Goal: Information Seeking & Learning: Learn about a topic

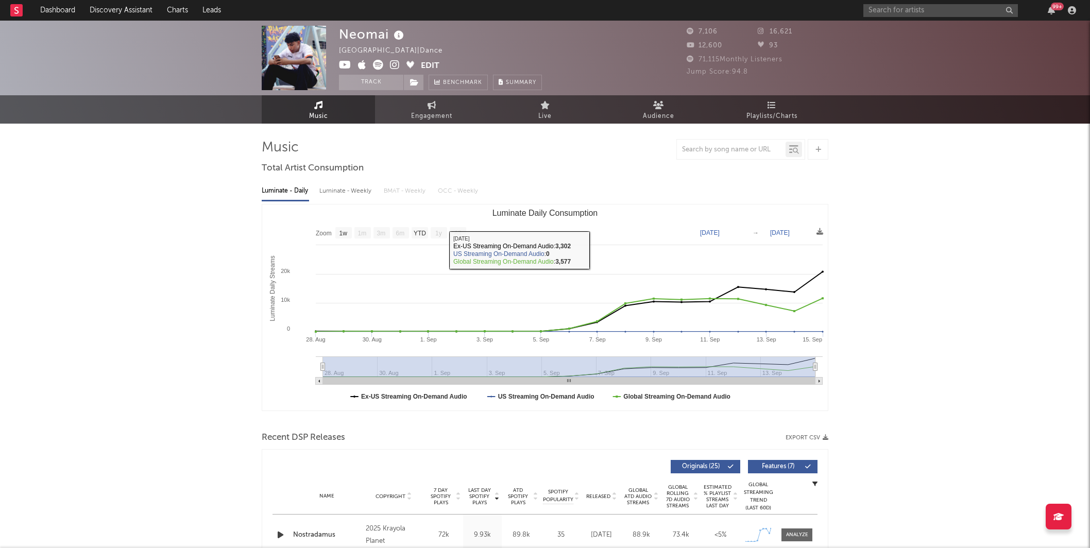
select select "1w"
click at [97, 7] on link "Discovery Assistant" at bounding box center [120, 10] width 77 height 21
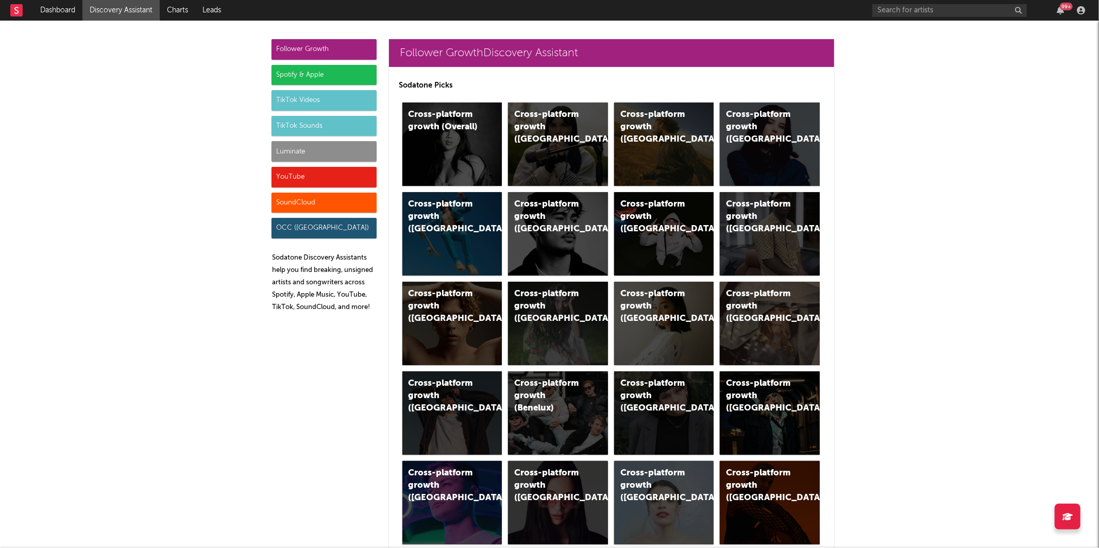
click at [308, 149] on div "Luminate" at bounding box center [324, 151] width 105 height 21
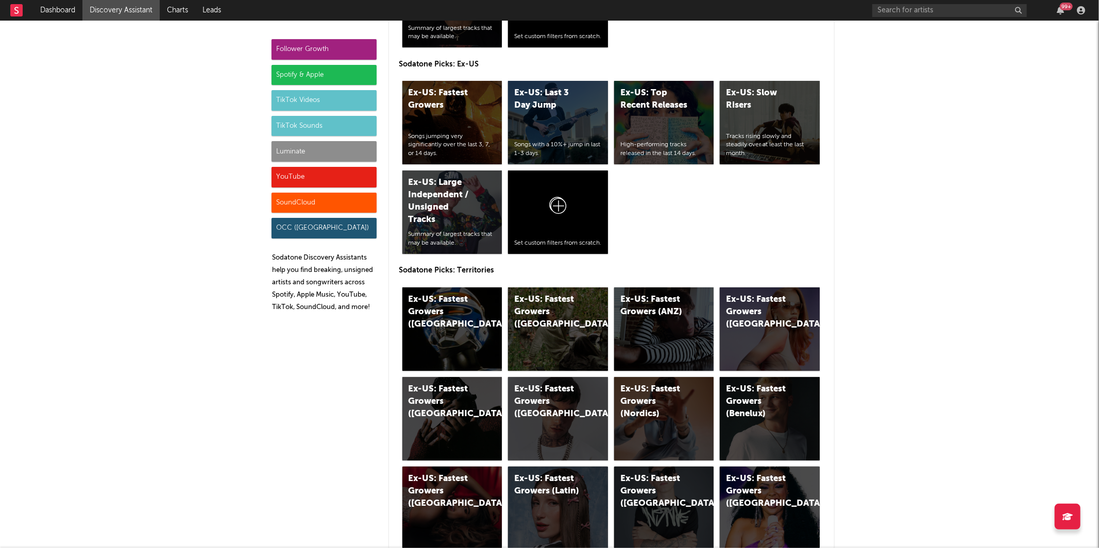
scroll to position [5015, 0]
click at [426, 321] on div "Ex-US: Fastest Growers (UK)" at bounding box center [452, 328] width 100 height 83
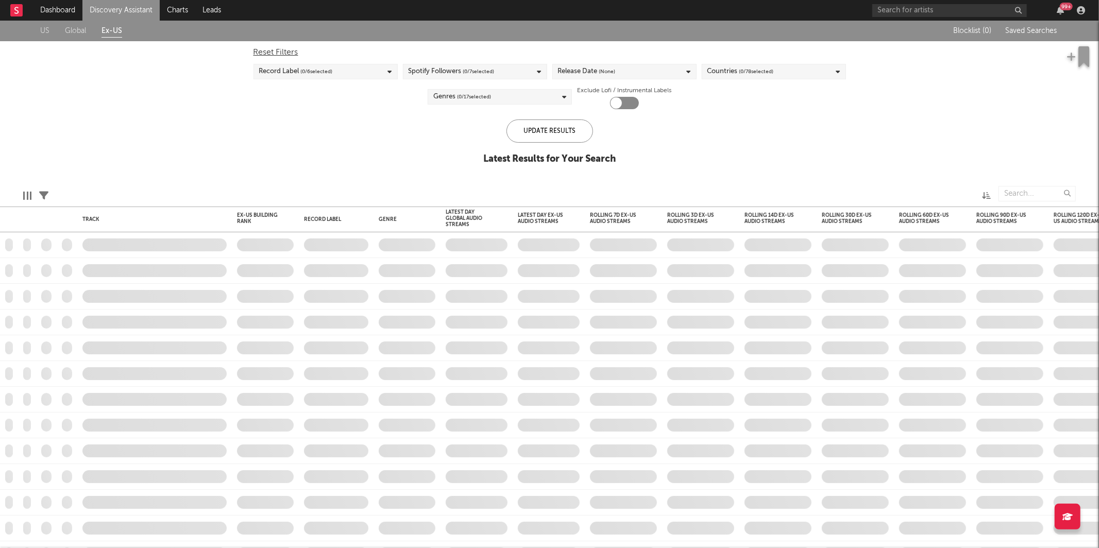
checkbox input "true"
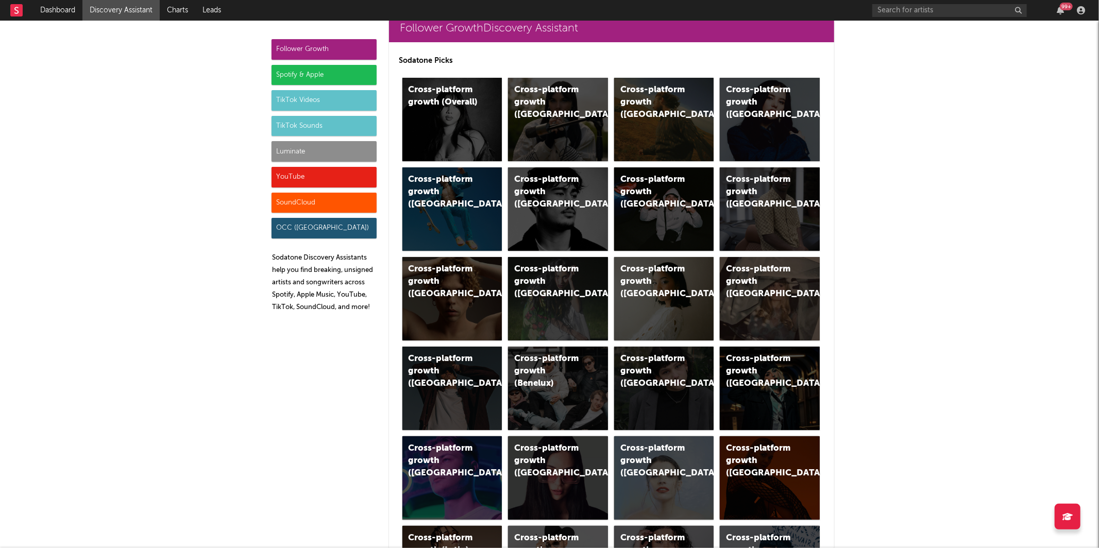
click at [333, 148] on div "Luminate" at bounding box center [324, 151] width 105 height 21
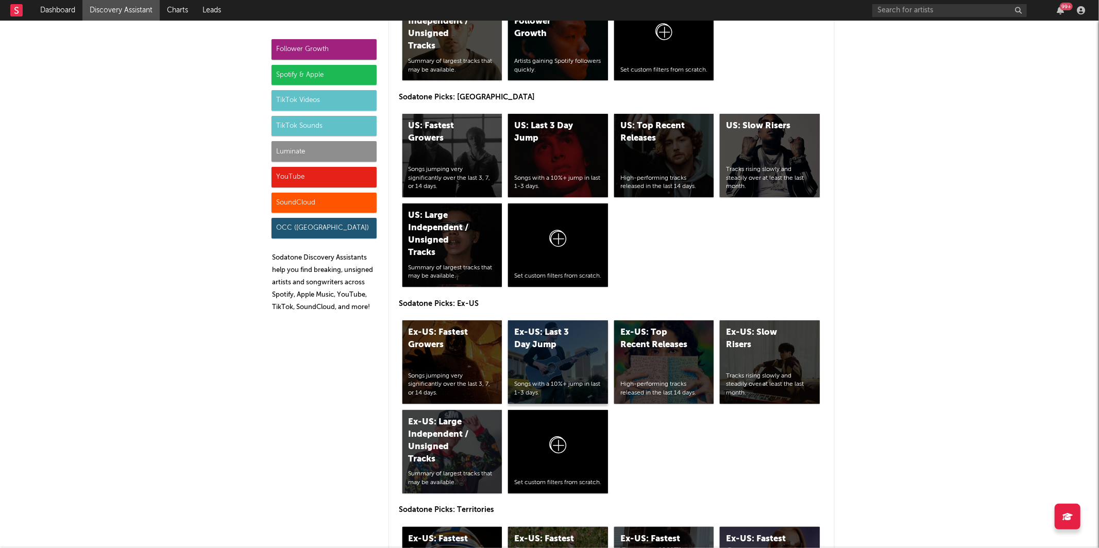
scroll to position [4797, 0]
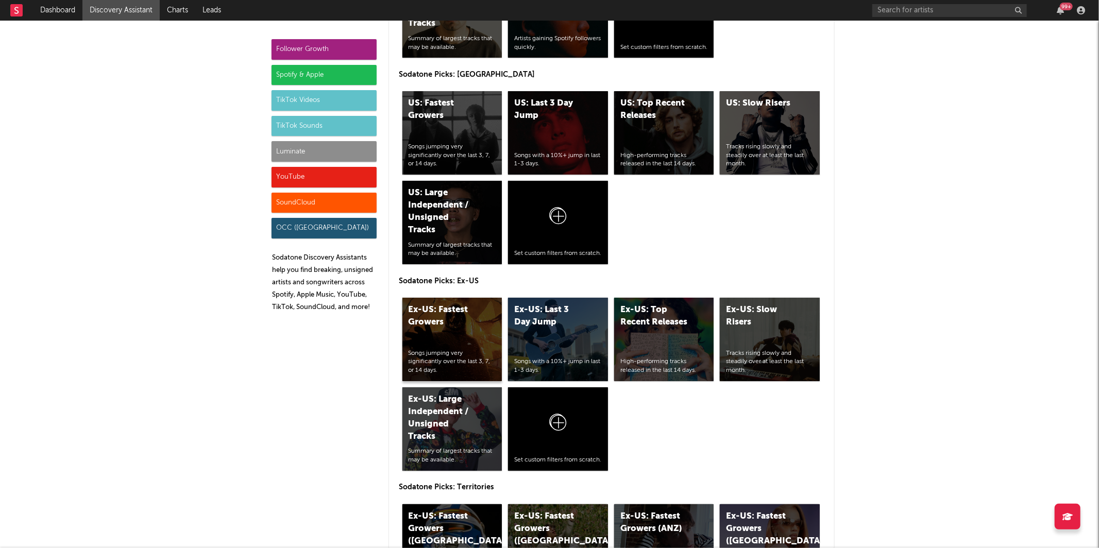
click at [460, 316] on div "Ex-US: Fastest Growers" at bounding box center [444, 316] width 70 height 25
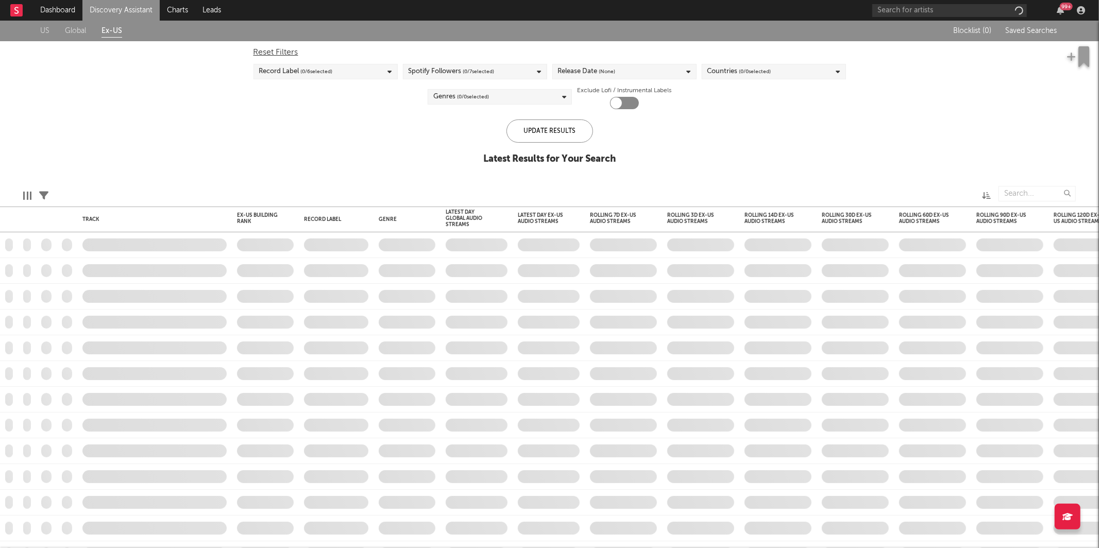
checkbox input "true"
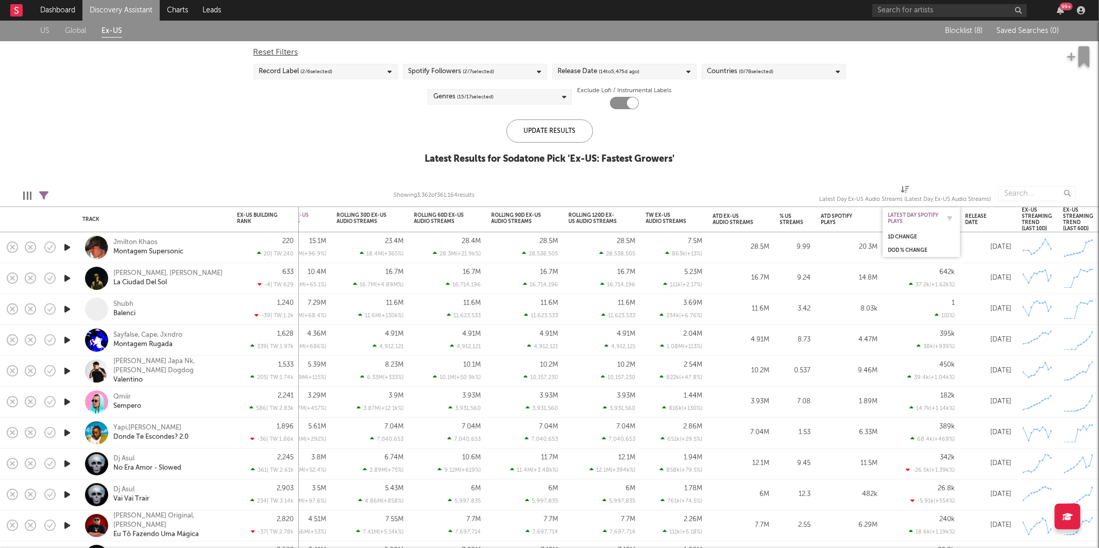
click at [914, 222] on div "Latest Day Spotify Plays" at bounding box center [914, 218] width 52 height 12
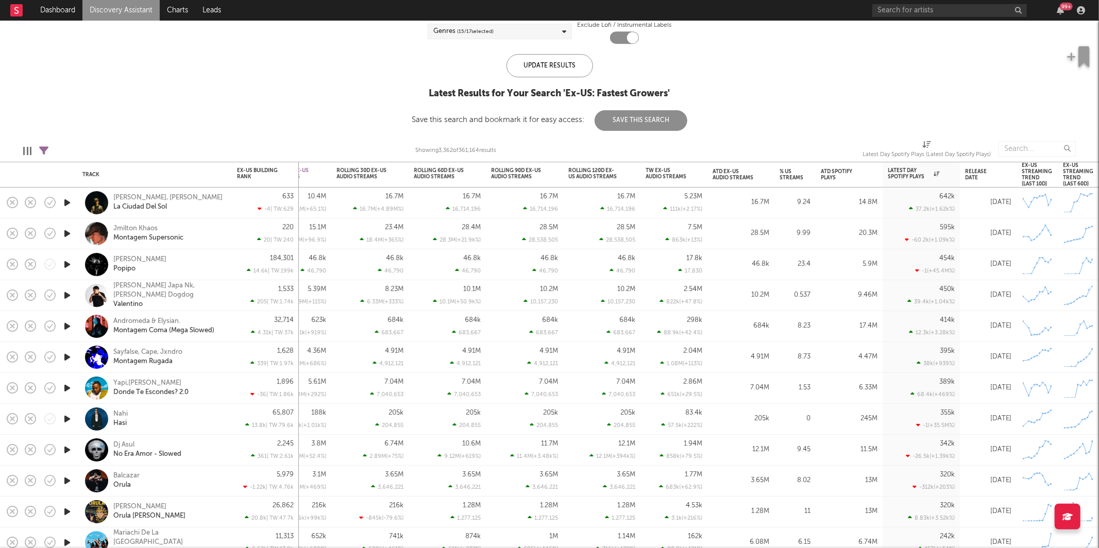
click at [63, 231] on icon "button" at bounding box center [67, 233] width 11 height 13
click at [69, 265] on icon "button" at bounding box center [67, 264] width 11 height 13
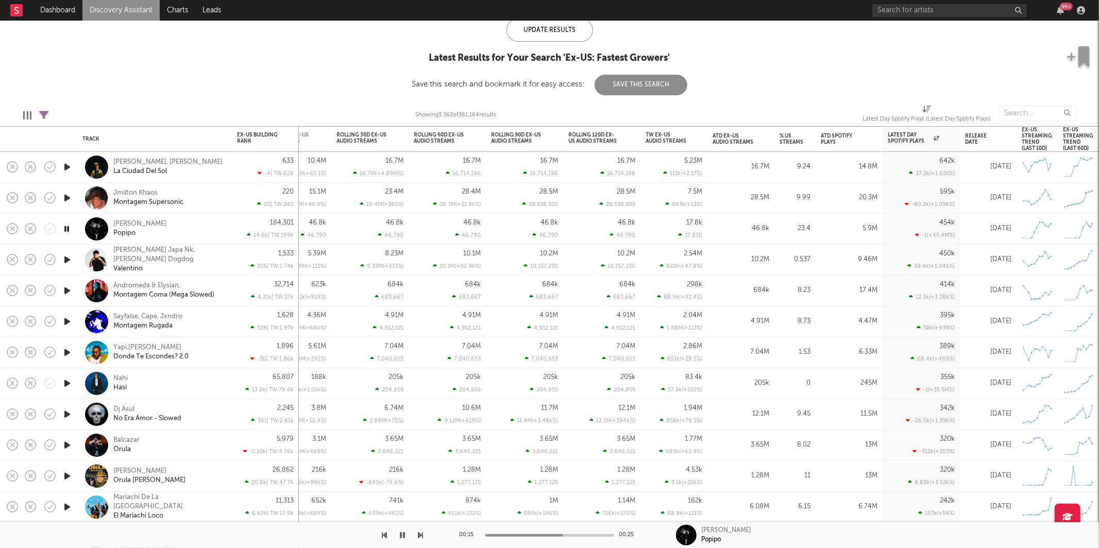
click at [67, 228] on icon "button" at bounding box center [67, 229] width 10 height 13
click at [212, 219] on div "Yunyaksova Popipo" at bounding box center [168, 228] width 111 height 19
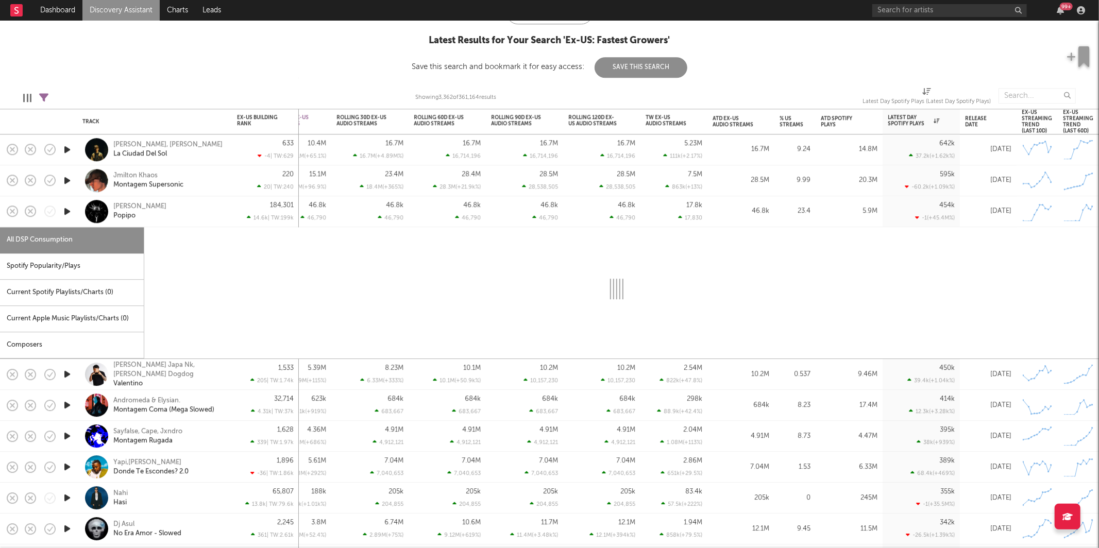
select select "1w"
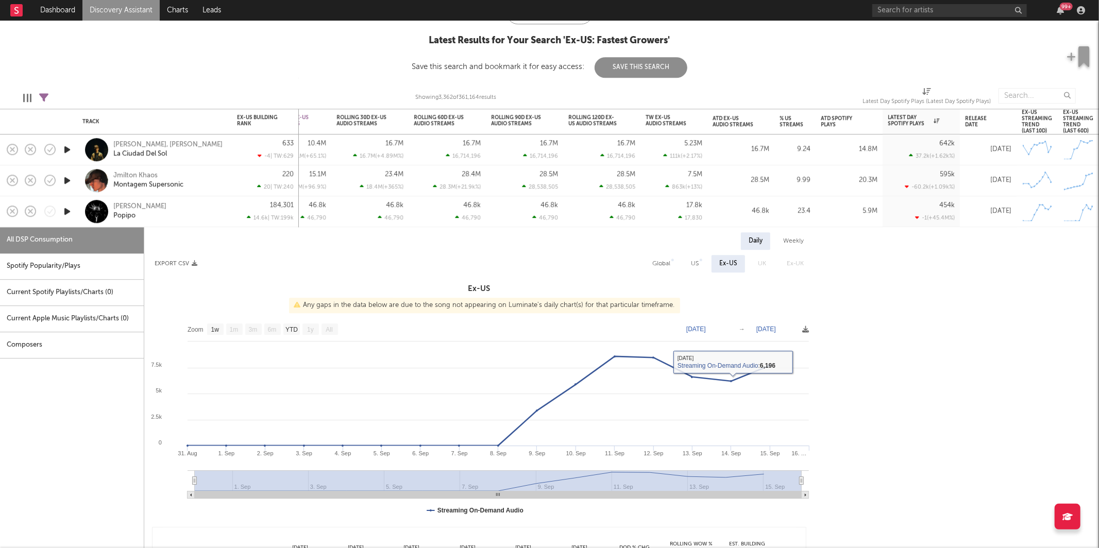
click at [664, 262] on div "Global" at bounding box center [661, 264] width 18 height 12
select select "1w"
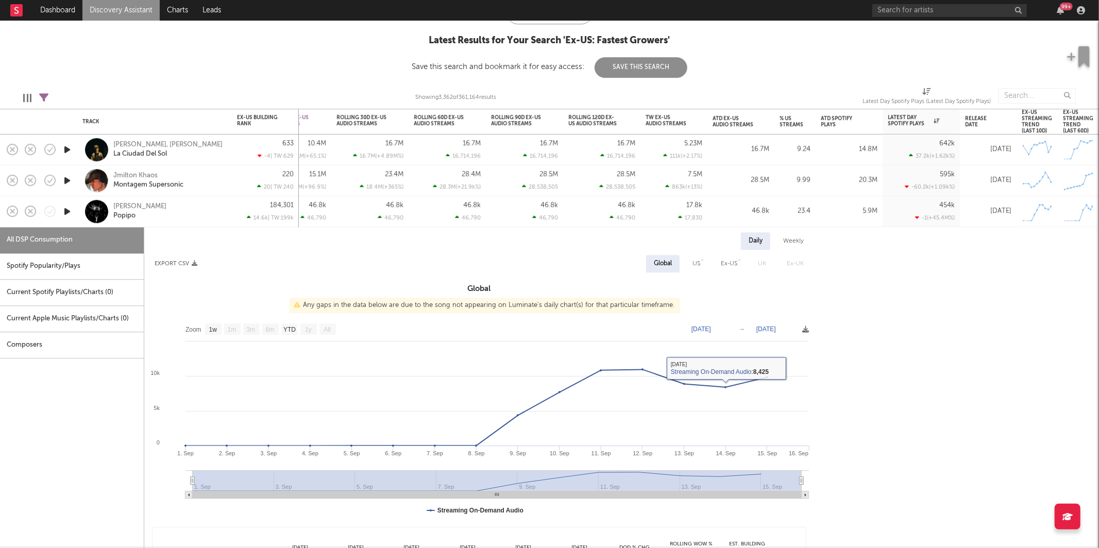
click at [695, 267] on div "US" at bounding box center [696, 264] width 8 height 12
select select "1w"
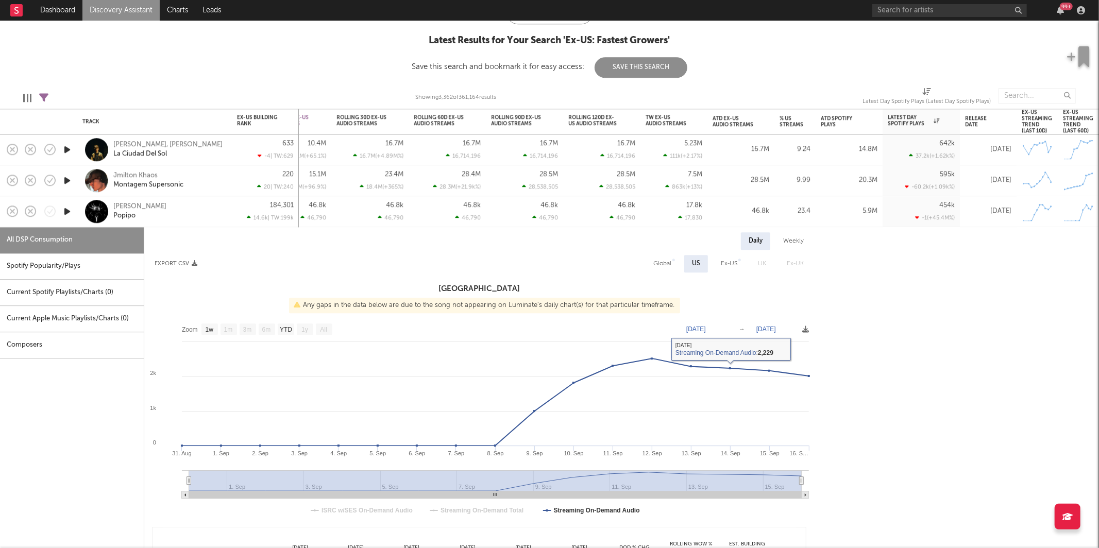
drag, startPoint x: 652, startPoint y: 274, endPoint x: 657, endPoint y: 268, distance: 7.7
click at [652, 273] on div "Daily Weekly Export CSV Global US Ex-US UK Ex-UK United States Any gaps in the …" at bounding box center [479, 435] width 670 height 407
click at [659, 267] on div "Global" at bounding box center [662, 264] width 18 height 12
select select "1w"
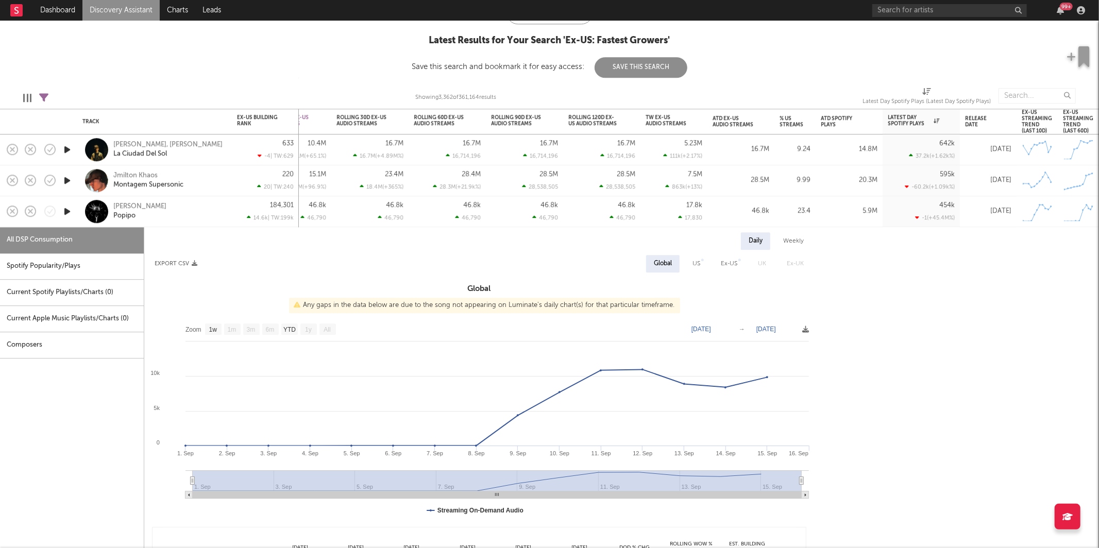
click at [79, 264] on div "Spotify Popularity/Plays" at bounding box center [72, 266] width 144 height 26
select select "1w"
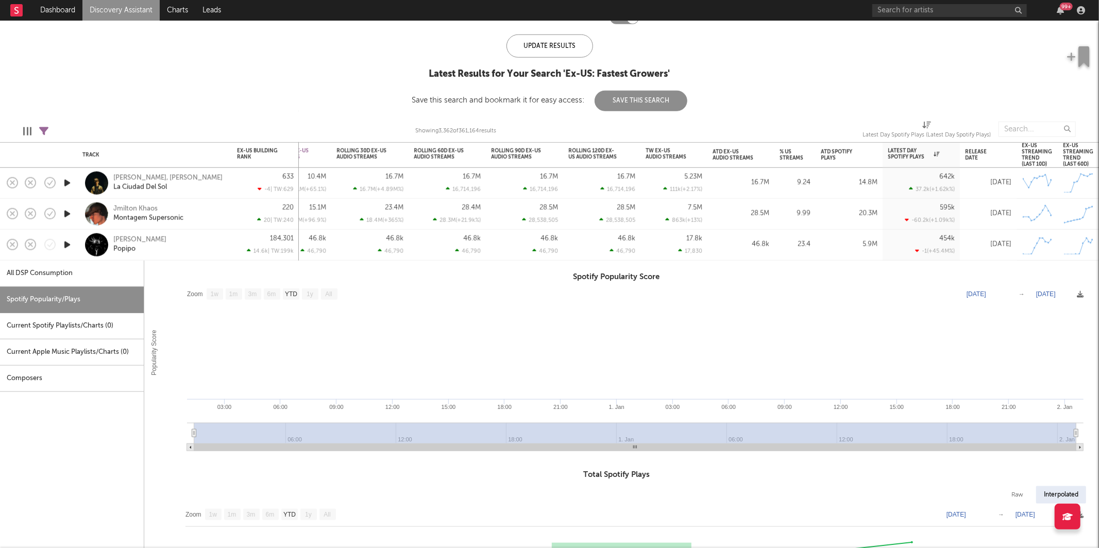
click at [181, 241] on div "Yunyaksova Popipo" at bounding box center [168, 244] width 111 height 19
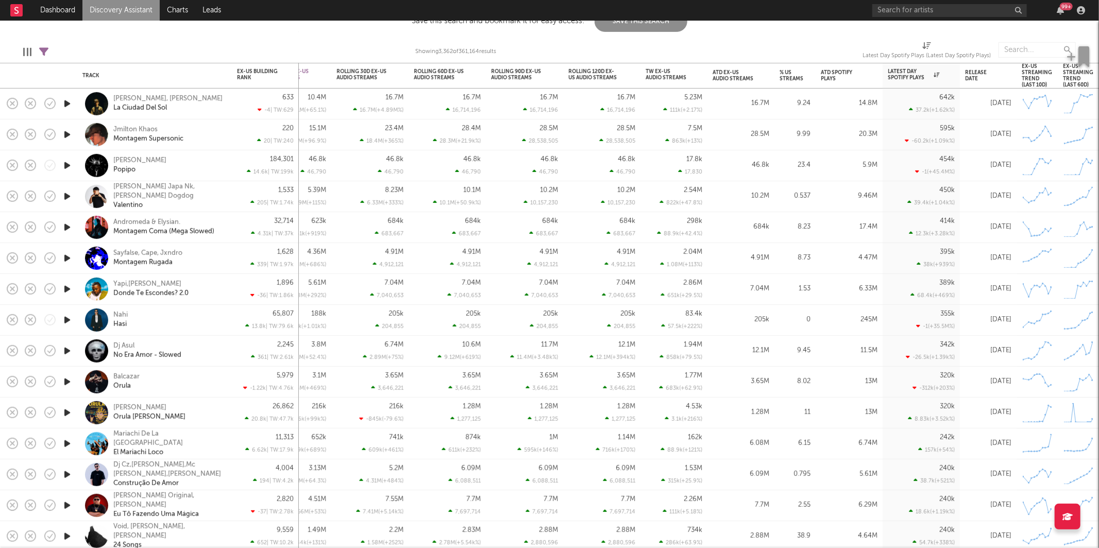
click at [68, 227] on icon "button" at bounding box center [67, 227] width 11 height 13
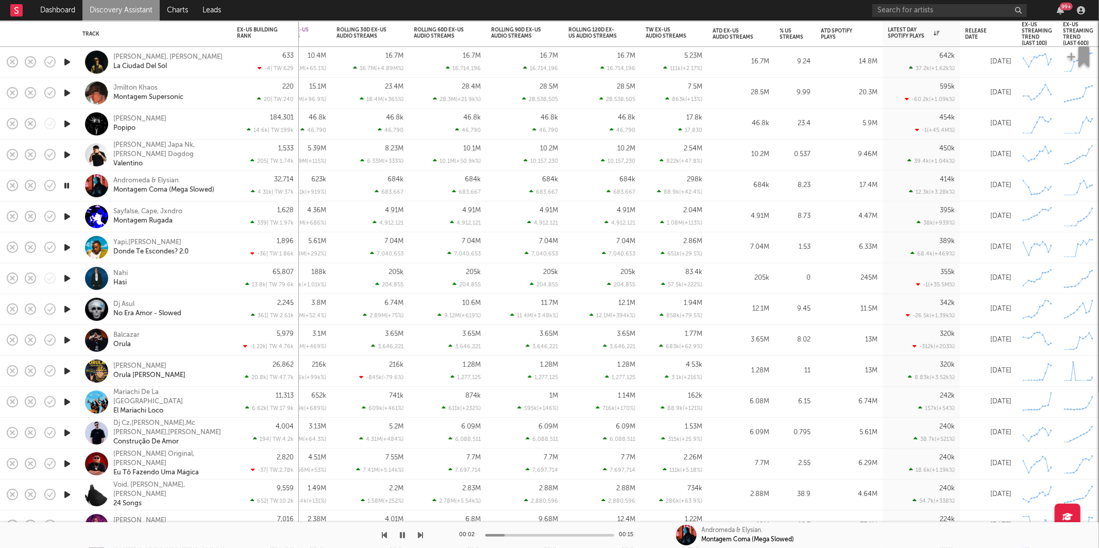
click at [67, 246] on icon "button" at bounding box center [67, 247] width 11 height 13
click at [64, 281] on icon "button" at bounding box center [67, 278] width 11 height 13
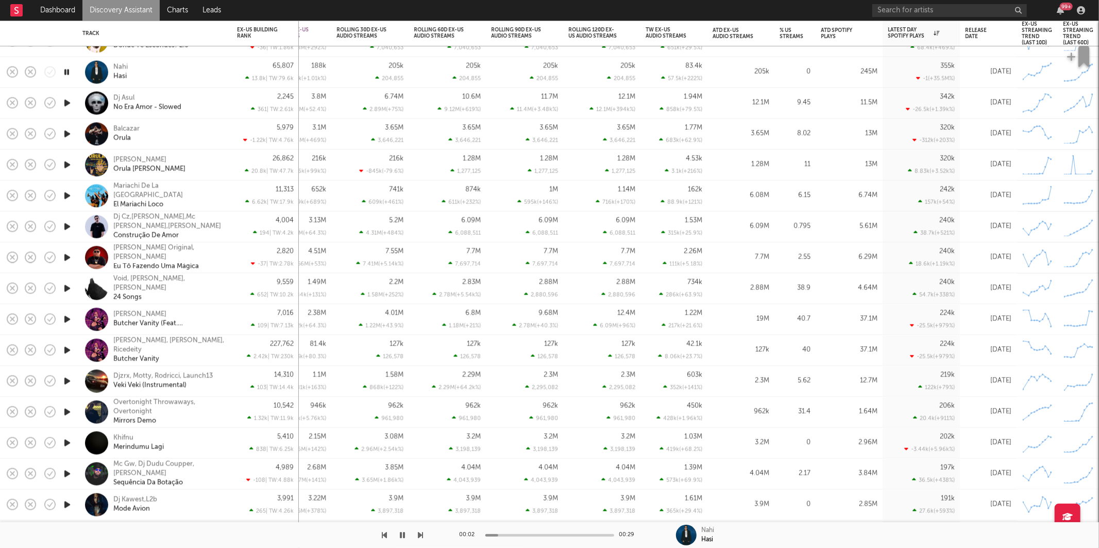
click at [420, 534] on icon "button" at bounding box center [420, 535] width 5 height 8
drag, startPoint x: 441, startPoint y: 529, endPoint x: 435, endPoint y: 531, distance: 6.0
click at [440, 529] on div "00:16 00:16 Dj Asul No Era Amor - Slowed" at bounding box center [549, 535] width 1099 height 26
click at [422, 534] on icon "button" at bounding box center [420, 535] width 5 height 8
click at [420, 534] on icon "button" at bounding box center [420, 535] width 5 height 8
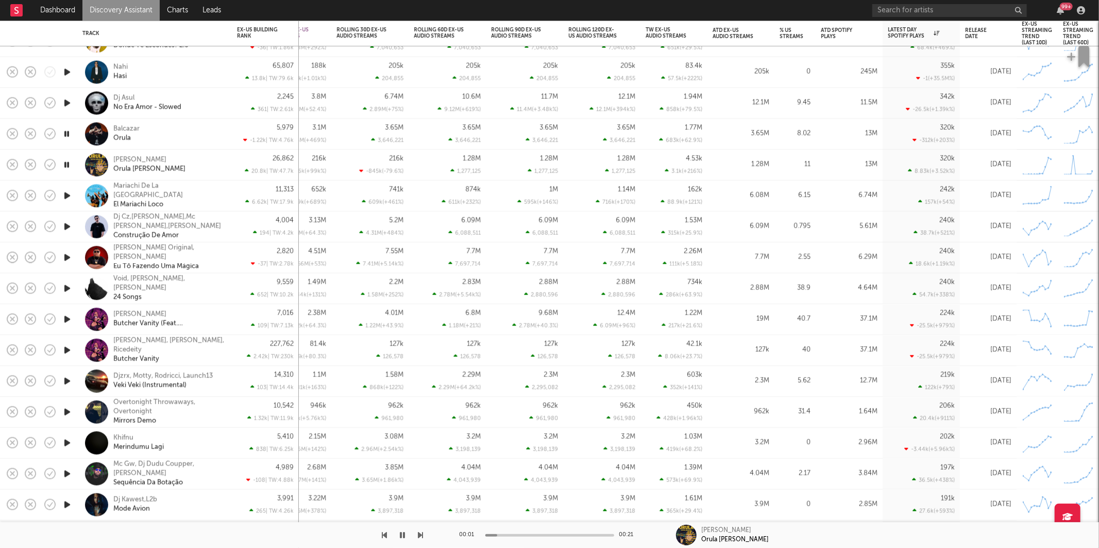
click at [419, 534] on icon "button" at bounding box center [420, 535] width 5 height 8
click at [134, 3] on link "Discovery Assistant" at bounding box center [120, 10] width 77 height 21
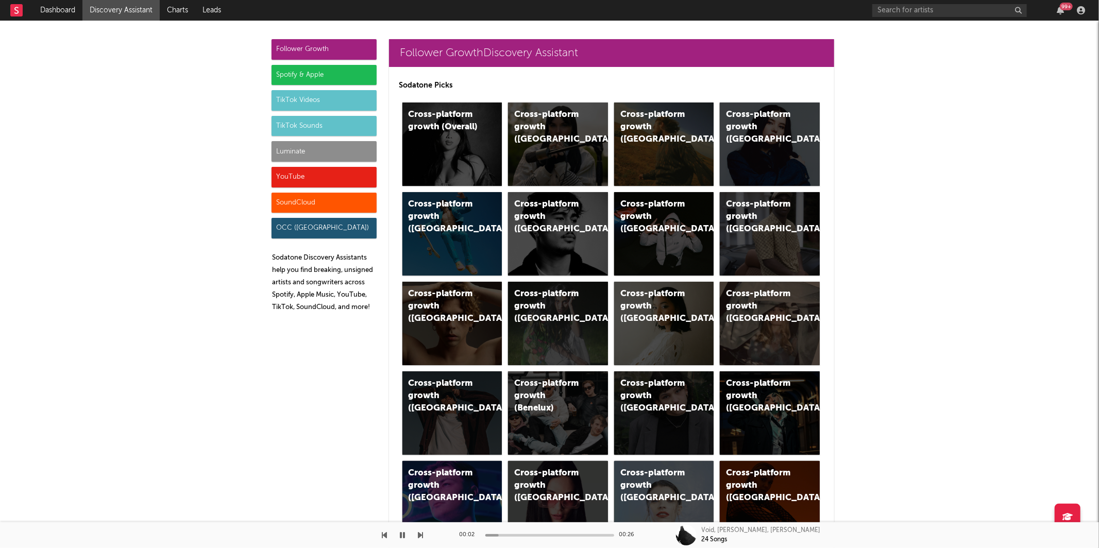
click at [326, 150] on div "Luminate" at bounding box center [324, 151] width 105 height 21
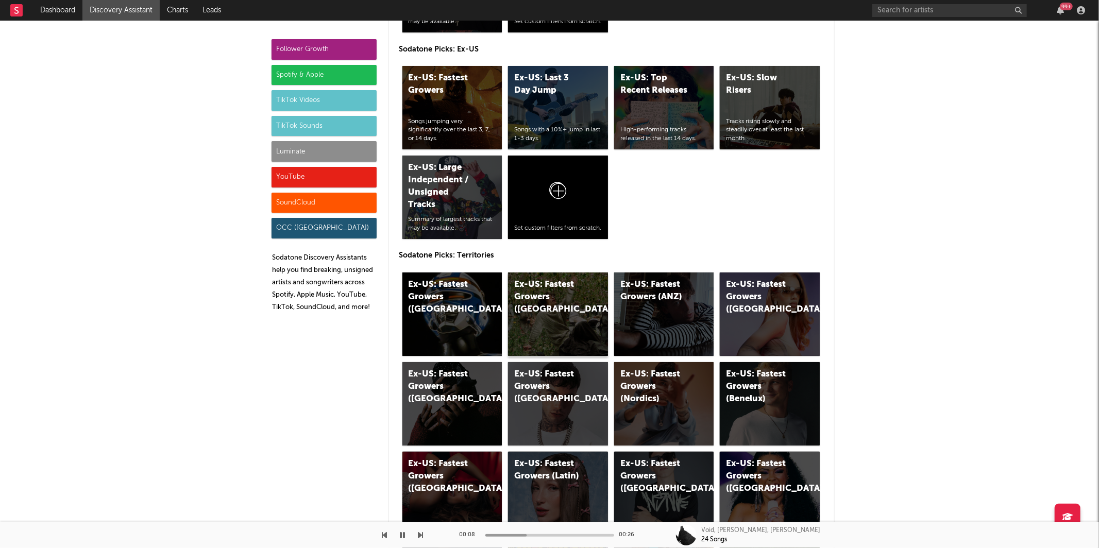
scroll to position [5047, 0]
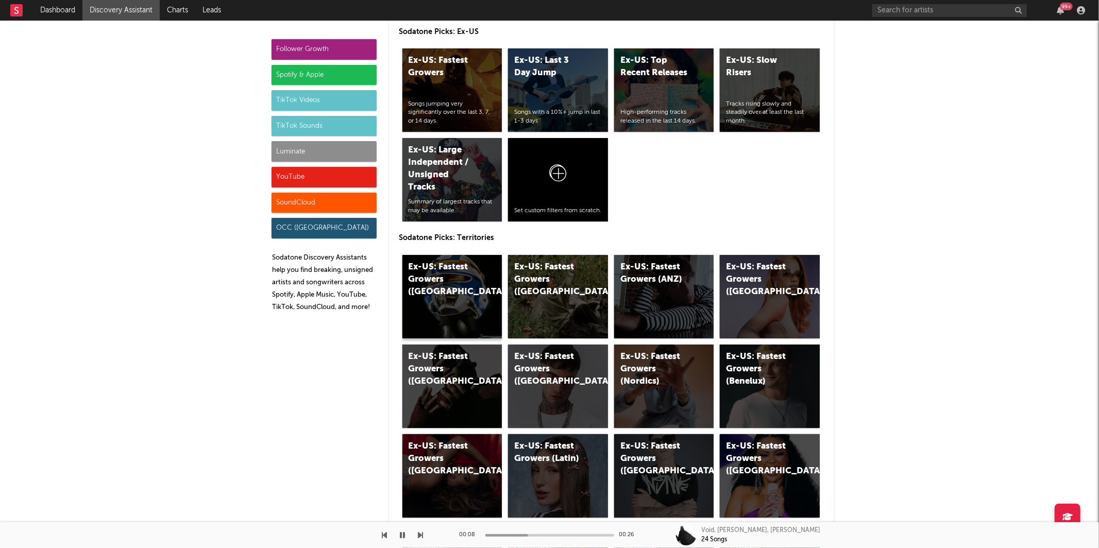
click at [456, 294] on div "Ex-US: Fastest Growers (UK)" at bounding box center [452, 296] width 100 height 83
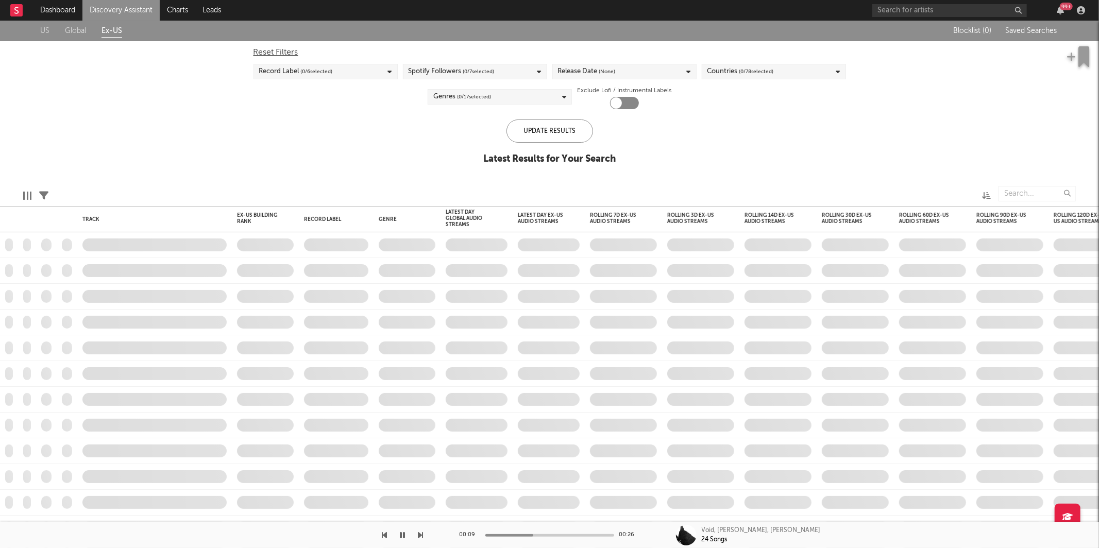
checkbox input "true"
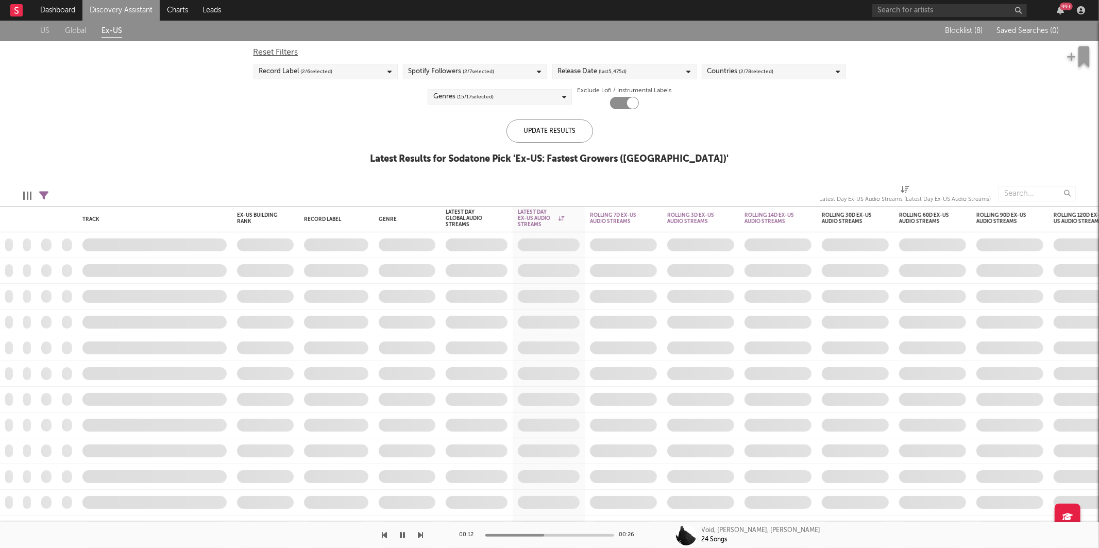
click at [96, 6] on link "Discovery Assistant" at bounding box center [120, 10] width 77 height 21
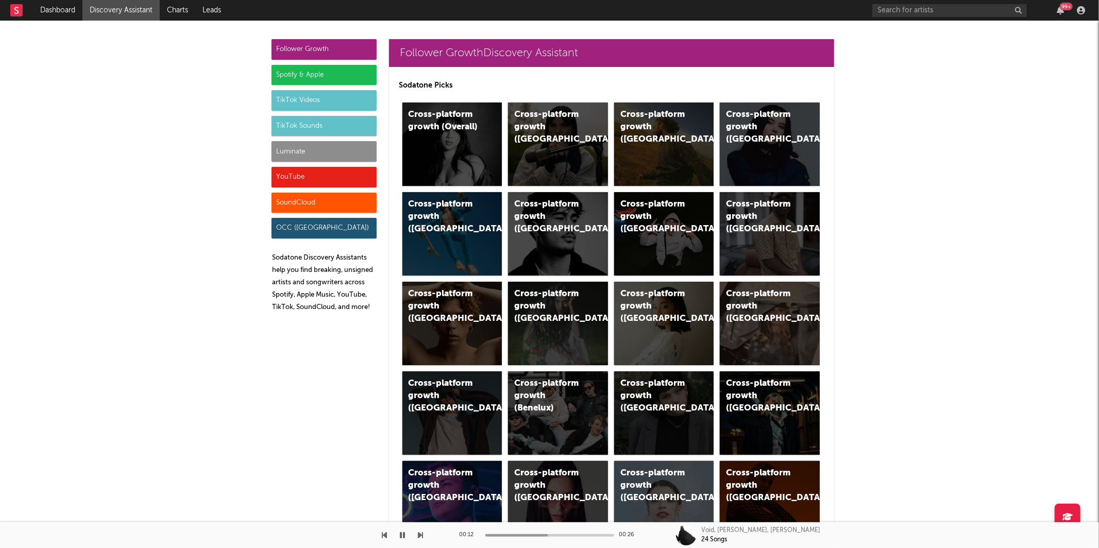
click at [312, 140] on div "Follower Growth Spotify & Apple TikTok Videos TikTok Sounds Luminate YouTube So…" at bounding box center [324, 179] width 105 height 281
click at [320, 148] on div "Luminate" at bounding box center [324, 151] width 105 height 21
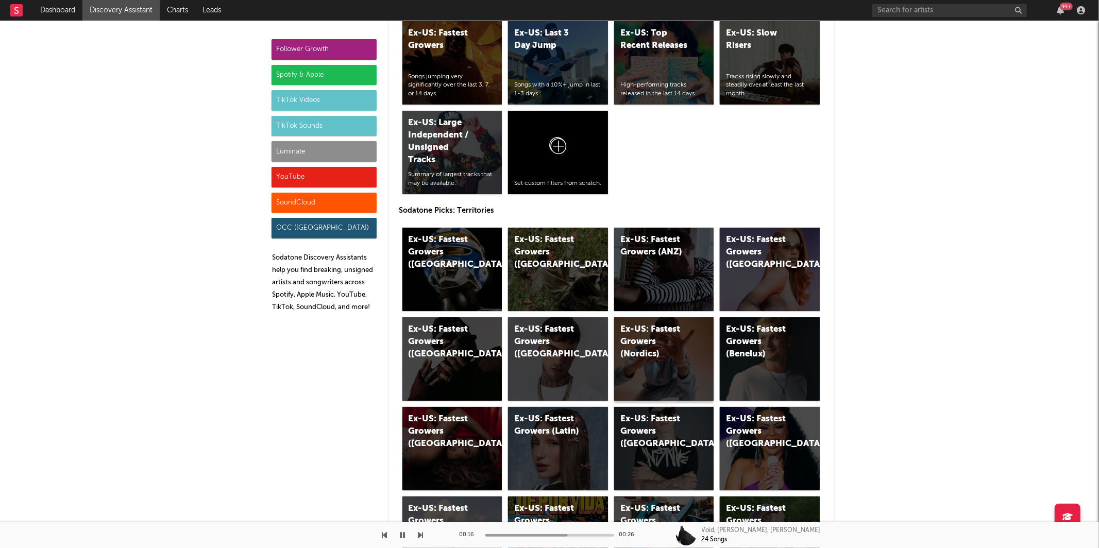
scroll to position [5111, 0]
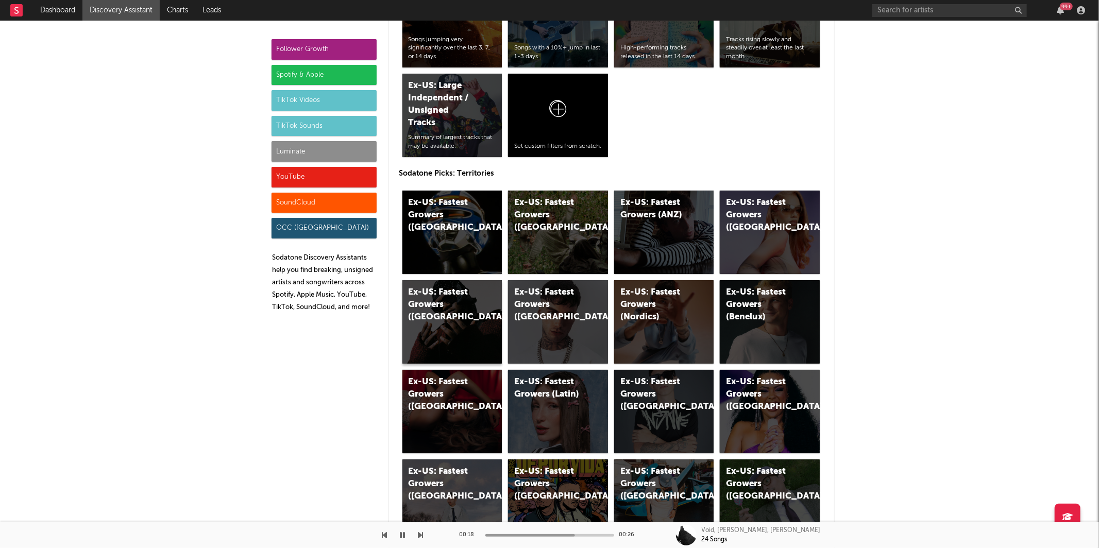
click at [412, 308] on div "Ex-US: Fastest Growers (France)" at bounding box center [444, 304] width 70 height 37
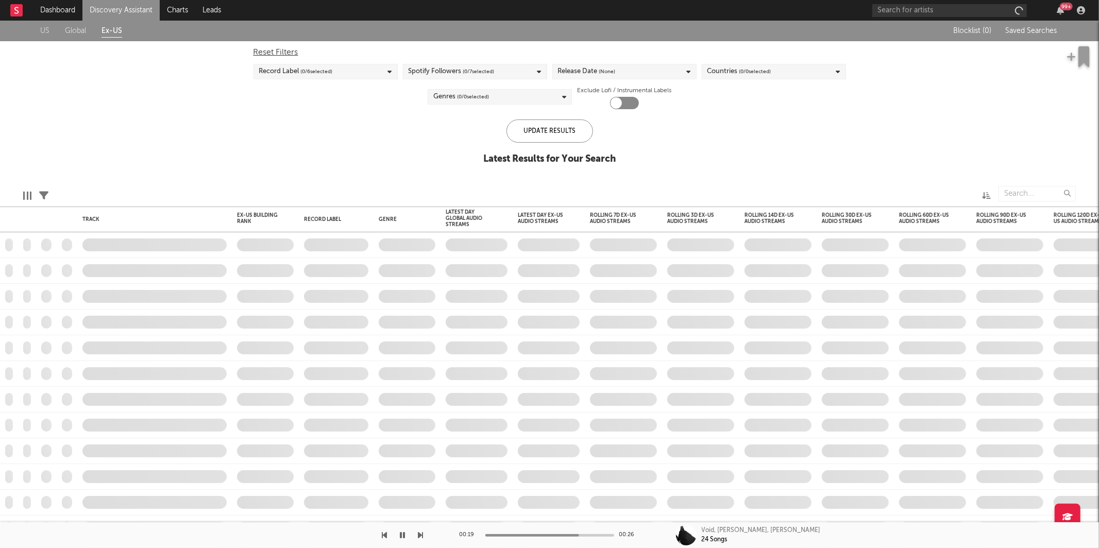
checkbox input "true"
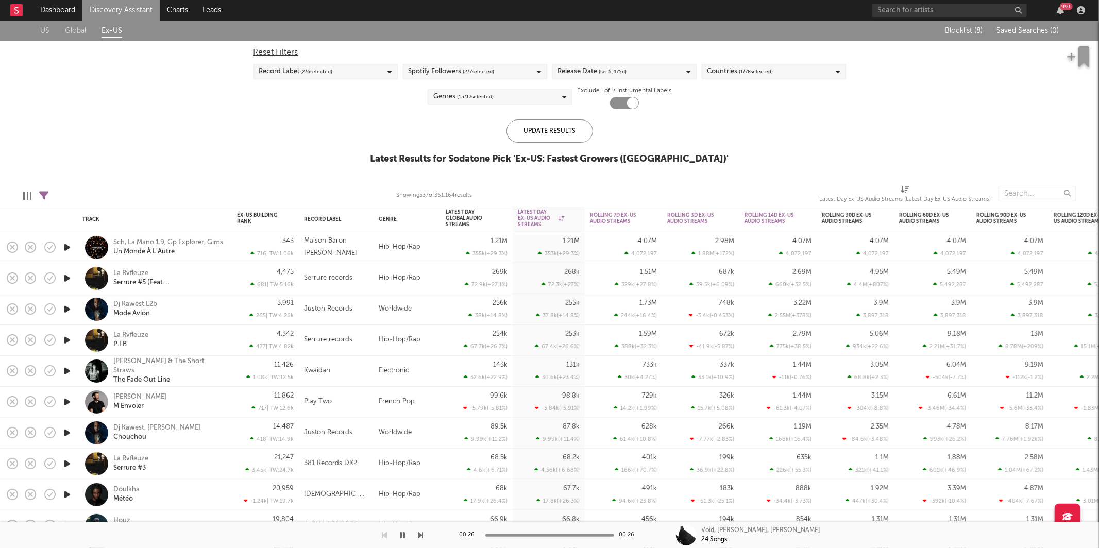
click at [67, 246] on icon "button" at bounding box center [67, 247] width 11 height 13
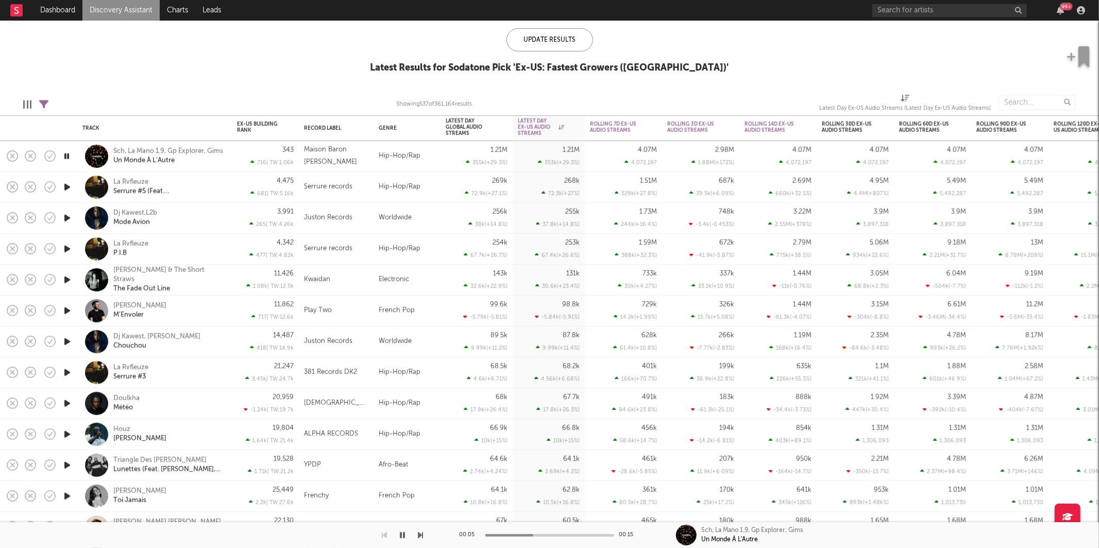
click at [421, 534] on icon "button" at bounding box center [420, 535] width 5 height 8
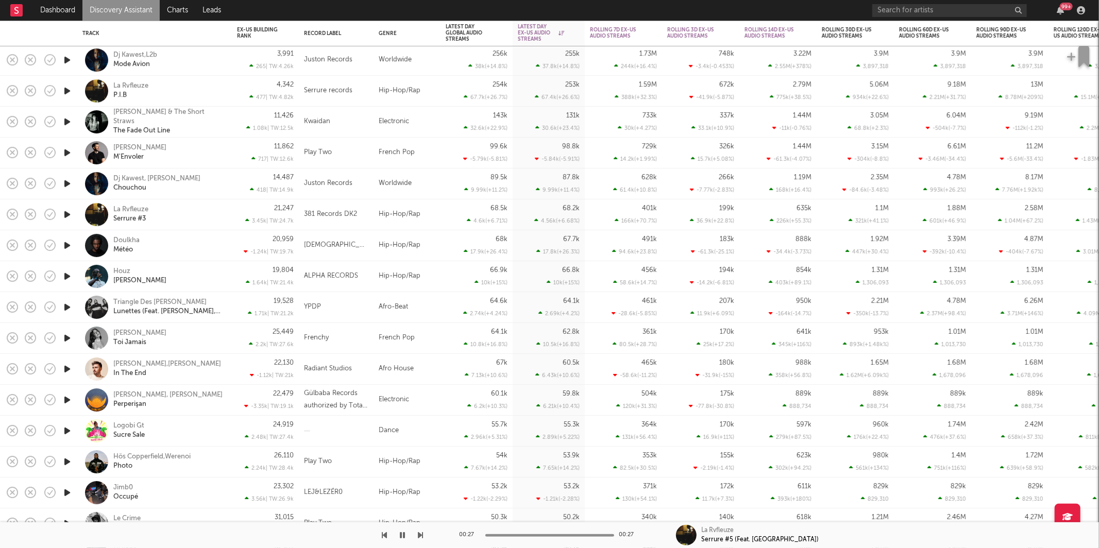
click at [63, 246] on icon "button" at bounding box center [67, 245] width 11 height 13
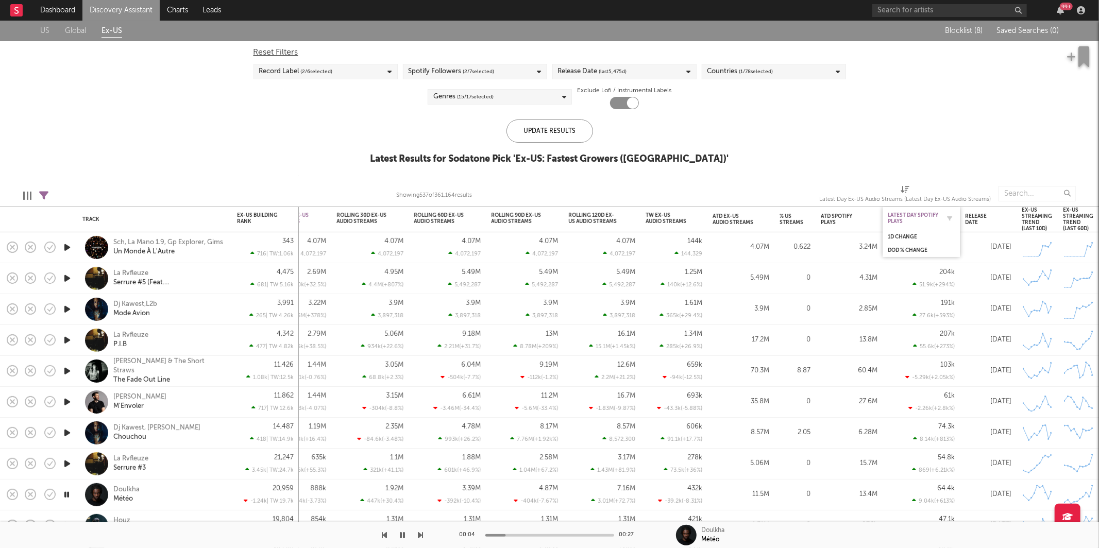
click at [928, 215] on div "Latest Day Spotify Plays" at bounding box center [914, 218] width 52 height 12
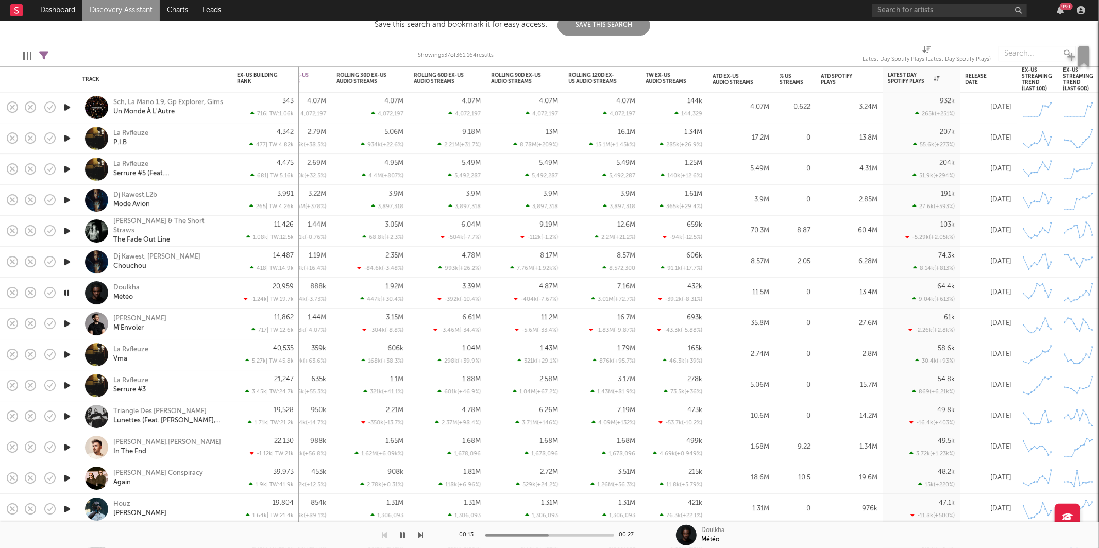
click at [176, 297] on div "Doulkha Météo" at bounding box center [168, 293] width 111 height 19
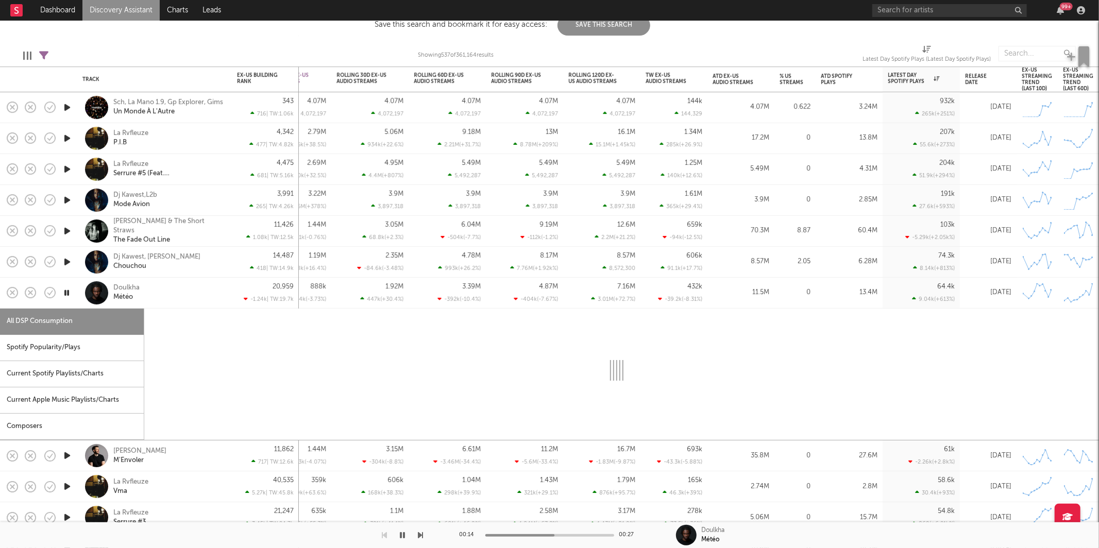
select select "6m"
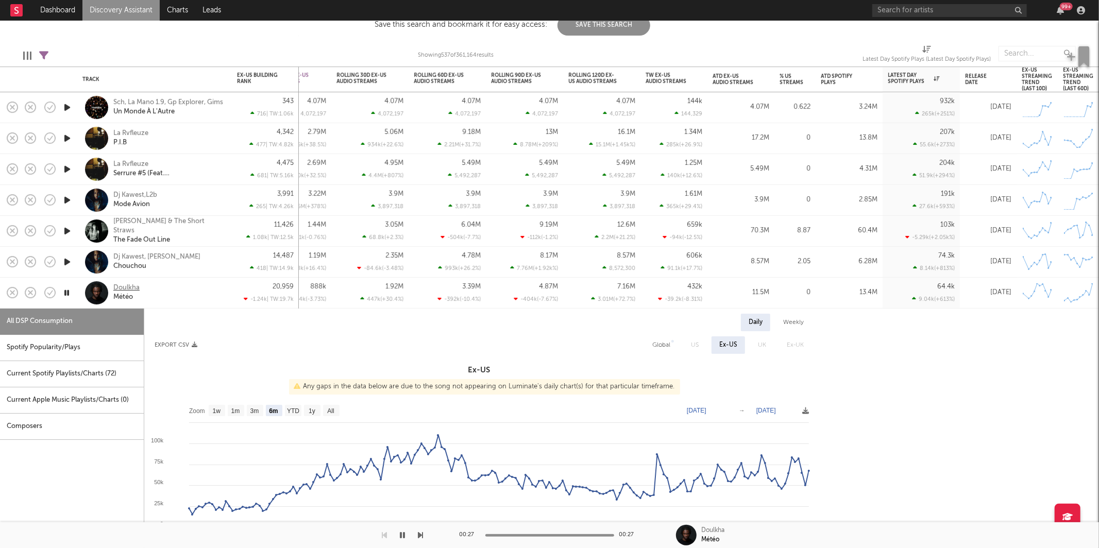
click at [129, 286] on div "Doulkha" at bounding box center [126, 288] width 26 height 9
click at [176, 282] on div "Doulkha Météo" at bounding box center [154, 293] width 144 height 30
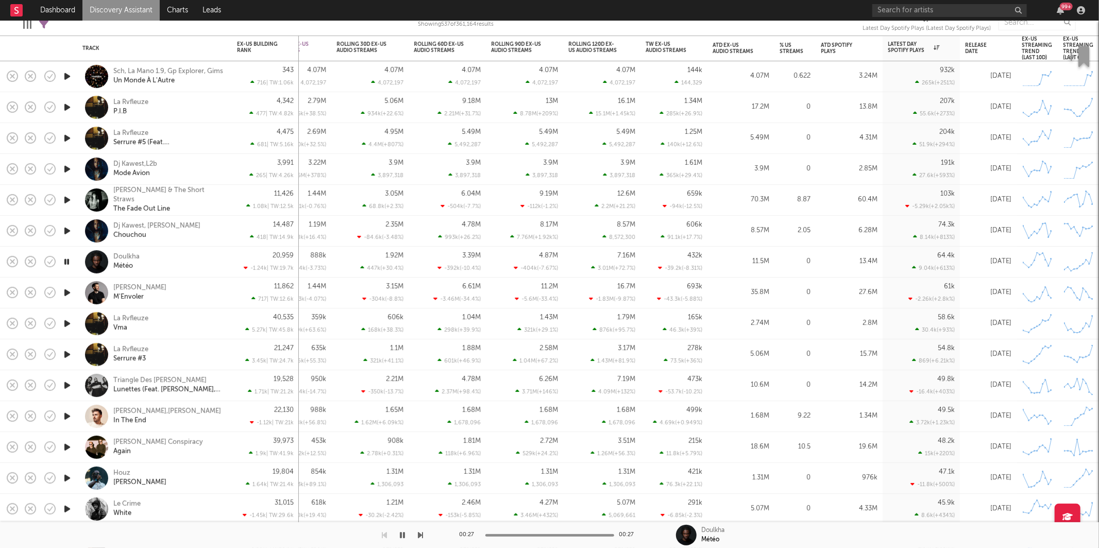
click at [65, 292] on icon "button" at bounding box center [67, 292] width 11 height 13
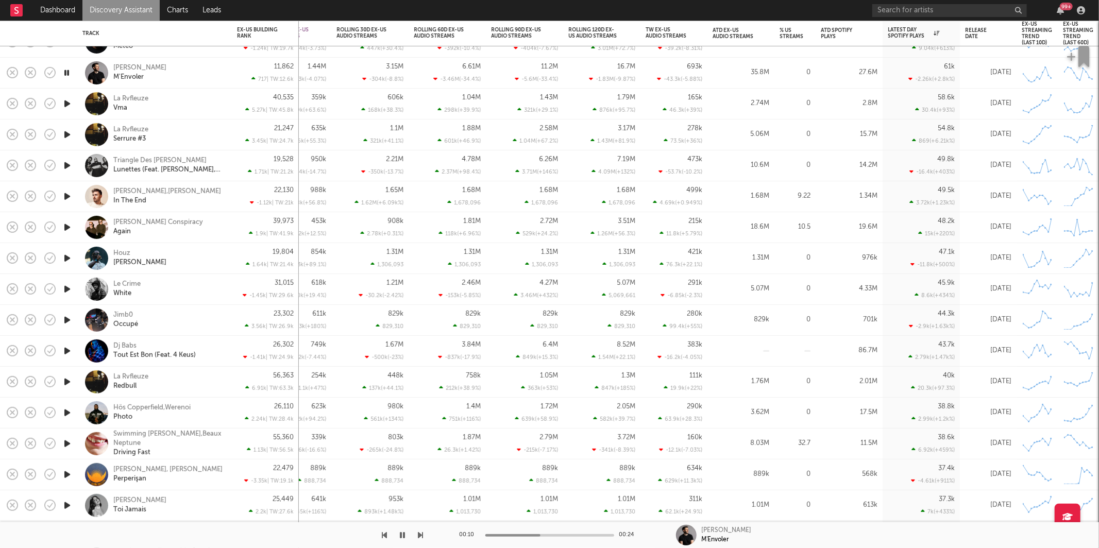
click at [422, 536] on icon "button" at bounding box center [420, 535] width 5 height 8
click at [421, 536] on icon "button" at bounding box center [420, 535] width 5 height 8
click at [421, 535] on icon "button" at bounding box center [420, 535] width 5 height 8
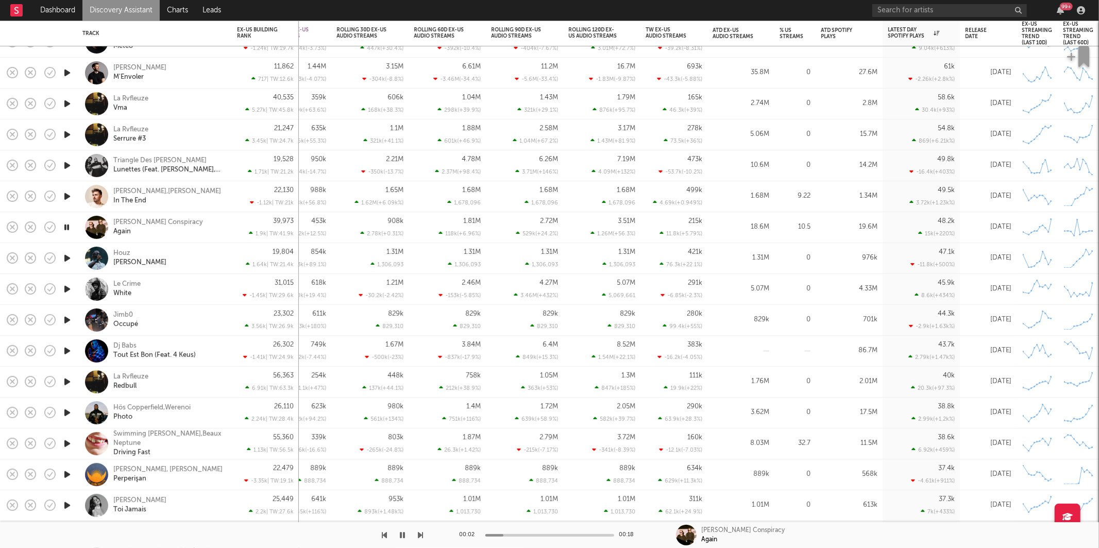
click at [420, 535] on icon "button" at bounding box center [420, 535] width 5 height 8
click at [421, 534] on icon "button" at bounding box center [420, 535] width 5 height 8
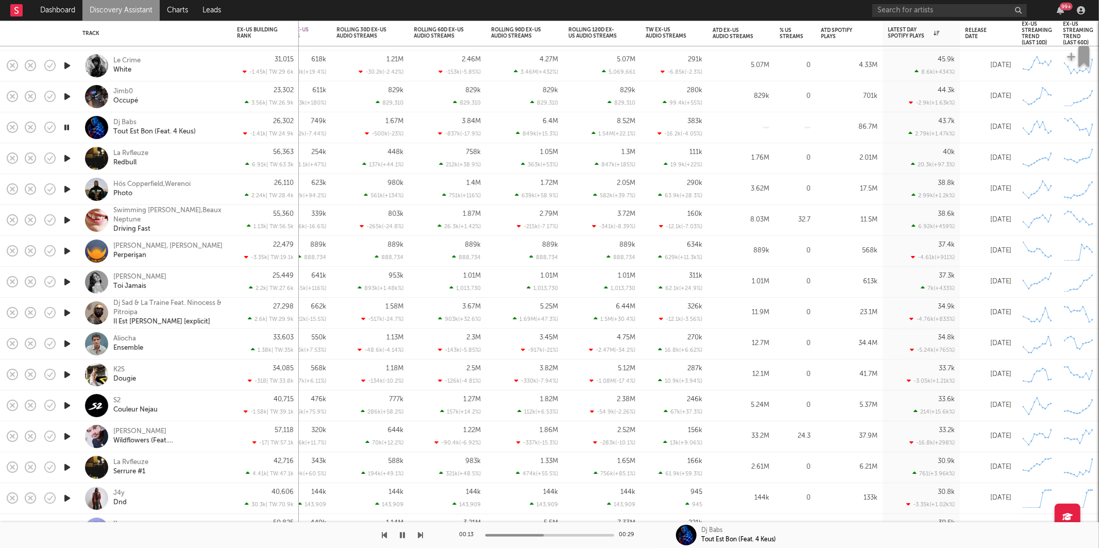
click at [403, 534] on icon "button" at bounding box center [402, 535] width 5 height 8
click at [346, 532] on div at bounding box center [212, 535] width 424 height 26
click at [404, 535] on icon "button" at bounding box center [403, 535] width 6 height 8
click at [419, 538] on icon "button" at bounding box center [420, 535] width 5 height 8
click at [420, 535] on icon "button" at bounding box center [420, 535] width 5 height 8
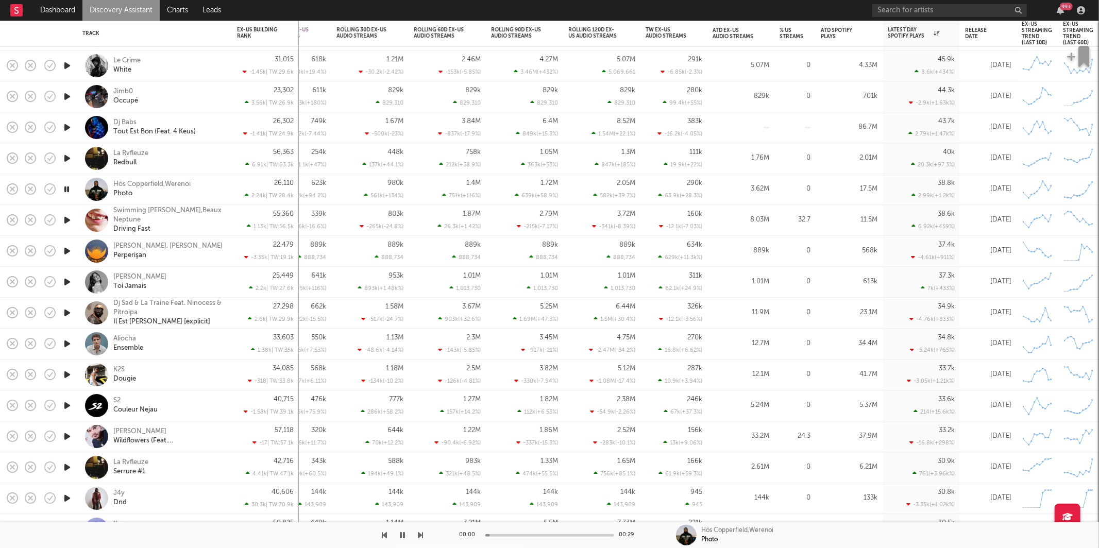
click at [420, 535] on icon "button" at bounding box center [420, 535] width 5 height 8
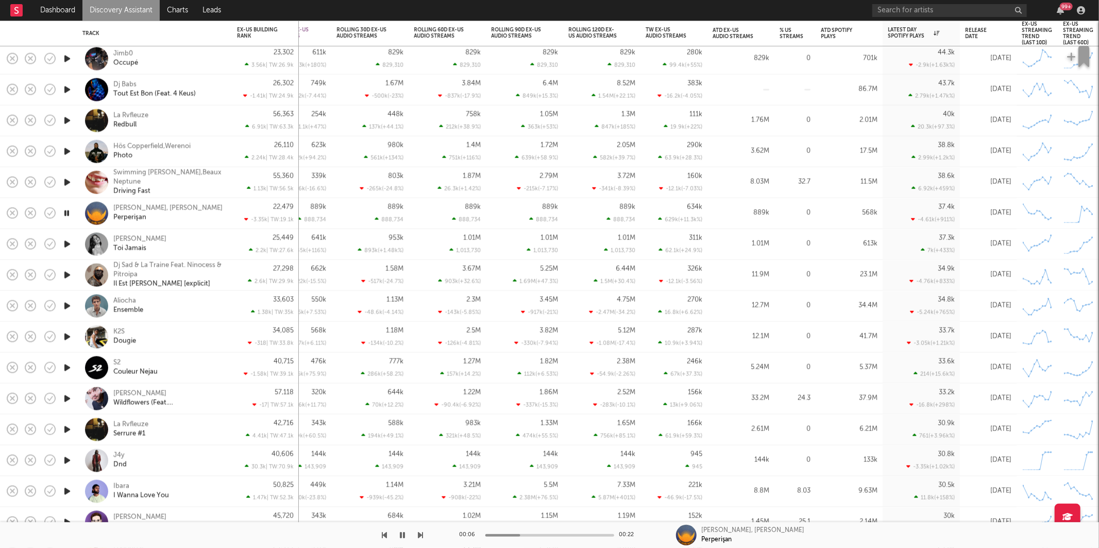
click at [422, 533] on icon "button" at bounding box center [420, 535] width 5 height 8
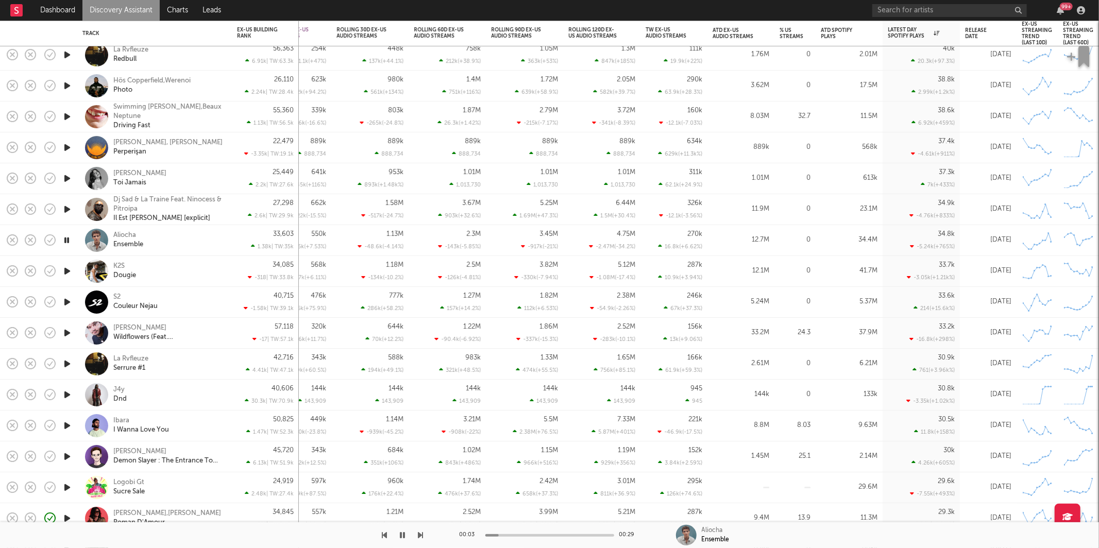
click at [384, 538] on icon "button" at bounding box center [384, 535] width 5 height 8
click at [236, 215] on div "27,298 2.6k | TW: 29.9k" at bounding box center [265, 209] width 67 height 31
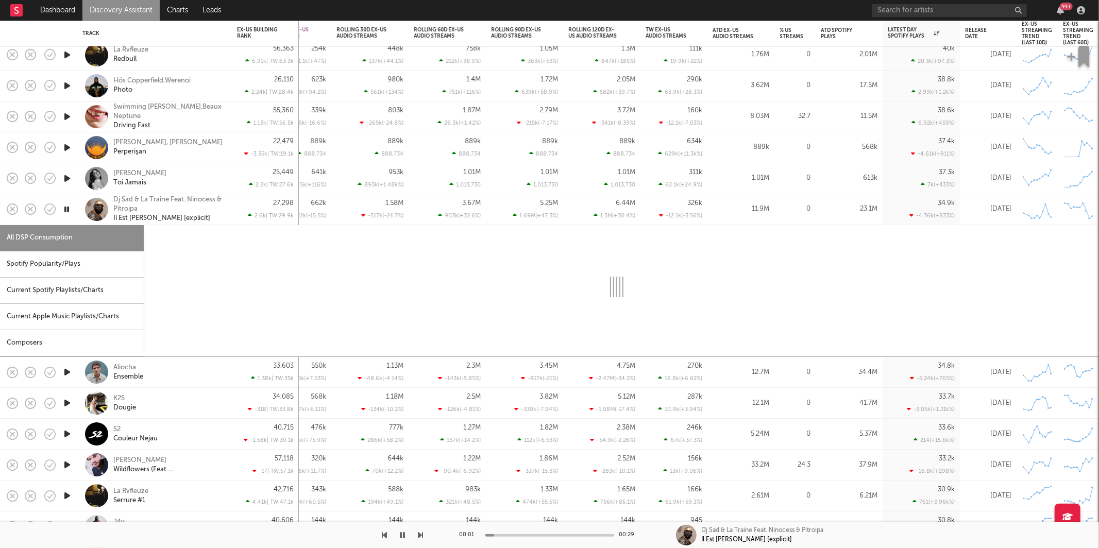
click at [44, 262] on div "Spotify Popularity/Plays" at bounding box center [72, 264] width 144 height 26
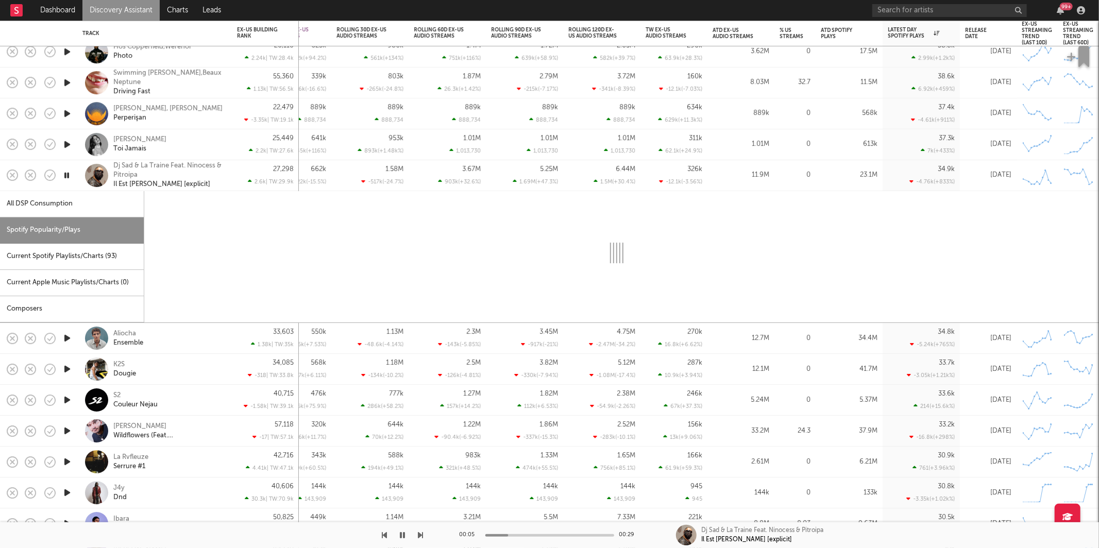
select select "1w"
select select "6m"
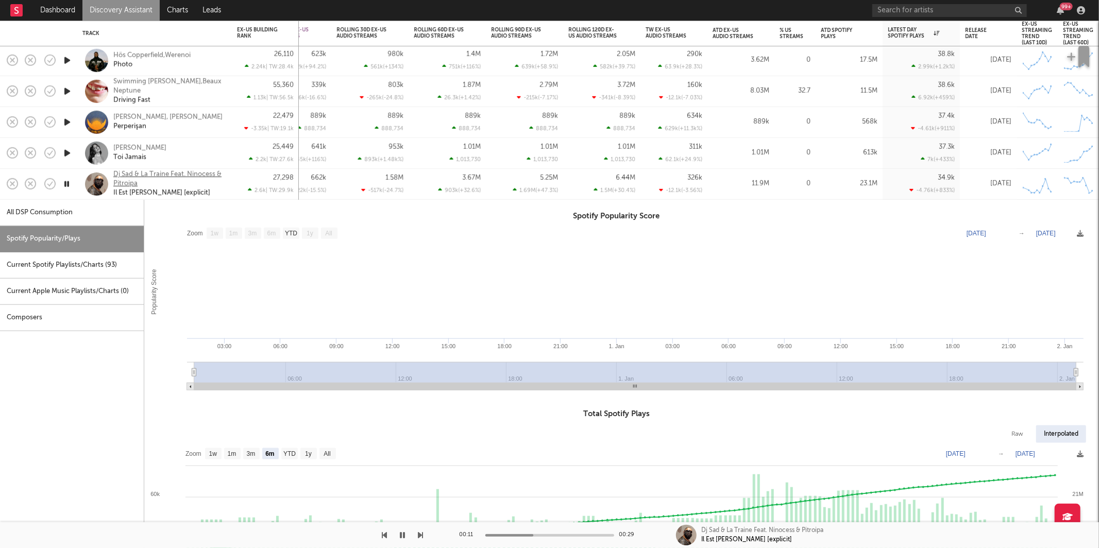
click at [221, 184] on div "Dj Sad & La Traine Feat. Ninocess & Pitroipa" at bounding box center [168, 179] width 111 height 19
click at [235, 193] on div "27,298 2.6k | TW: 29.9k" at bounding box center [265, 184] width 67 height 31
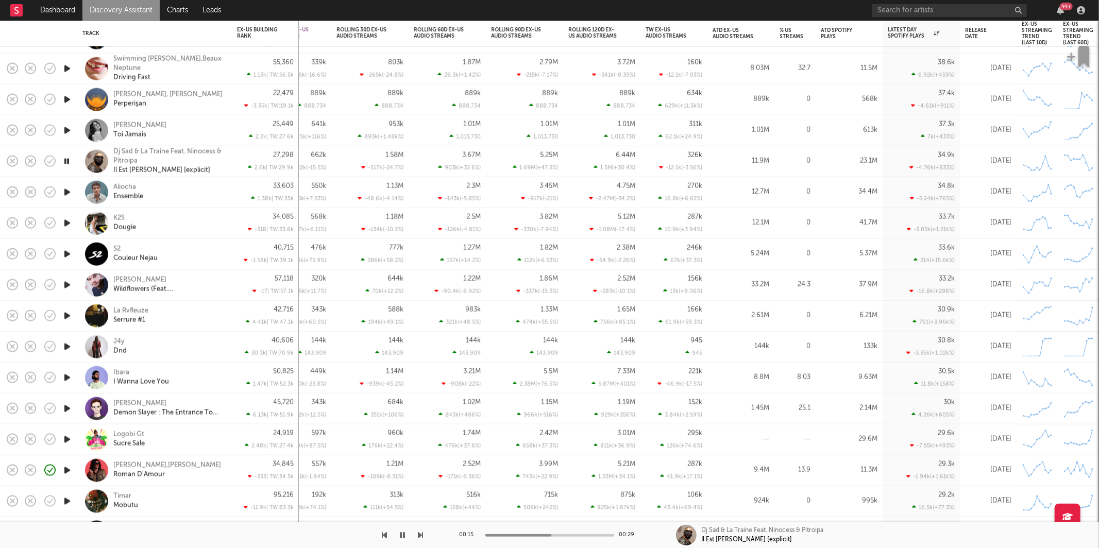
click at [421, 538] on icon "button" at bounding box center [420, 535] width 5 height 8
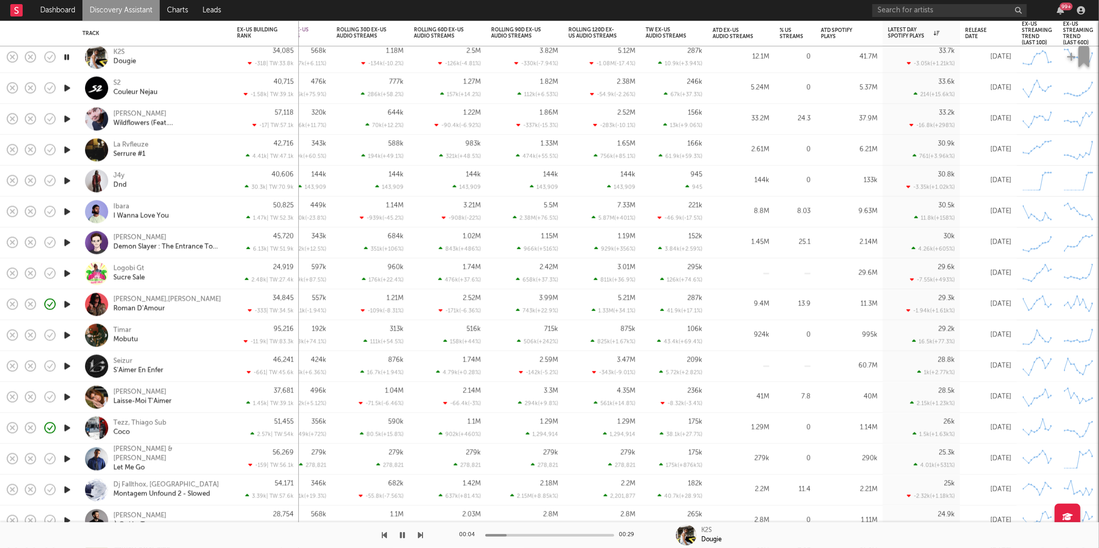
click at [421, 538] on icon "button" at bounding box center [420, 535] width 5 height 8
click at [422, 538] on icon "button" at bounding box center [420, 535] width 5 height 8
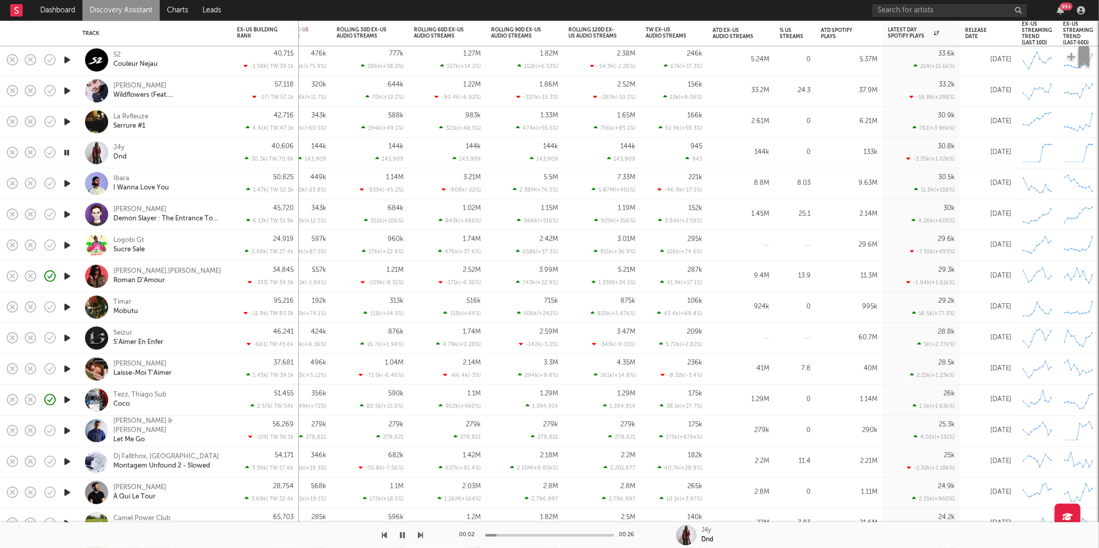
click at [184, 152] on div "J4y Dnd" at bounding box center [168, 152] width 111 height 19
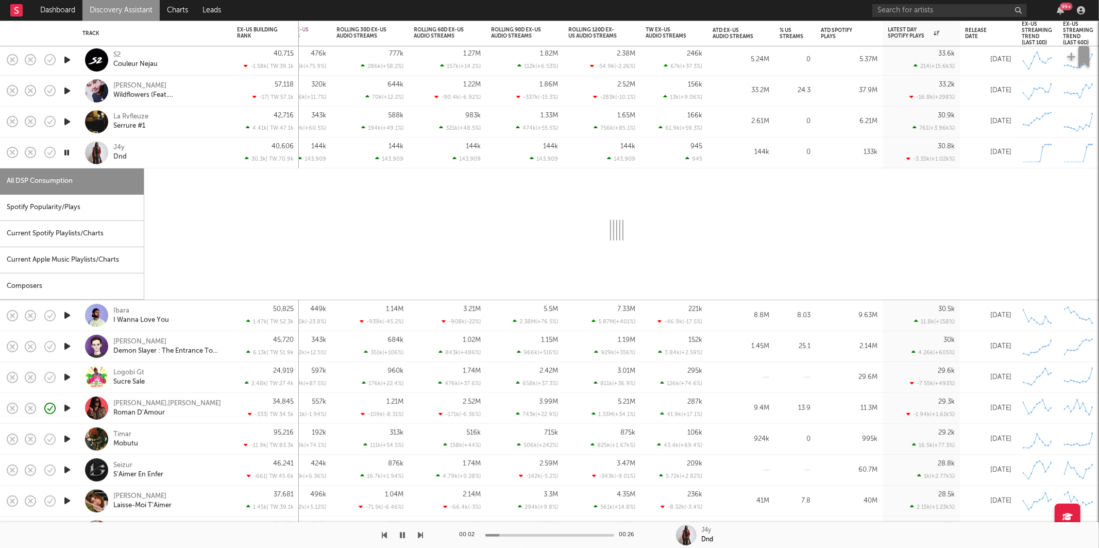
select select "1w"
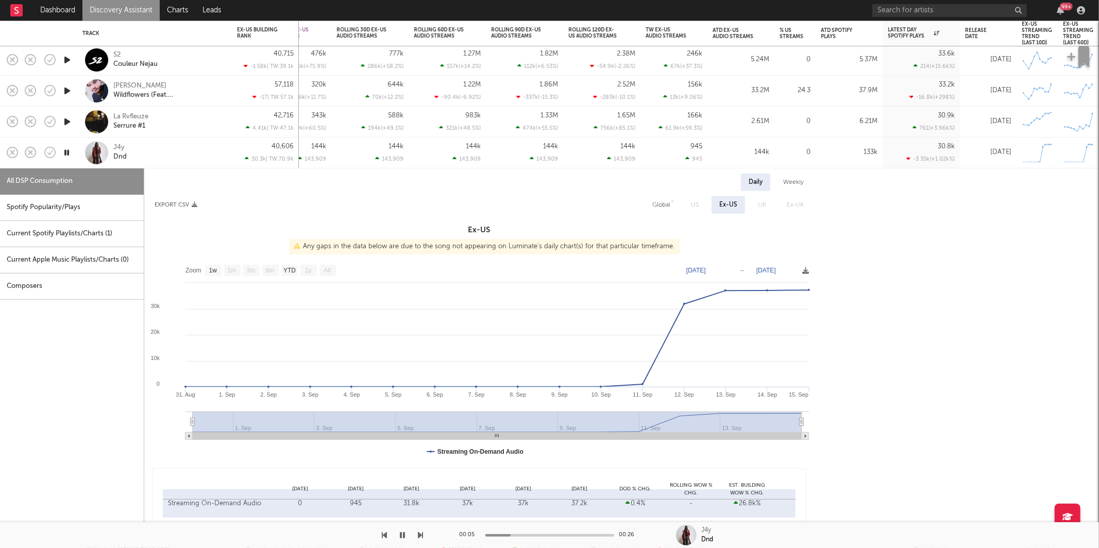
drag, startPoint x: 73, startPoint y: 206, endPoint x: 137, endPoint y: 206, distance: 63.9
click at [73, 206] on div "Spotify Popularity/Plays" at bounding box center [72, 208] width 144 height 26
select select "1w"
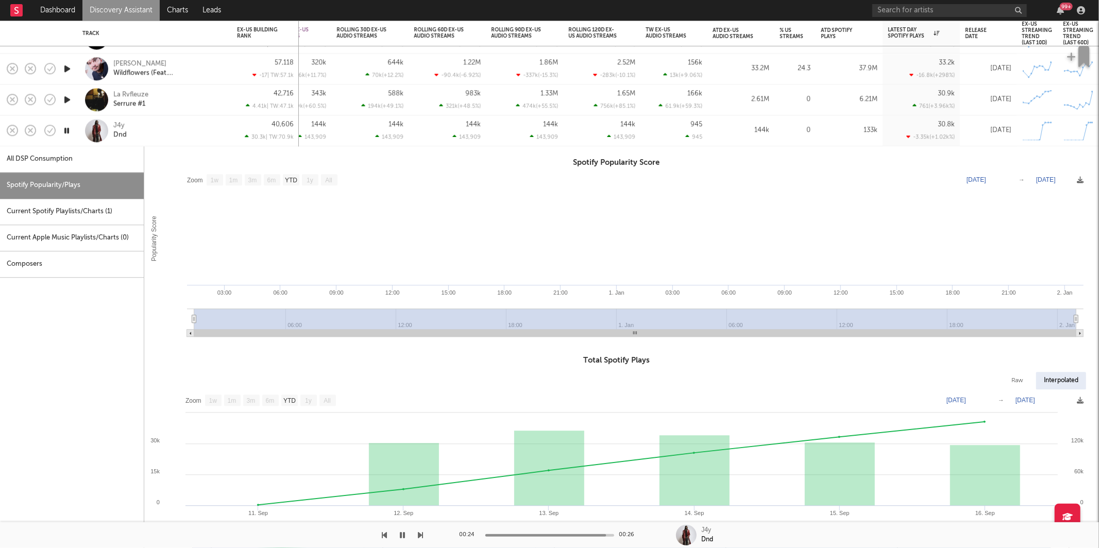
drag, startPoint x: 155, startPoint y: 130, endPoint x: 165, endPoint y: 117, distance: 16.1
click at [155, 130] on div "J4y Dnd" at bounding box center [168, 131] width 111 height 19
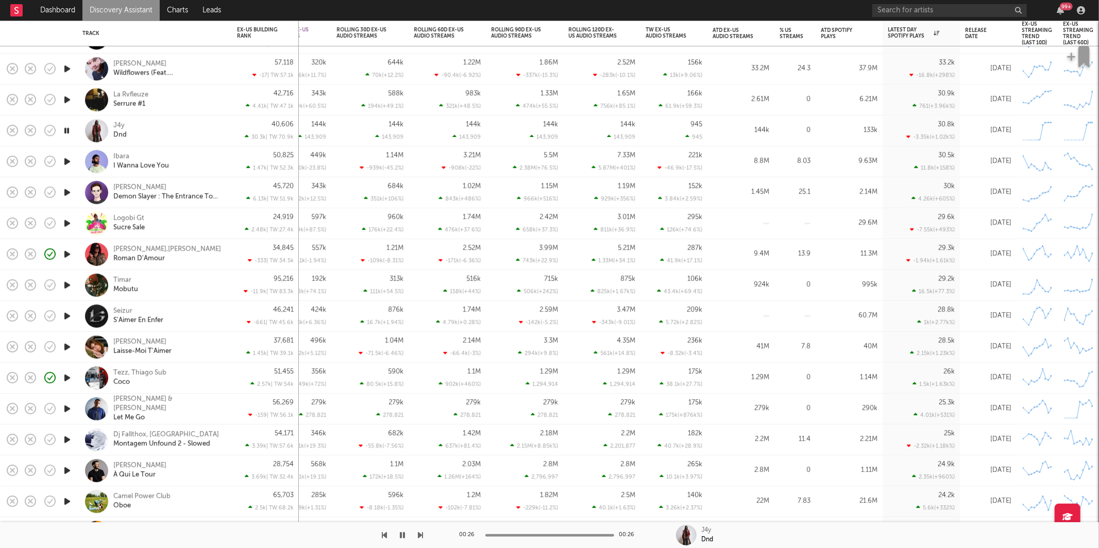
click at [421, 535] on icon "button" at bounding box center [420, 535] width 5 height 8
click at [418, 532] on icon "button" at bounding box center [420, 535] width 5 height 8
click at [420, 535] on icon "button" at bounding box center [420, 535] width 5 height 8
click at [388, 535] on div at bounding box center [212, 535] width 424 height 26
click at [381, 534] on div at bounding box center [212, 535] width 424 height 26
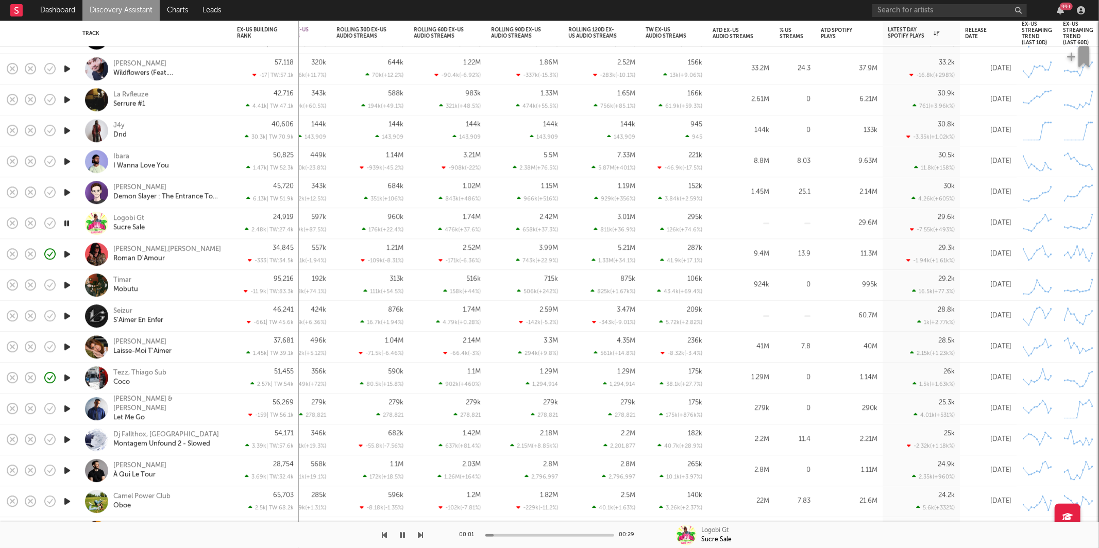
click at [378, 533] on div at bounding box center [212, 535] width 424 height 26
click at [385, 533] on icon "button" at bounding box center [384, 535] width 5 height 8
click at [420, 536] on icon "button" at bounding box center [420, 535] width 5 height 8
click at [224, 221] on div "Logobi Gt Sucre Sale" at bounding box center [168, 223] width 111 height 19
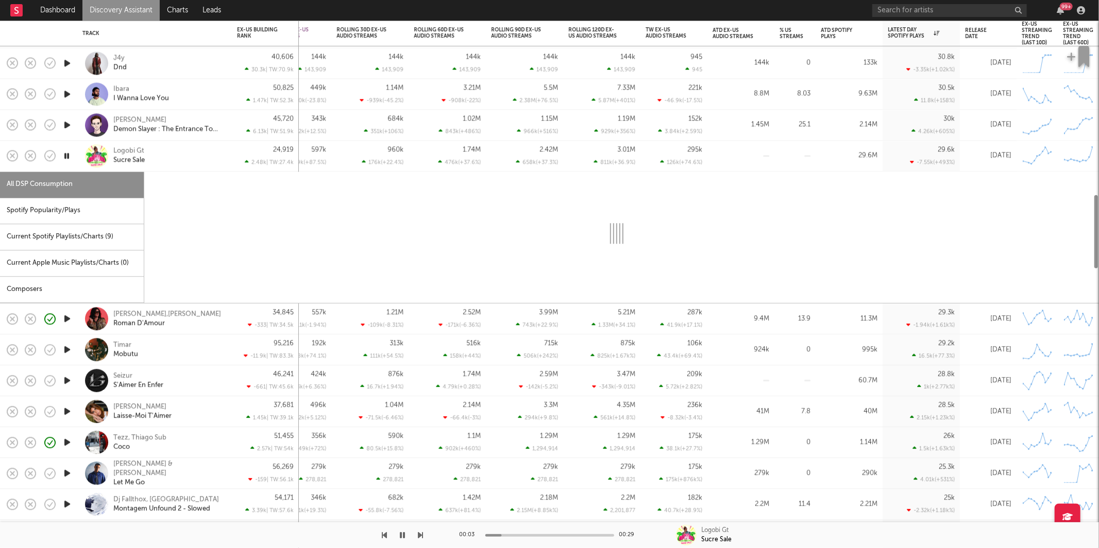
select select "6m"
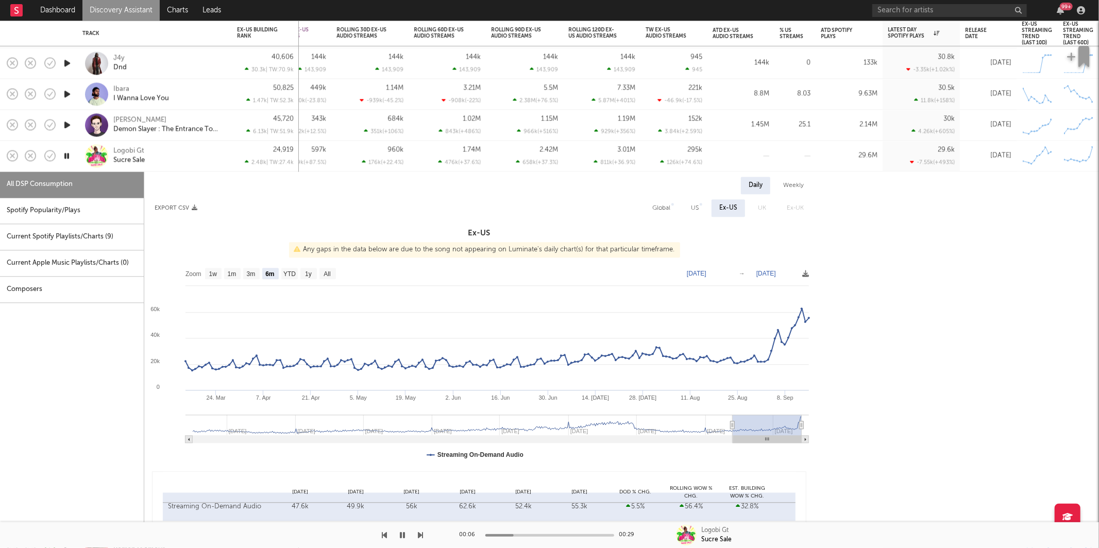
click at [702, 201] on div "US" at bounding box center [694, 208] width 23 height 18
select select "1w"
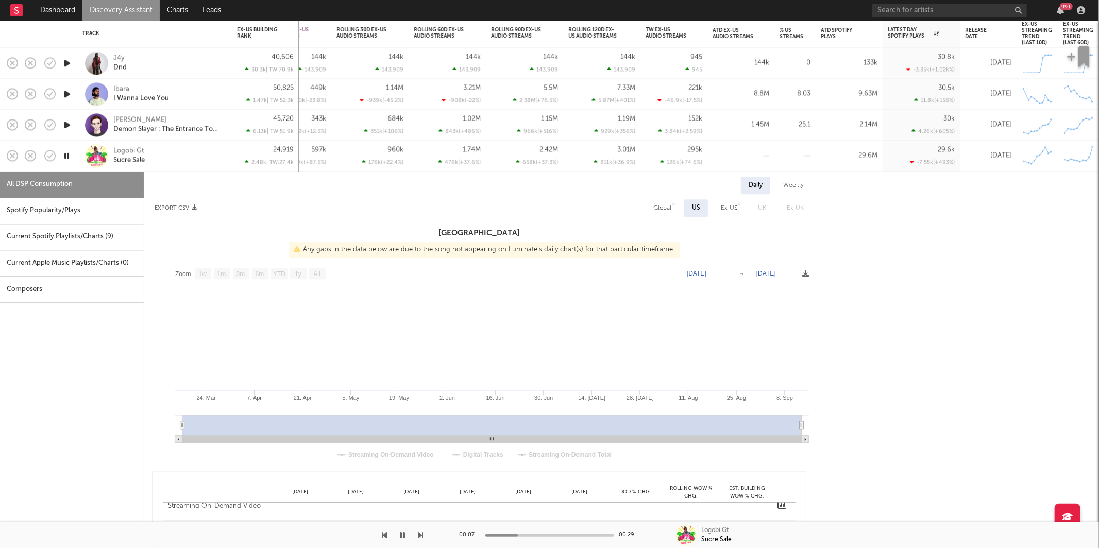
click at [658, 206] on div "Global" at bounding box center [662, 208] width 18 height 12
select select "6m"
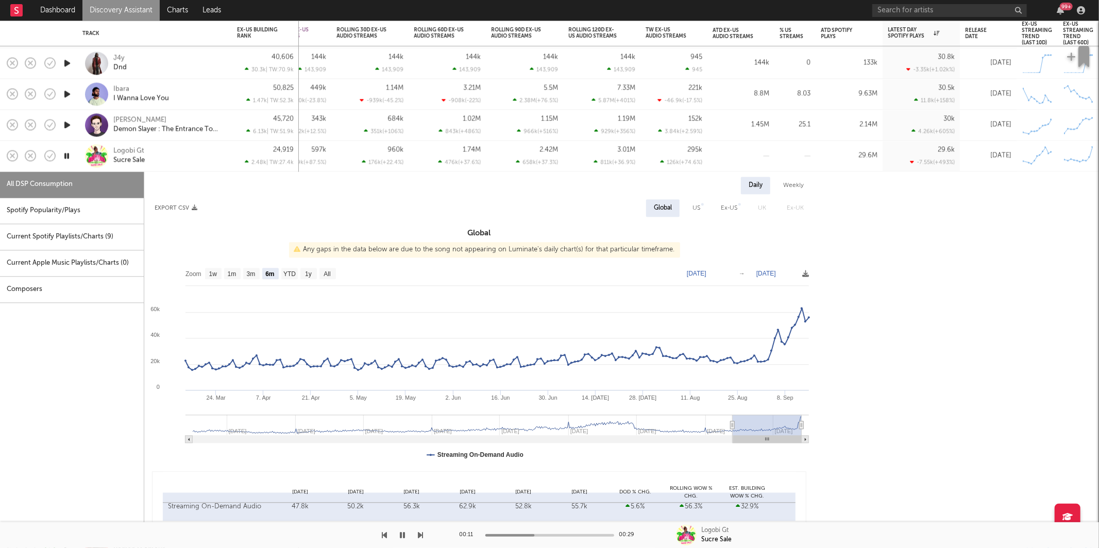
click at [33, 215] on div "Spotify Popularity/Plays" at bounding box center [72, 211] width 144 height 26
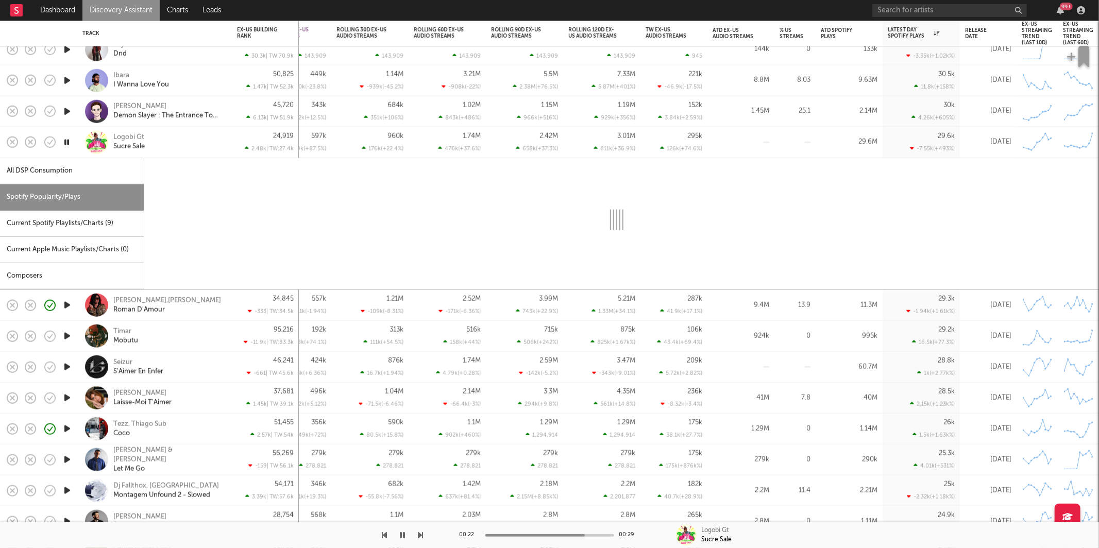
click at [173, 142] on div "Logobi Gt Sucre Sale" at bounding box center [168, 142] width 111 height 19
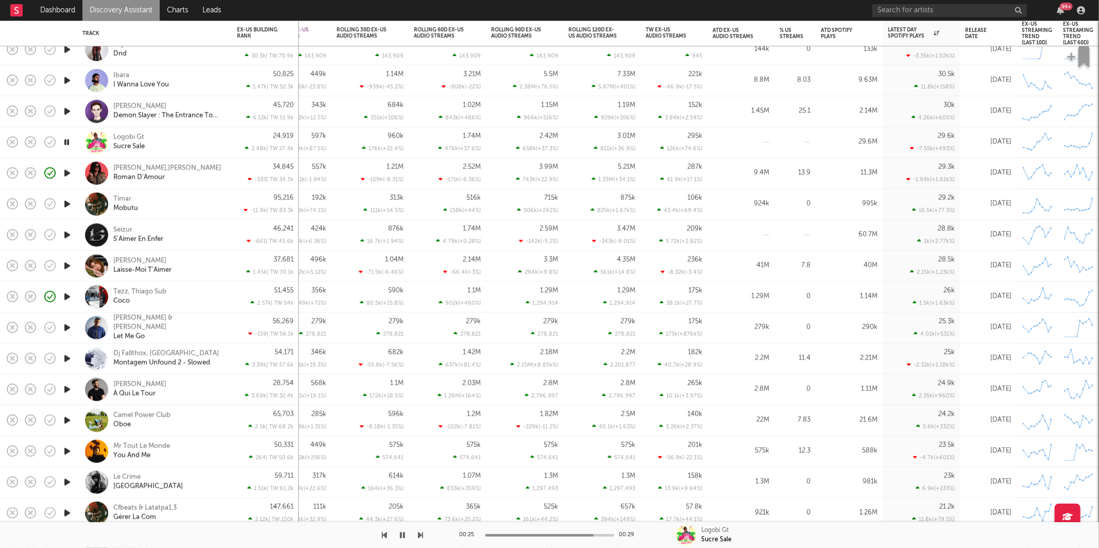
click at [418, 536] on icon "button" at bounding box center [420, 535] width 5 height 8
click at [419, 536] on icon "button" at bounding box center [420, 535] width 5 height 8
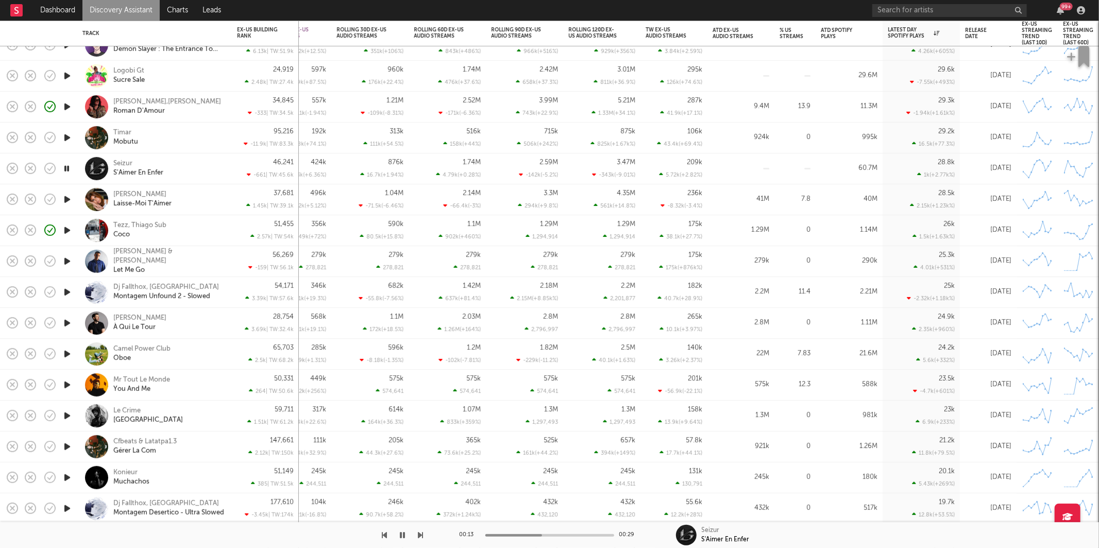
click at [66, 200] on icon "button" at bounding box center [67, 199] width 11 height 13
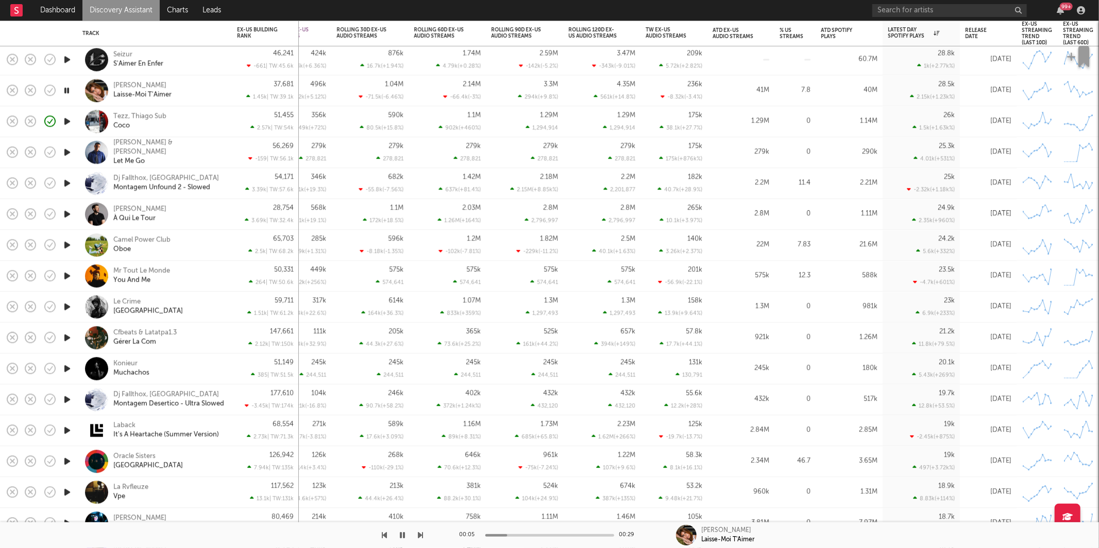
click at [67, 153] on icon "button" at bounding box center [67, 152] width 11 height 13
click at [194, 150] on div "Karim Naas & Zhiko Let Me Go" at bounding box center [168, 153] width 111 height 28
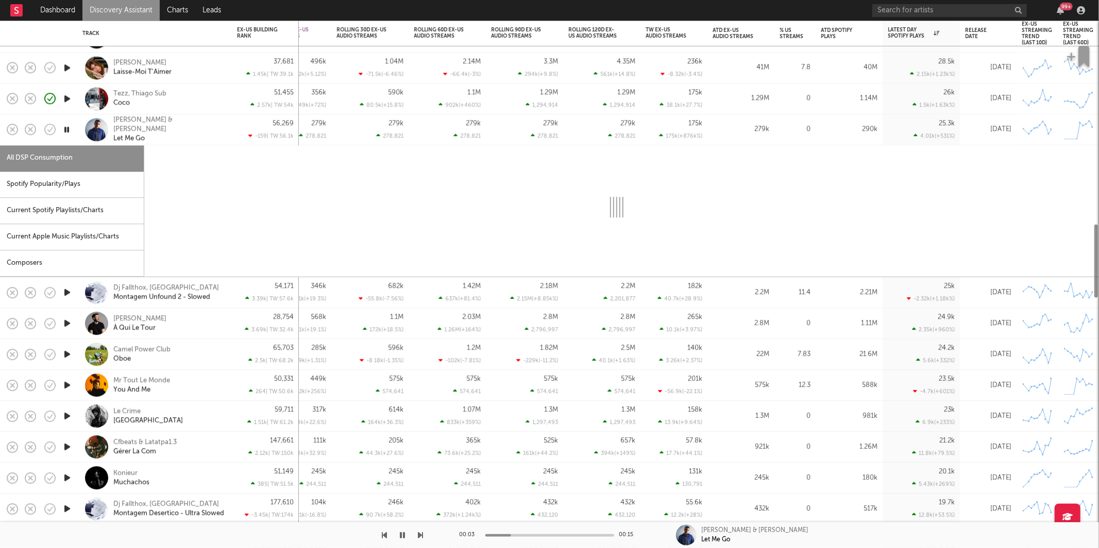
select select "1w"
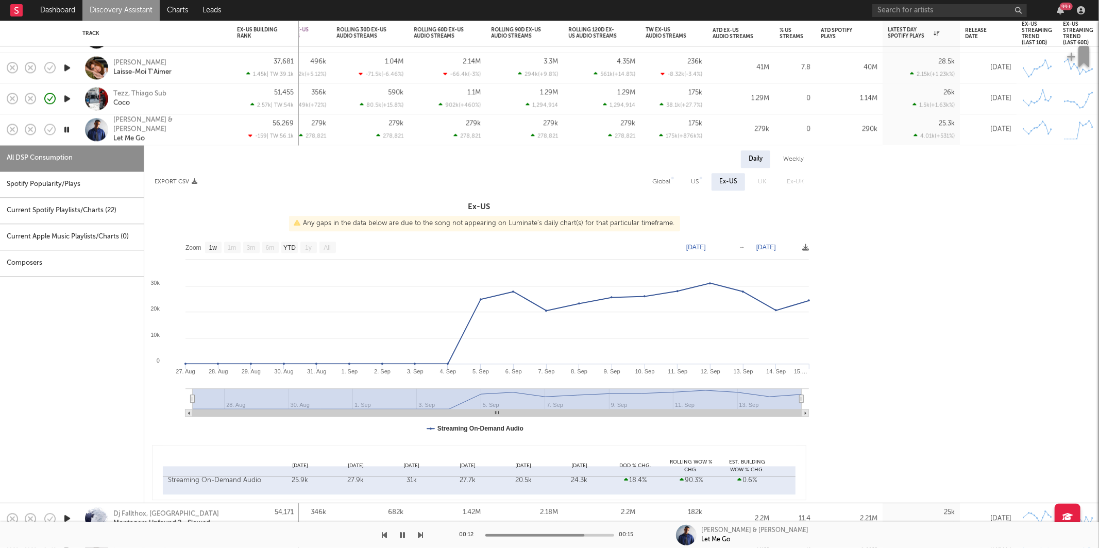
click at [198, 132] on div "Karim Naas & Zhiko Let Me Go" at bounding box center [168, 130] width 111 height 28
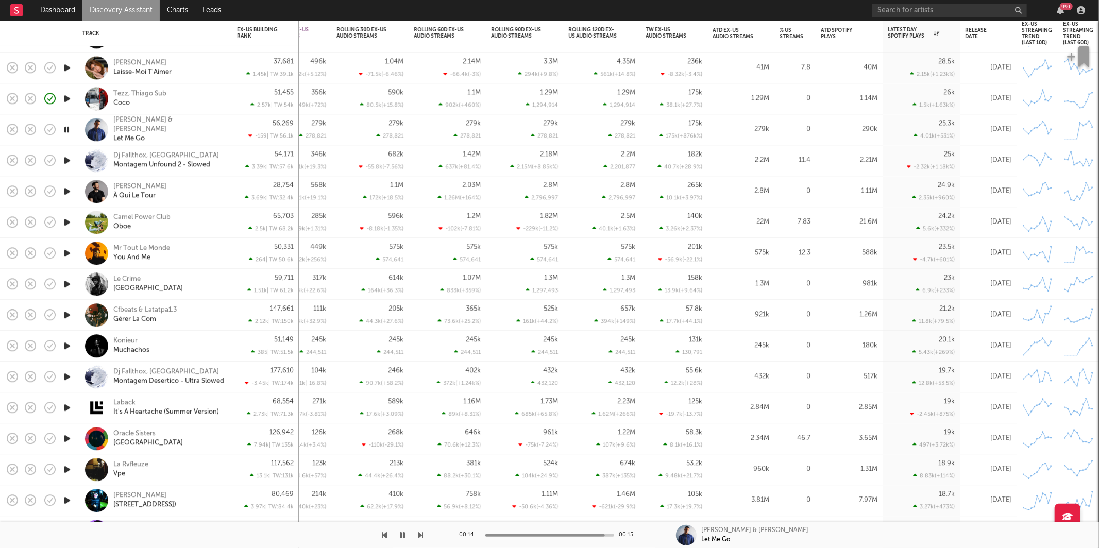
click at [67, 221] on icon "button" at bounding box center [67, 222] width 11 height 13
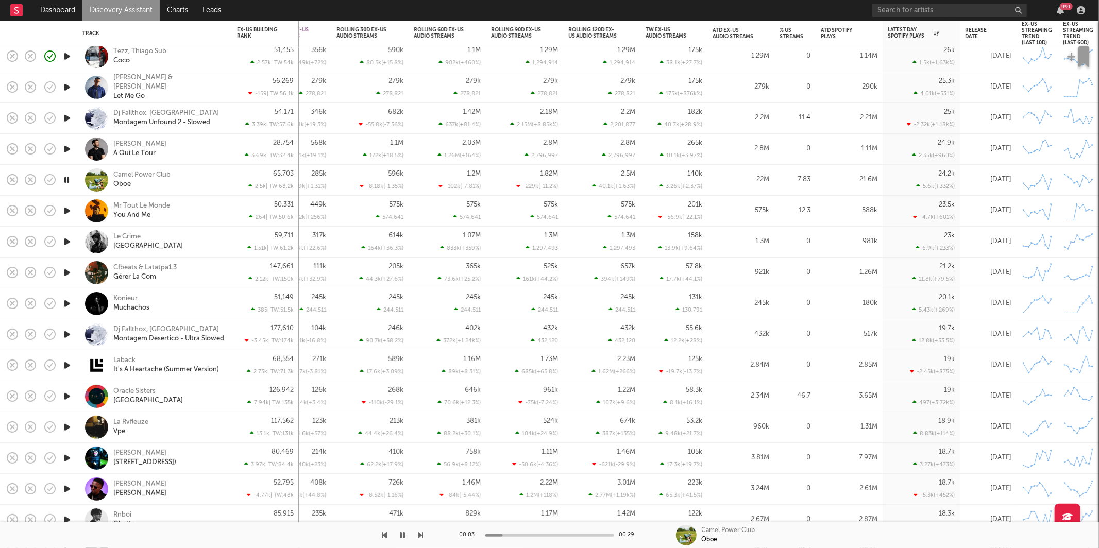
click at [69, 211] on icon "button" at bounding box center [67, 211] width 11 height 13
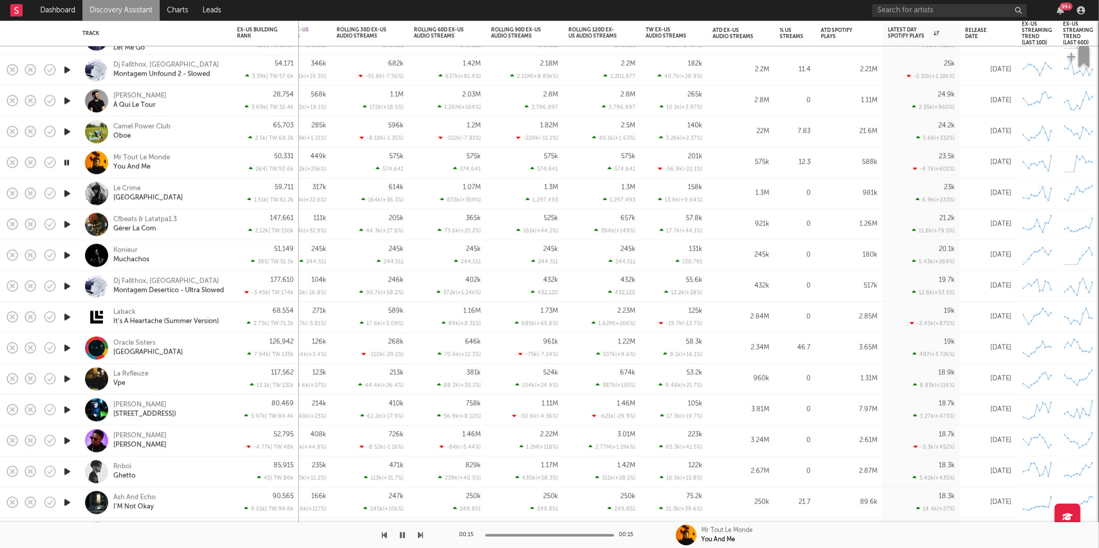
click at [64, 221] on icon "button" at bounding box center [67, 224] width 11 height 13
click at [221, 224] on div "Cfbeats & Latatpa1.3 Gérer La Com" at bounding box center [168, 224] width 111 height 19
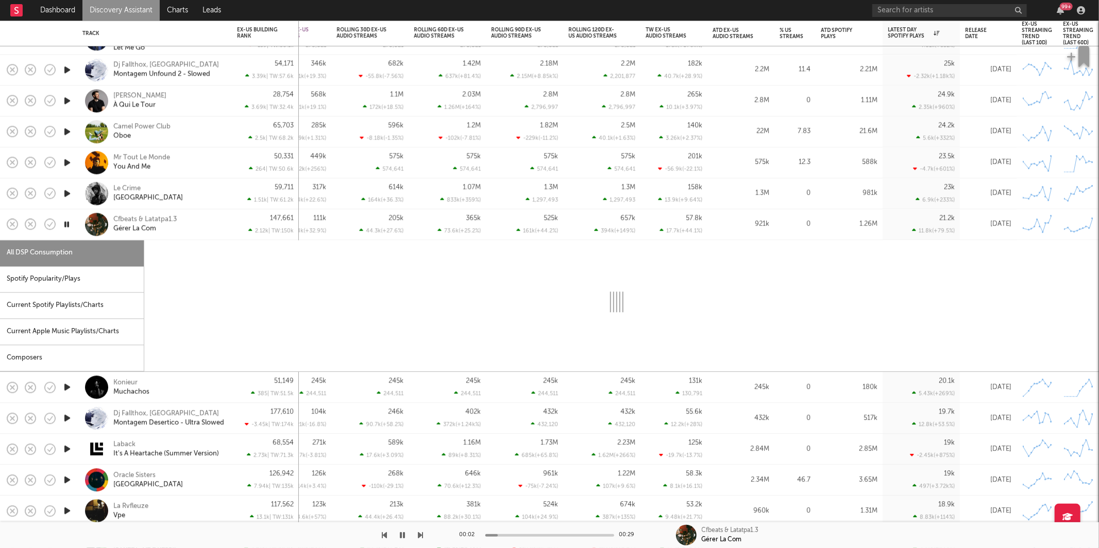
select select "6m"
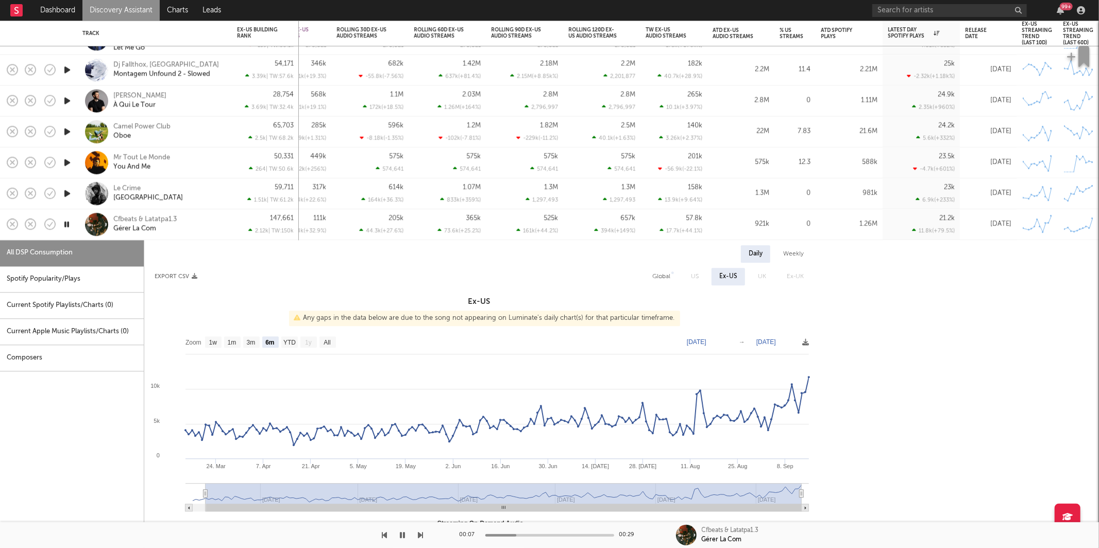
click at [80, 282] on div "Spotify Popularity/Plays" at bounding box center [72, 279] width 144 height 26
select select "1w"
select select "6m"
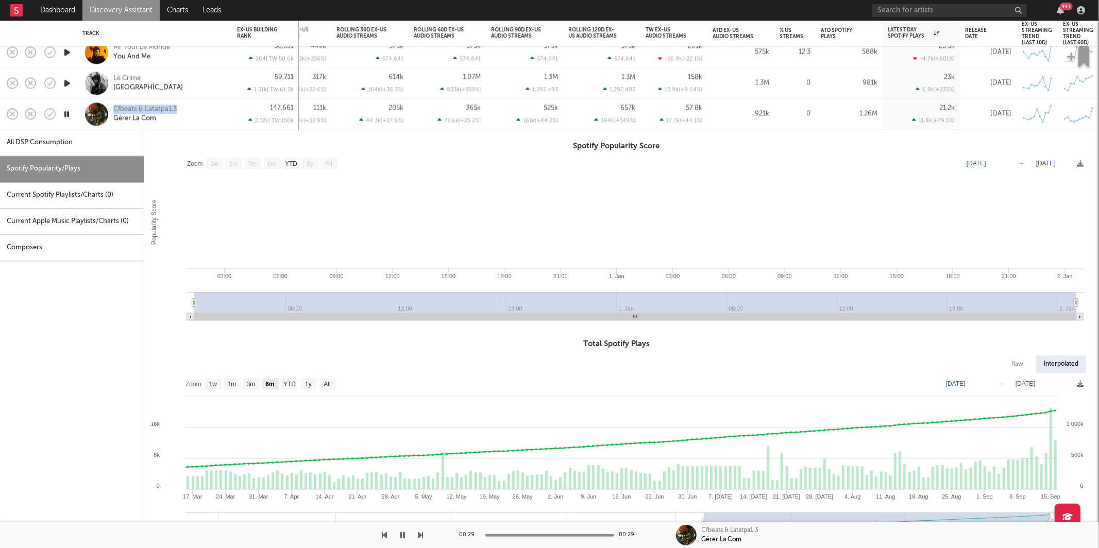
click at [211, 110] on div "Cfbeats & Latatpa1.3 Gérer La Com" at bounding box center [168, 114] width 111 height 19
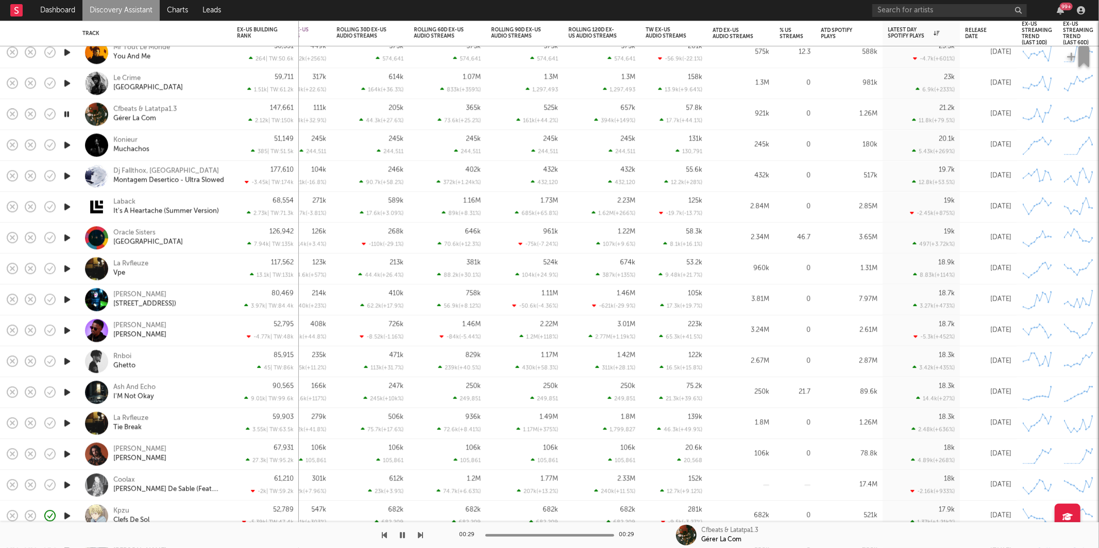
click at [66, 144] on icon "button" at bounding box center [67, 145] width 11 height 13
click at [67, 147] on icon "button" at bounding box center [67, 145] width 10 height 13
click at [399, 534] on button "button" at bounding box center [403, 535] width 10 height 26
click at [413, 531] on div at bounding box center [212, 535] width 424 height 26
click at [418, 535] on icon "button" at bounding box center [420, 535] width 5 height 8
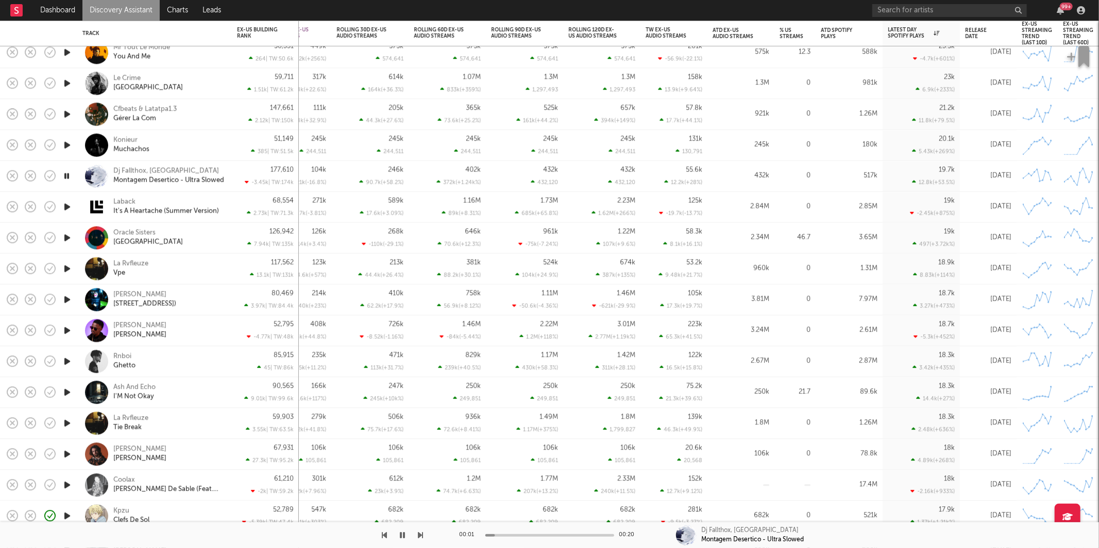
click at [422, 535] on icon "button" at bounding box center [420, 535] width 5 height 8
click at [420, 534] on icon "button" at bounding box center [420, 535] width 5 height 8
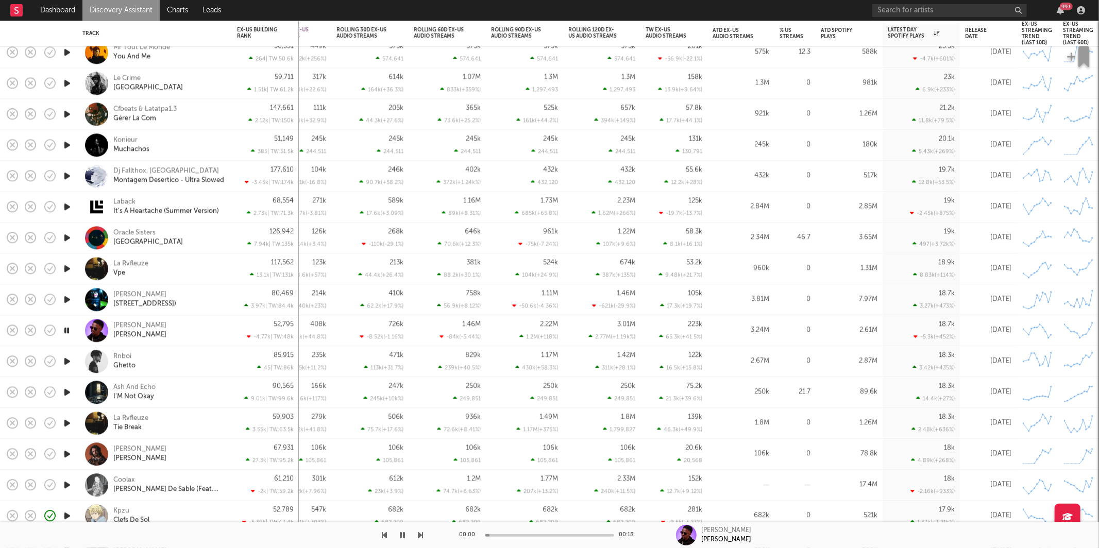
click at [420, 534] on icon "button" at bounding box center [420, 535] width 5 height 8
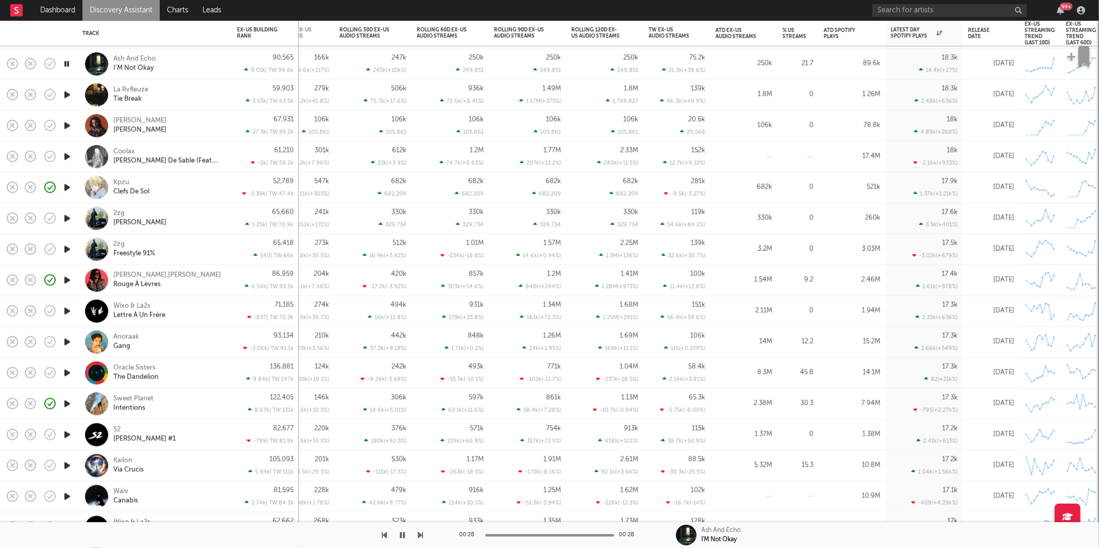
click at [421, 540] on button "button" at bounding box center [420, 535] width 5 height 26
click at [422, 538] on icon "button" at bounding box center [420, 535] width 5 height 8
click at [422, 539] on button "button" at bounding box center [420, 535] width 5 height 26
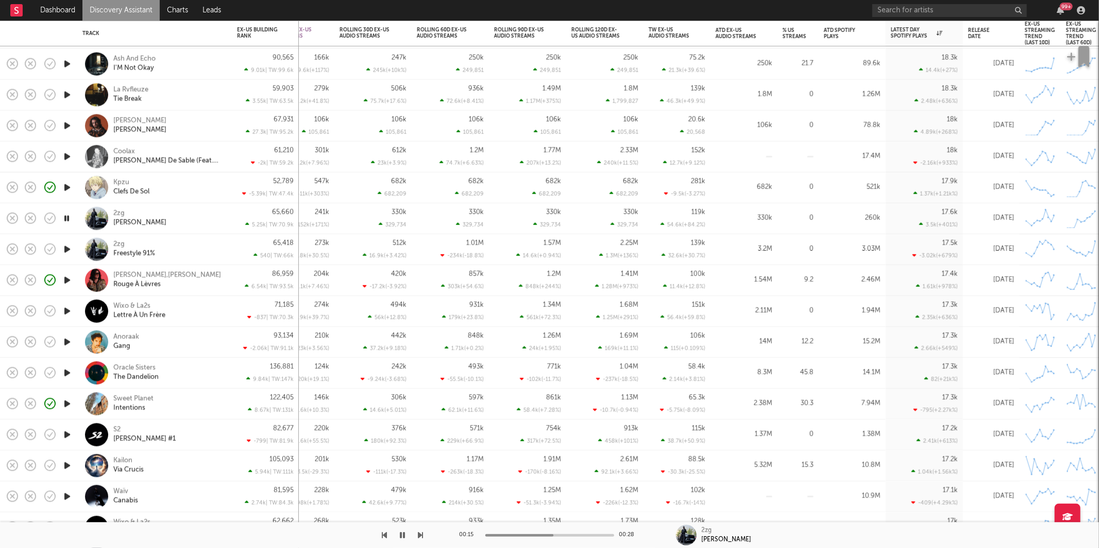
click at [67, 222] on icon "button" at bounding box center [67, 218] width 10 height 13
click at [407, 538] on button "button" at bounding box center [403, 535] width 10 height 26
click at [421, 534] on icon "button" at bounding box center [420, 535] width 5 height 8
click at [421, 533] on icon "button" at bounding box center [420, 535] width 5 height 8
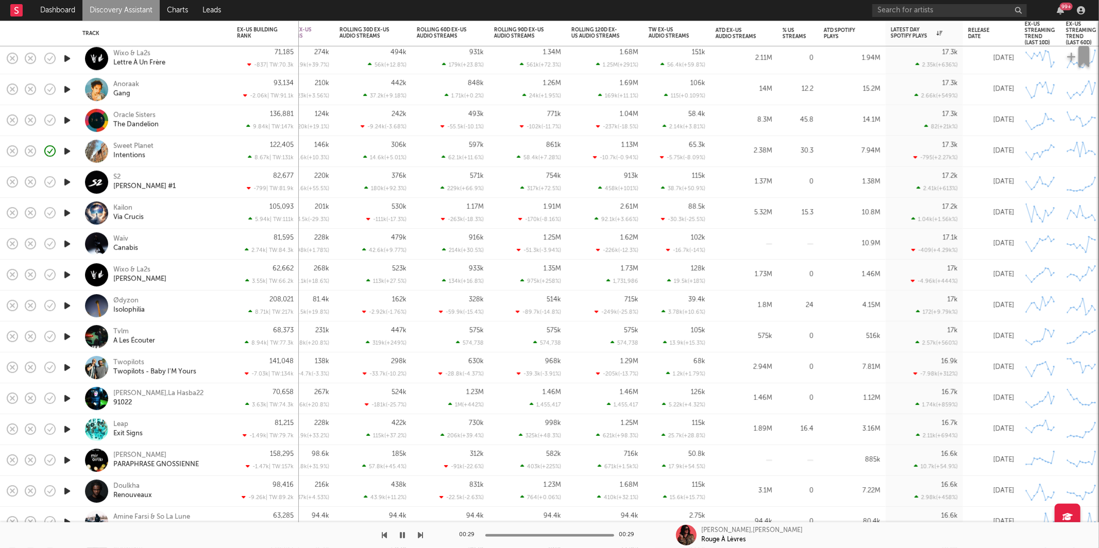
click at [418, 538] on icon "button" at bounding box center [420, 535] width 5 height 8
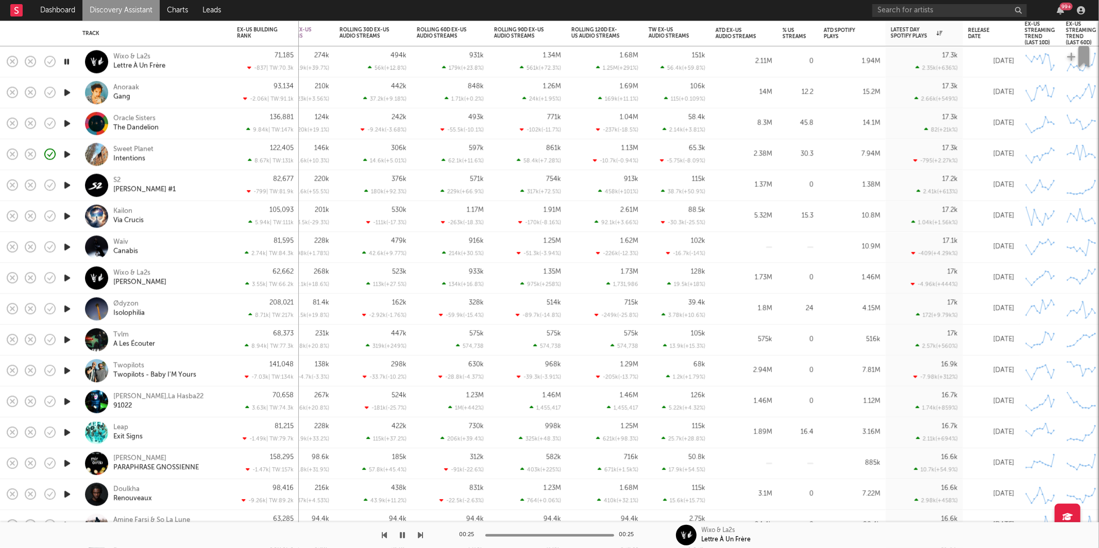
click at [418, 532] on icon "button" at bounding box center [420, 535] width 5 height 8
click at [421, 533] on icon "button" at bounding box center [420, 535] width 5 height 8
click at [422, 533] on icon "button" at bounding box center [420, 535] width 5 height 8
click at [421, 533] on icon "button" at bounding box center [420, 535] width 5 height 8
click at [419, 533] on icon "button" at bounding box center [420, 535] width 5 height 8
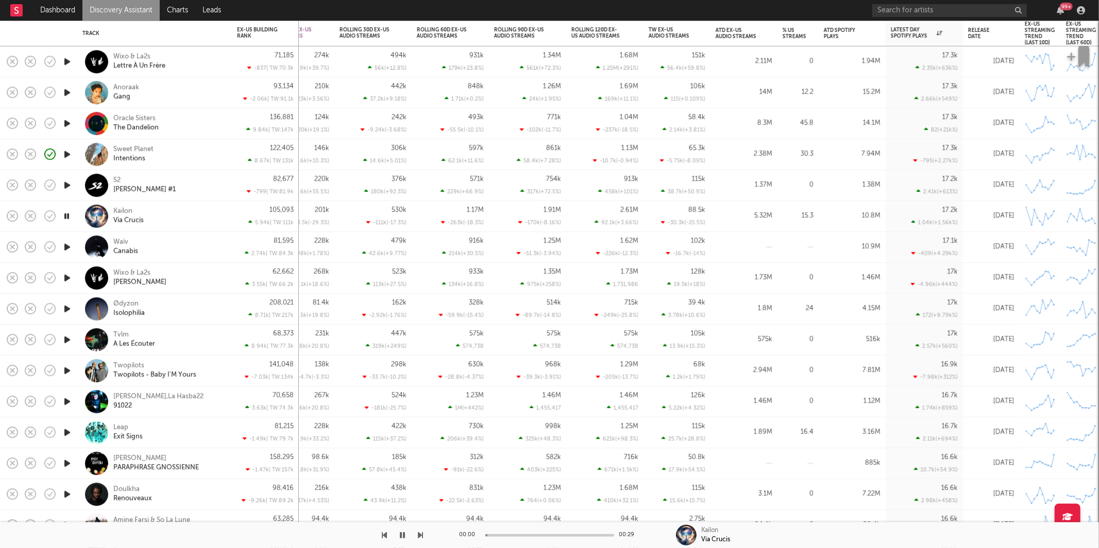
click at [419, 534] on icon "button" at bounding box center [420, 535] width 5 height 8
drag, startPoint x: 381, startPoint y: 533, endPoint x: 405, endPoint y: 533, distance: 23.7
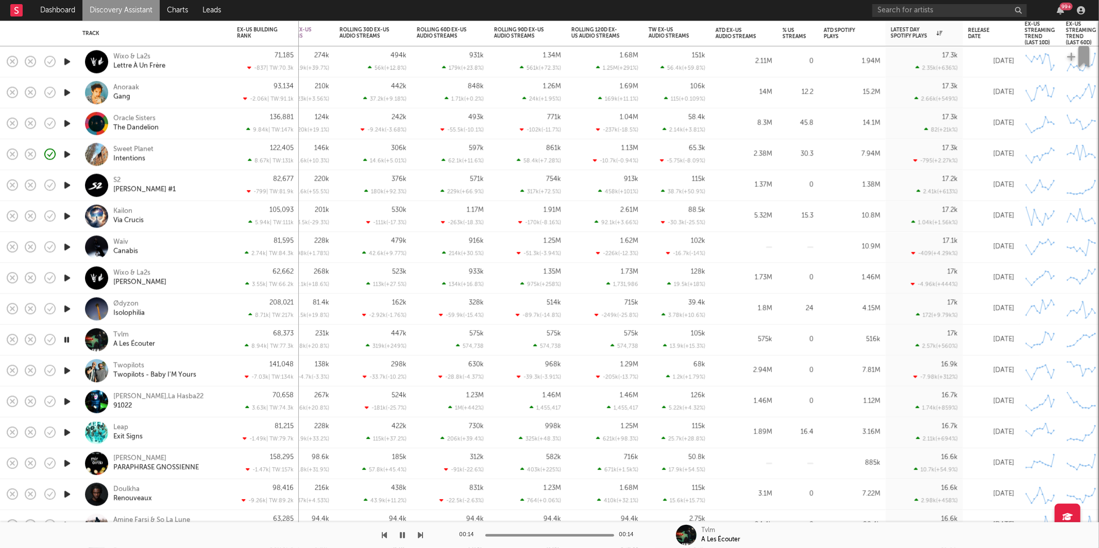
click at [382, 533] on icon "button" at bounding box center [384, 535] width 5 height 8
click at [421, 534] on icon "button" at bounding box center [420, 535] width 5 height 8
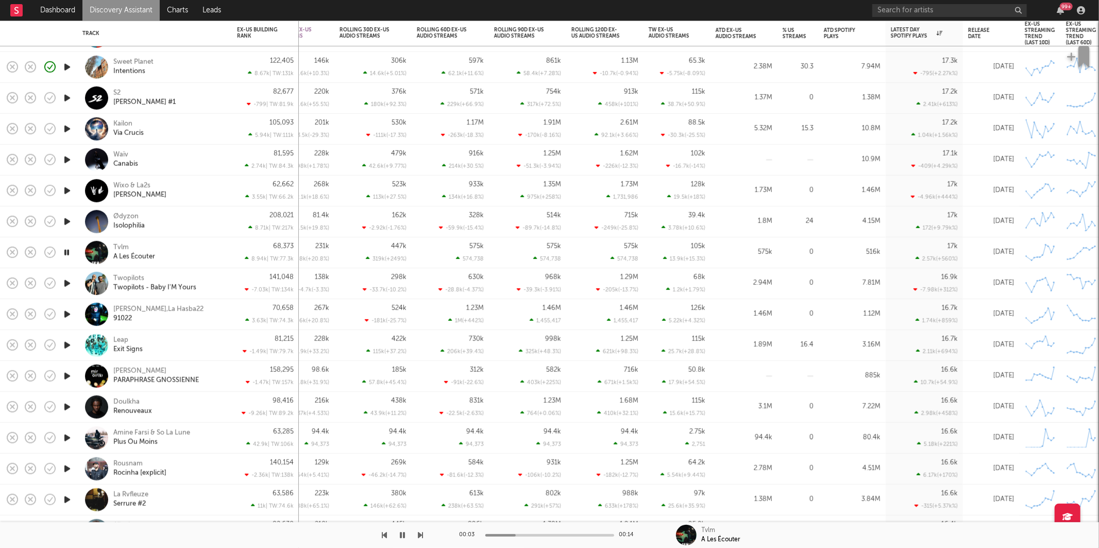
click at [213, 258] on div "Tvlm A Les Écouter" at bounding box center [168, 252] width 111 height 19
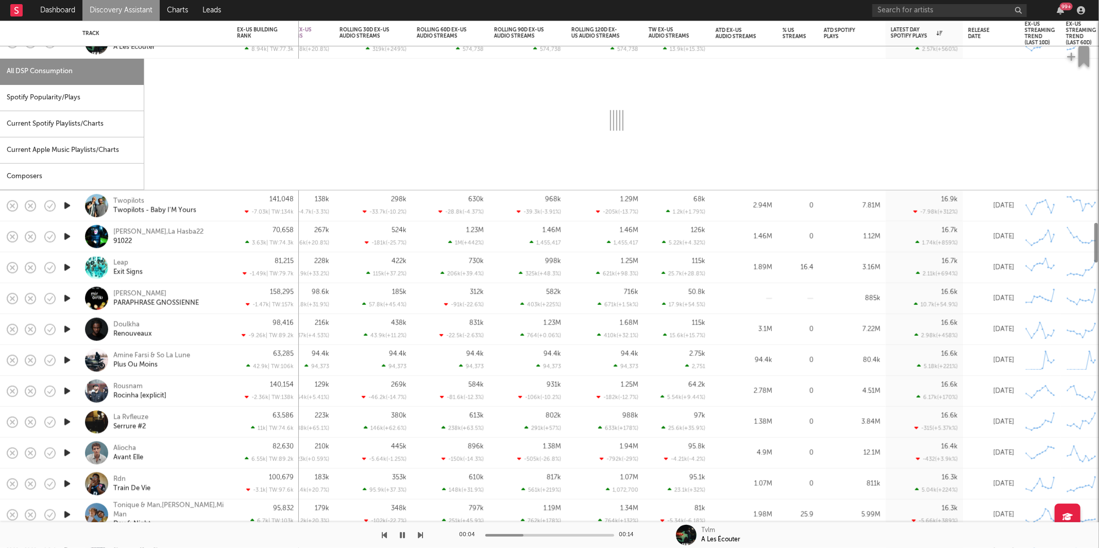
select select "1w"
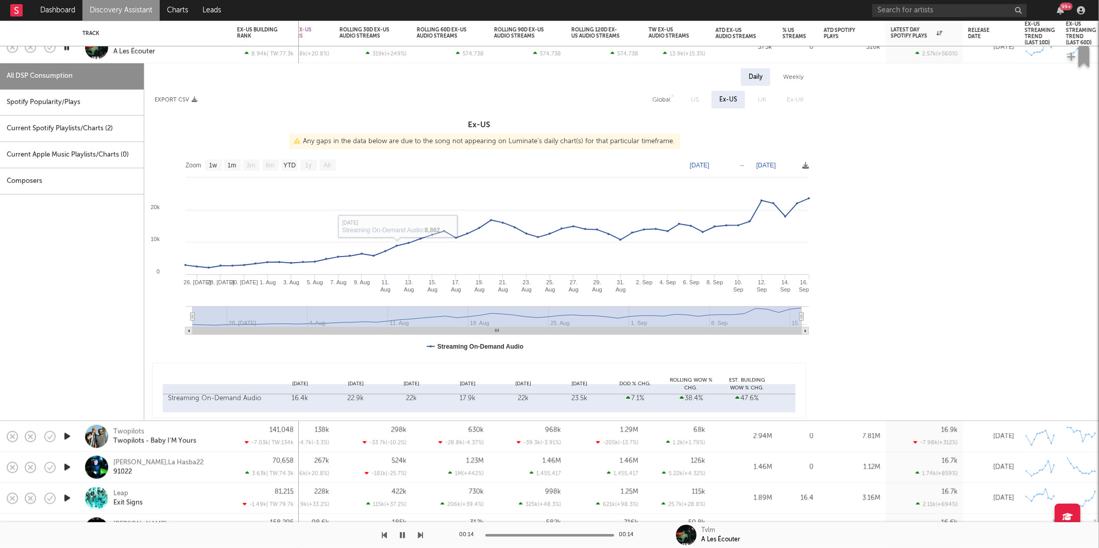
click at [110, 110] on div "Spotify Popularity/Plays" at bounding box center [72, 103] width 144 height 26
select select "1w"
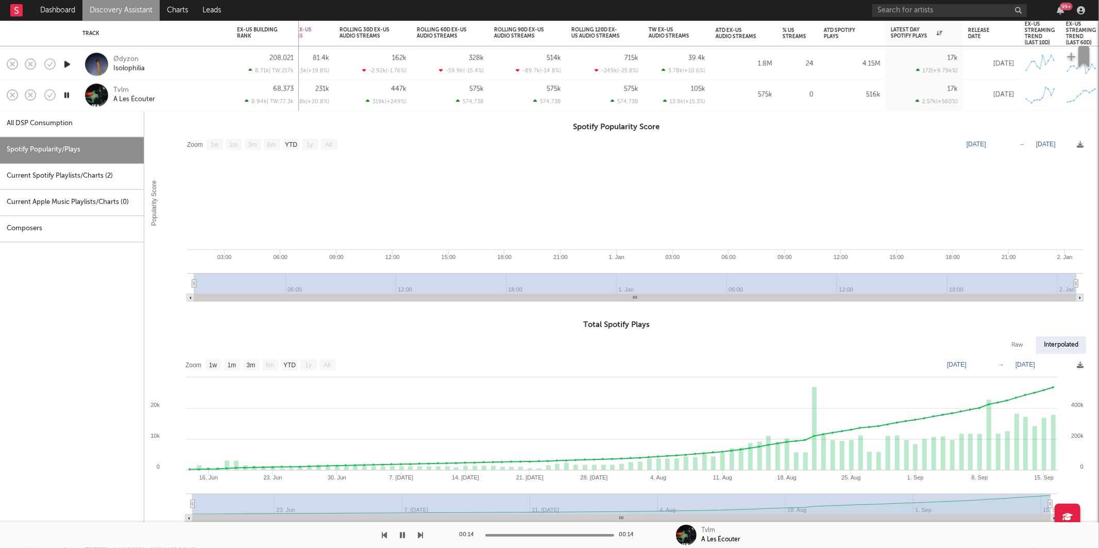
click at [181, 94] on div "Tvlm A Les Écouter" at bounding box center [168, 95] width 111 height 19
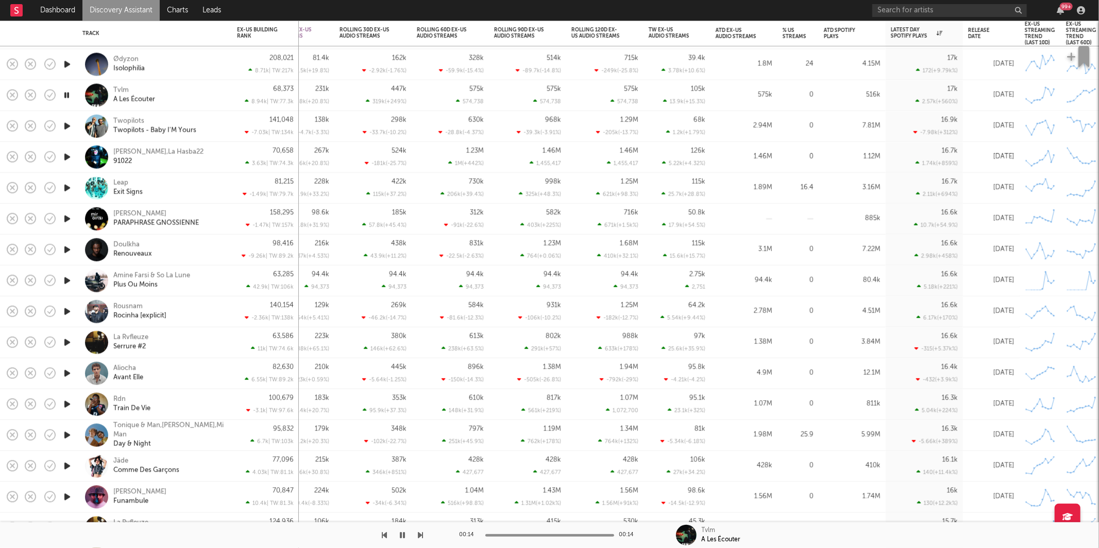
click at [63, 188] on icon "button" at bounding box center [67, 187] width 11 height 13
click at [422, 535] on icon "button" at bounding box center [420, 535] width 5 height 8
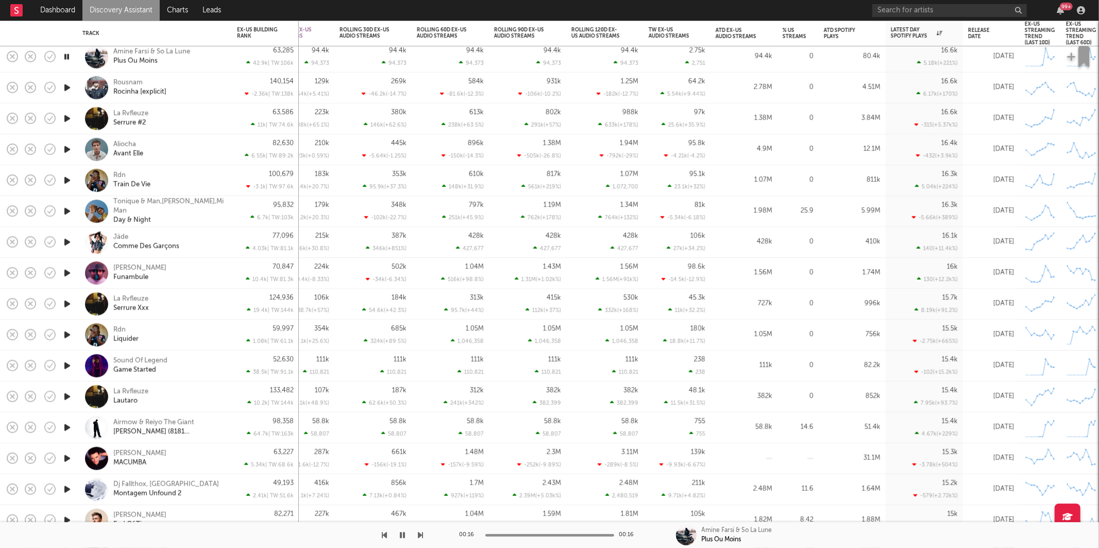
click at [419, 539] on icon "button" at bounding box center [420, 535] width 5 height 8
click at [179, 82] on div "Rousnam Rocinha [explicit]" at bounding box center [168, 87] width 111 height 19
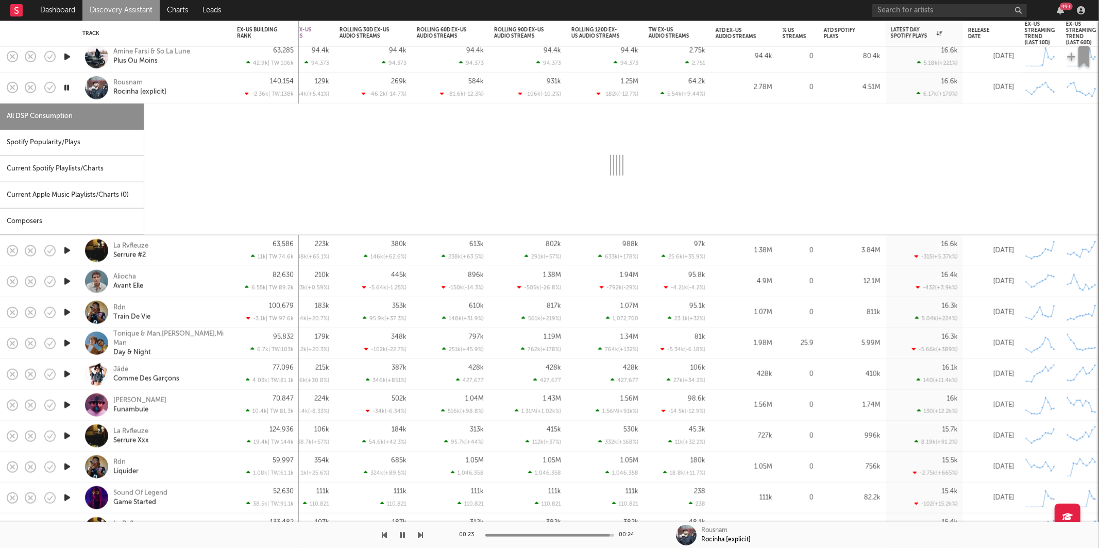
select select "6m"
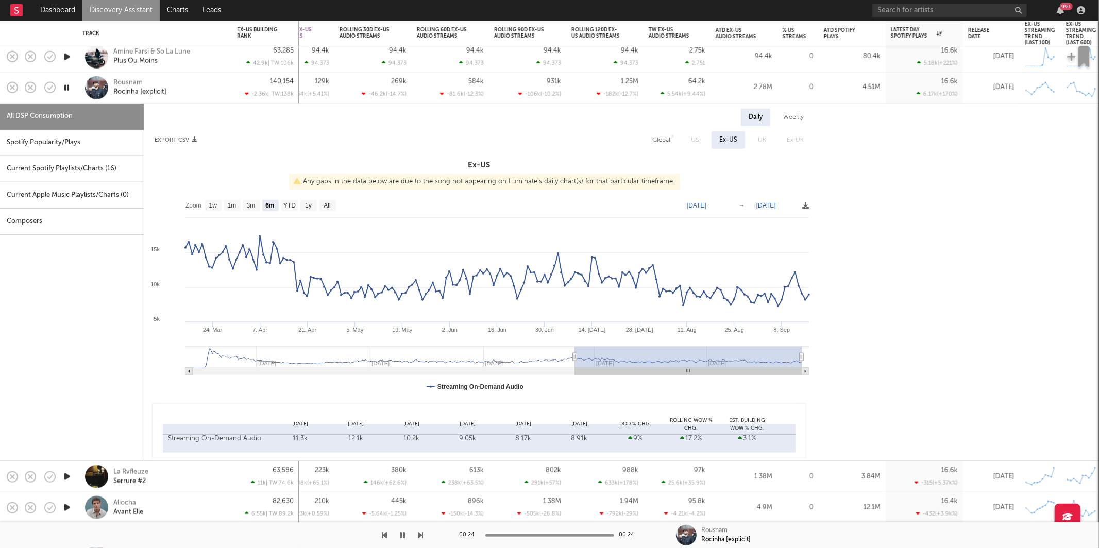
click at [105, 158] on div "Current Spotify Playlists/Charts ( 16 )" at bounding box center [72, 169] width 144 height 26
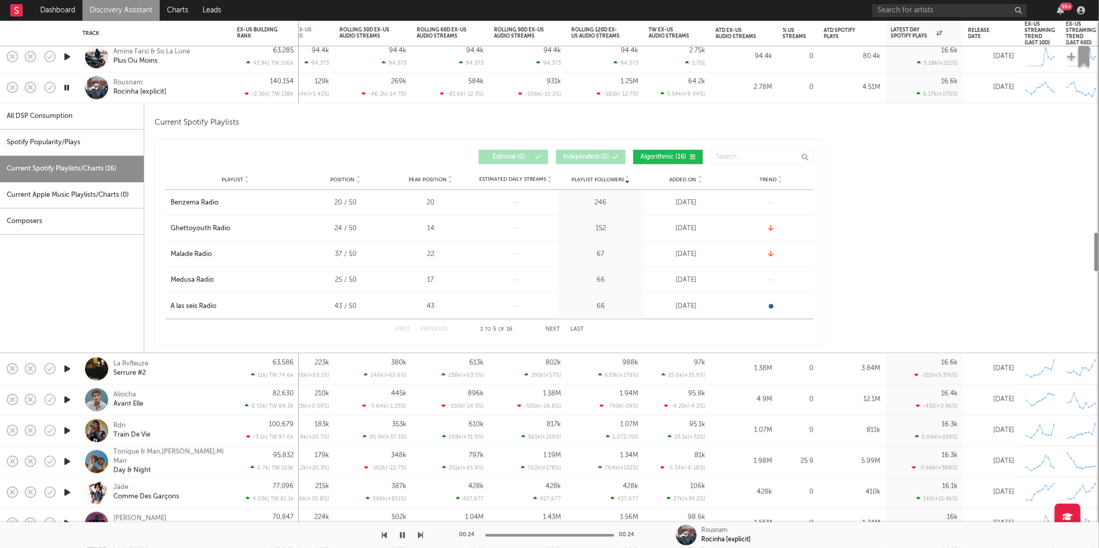
click at [112, 140] on div "Spotify Popularity/Plays" at bounding box center [72, 143] width 144 height 26
select select "1w"
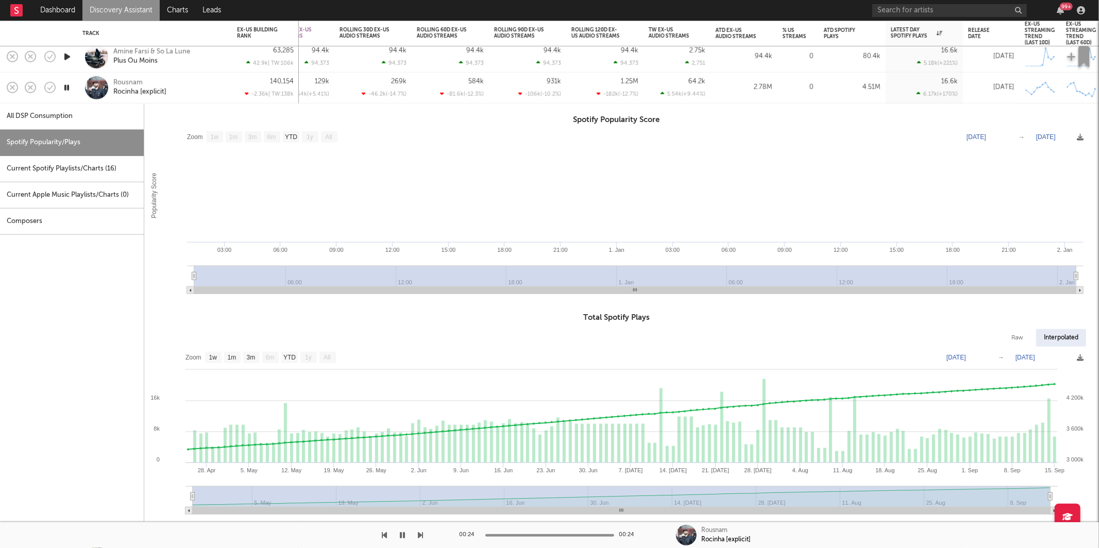
click at [207, 89] on div "Rousnam Rocinha [explicit]" at bounding box center [168, 87] width 111 height 19
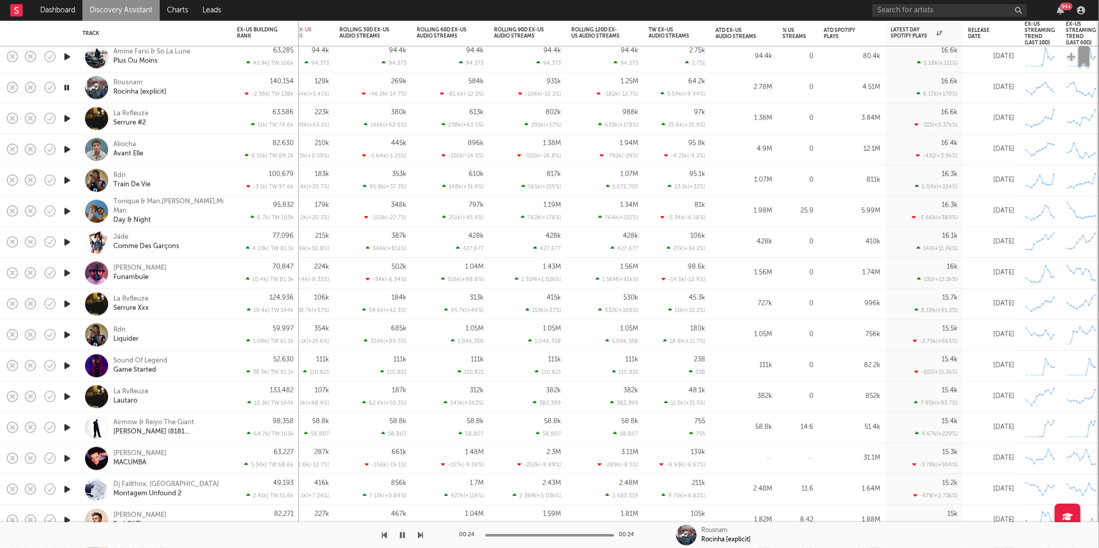
click at [70, 181] on icon "button" at bounding box center [67, 180] width 11 height 13
click at [69, 241] on icon "button" at bounding box center [67, 242] width 11 height 13
click at [421, 536] on icon "button" at bounding box center [420, 535] width 5 height 8
click at [421, 535] on icon "button" at bounding box center [420, 535] width 5 height 8
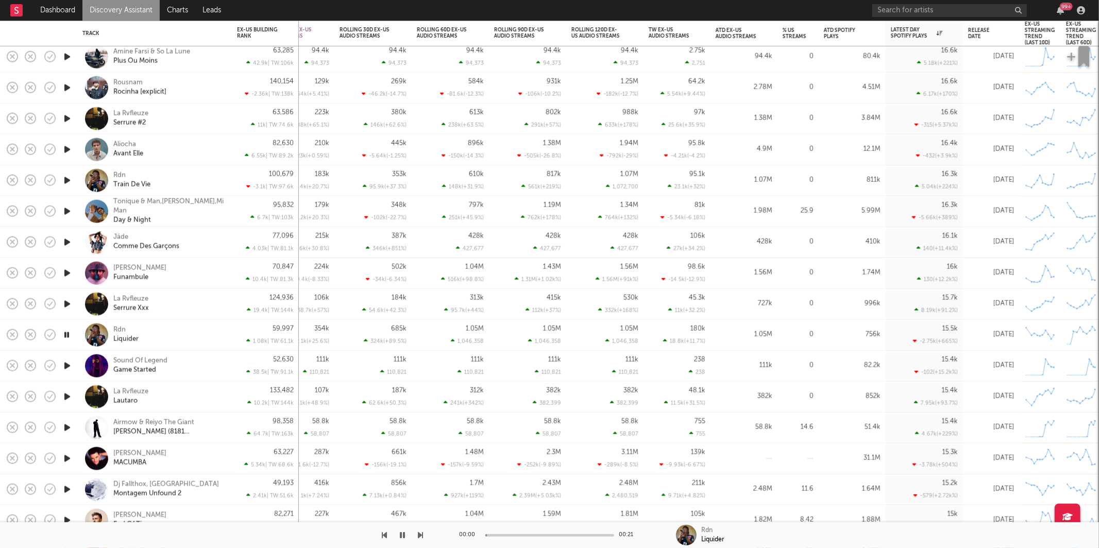
click at [421, 535] on icon "button" at bounding box center [420, 535] width 5 height 8
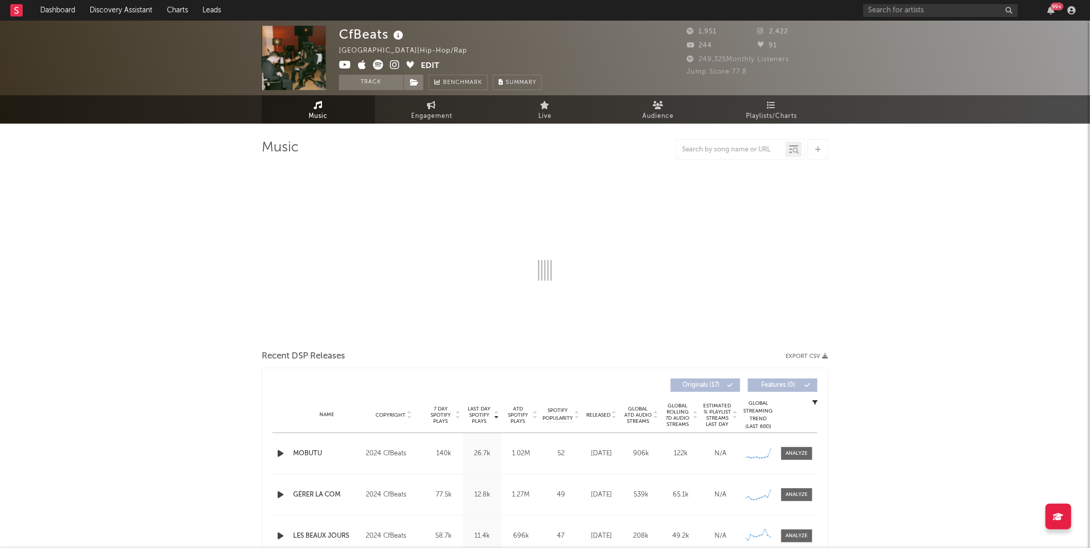
select select "6m"
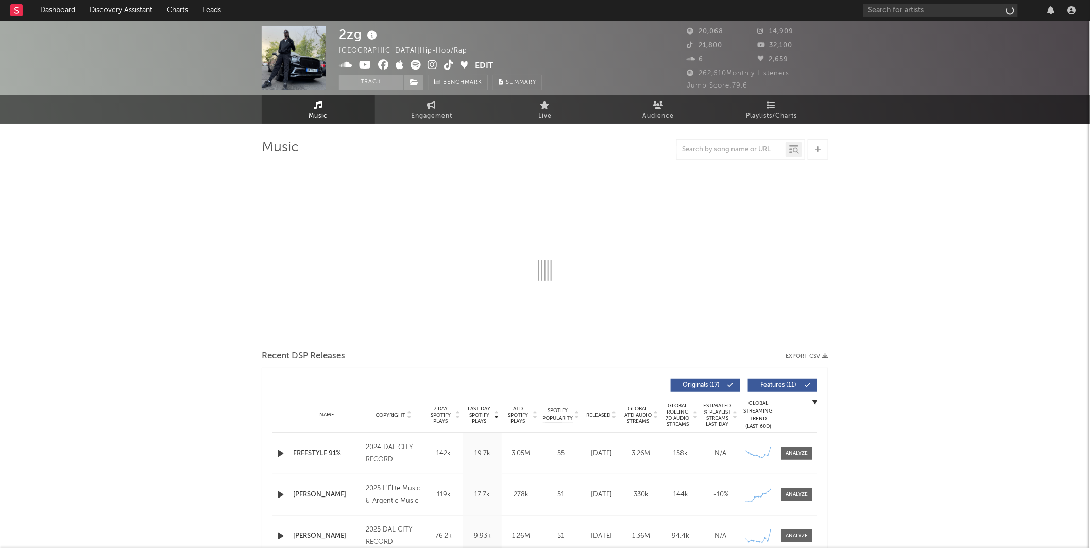
select select "6m"
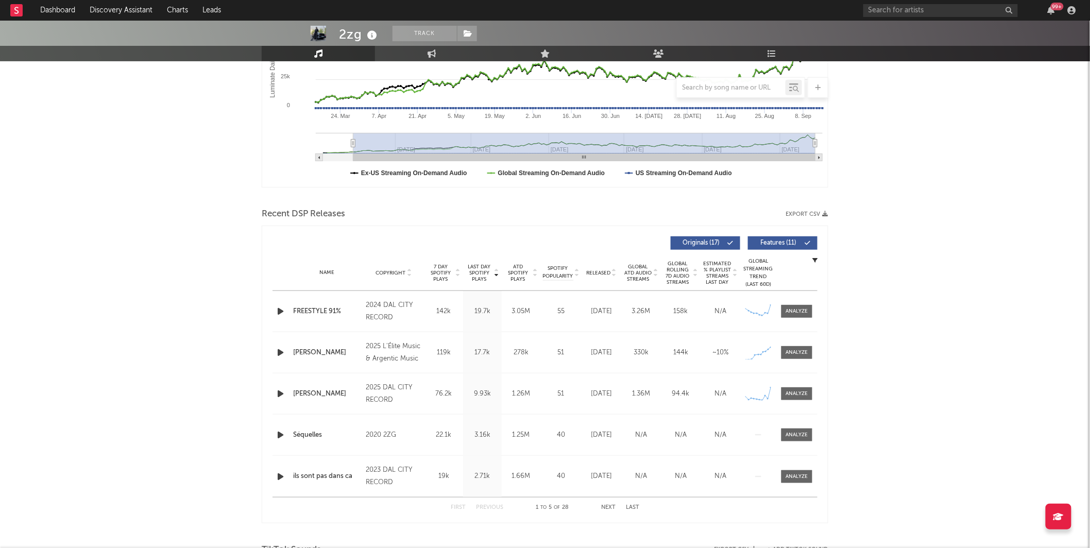
scroll to position [225, 0]
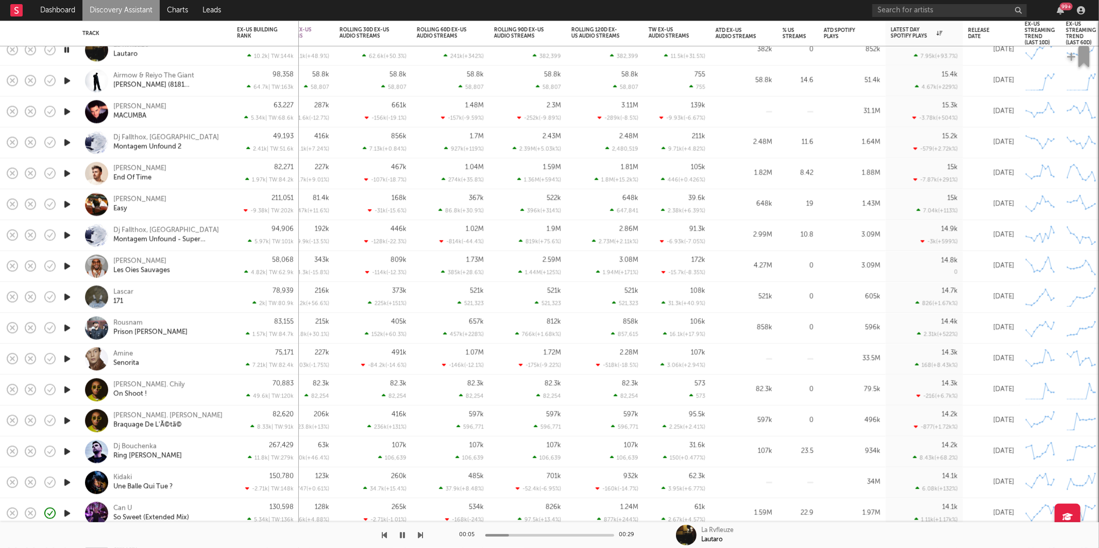
click at [418, 538] on icon "button" at bounding box center [420, 535] width 5 height 8
click at [419, 538] on icon "button" at bounding box center [420, 535] width 5 height 8
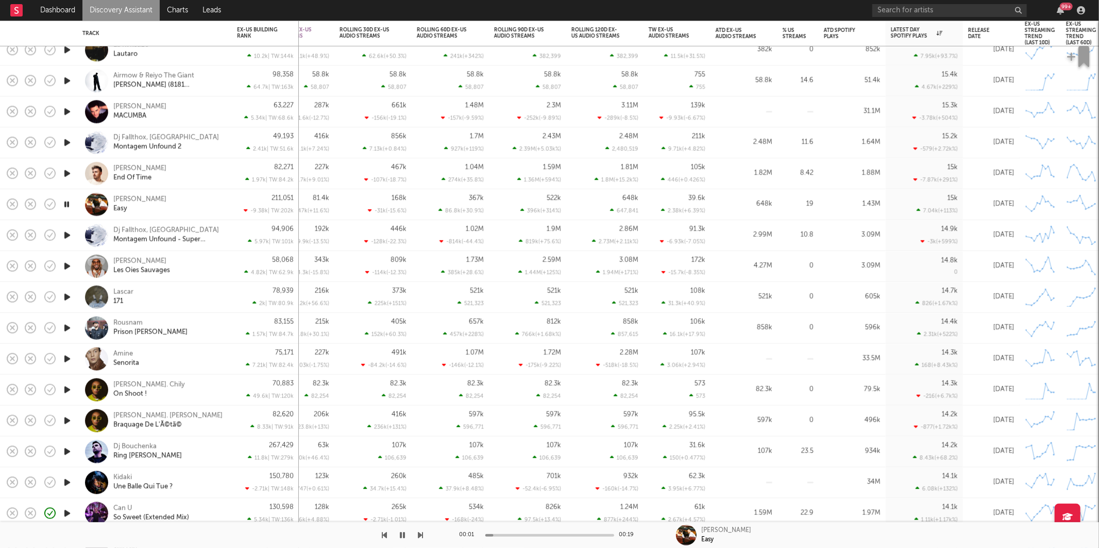
click at [419, 536] on icon "button" at bounding box center [420, 535] width 5 height 8
click at [421, 534] on icon "button" at bounding box center [420, 535] width 5 height 8
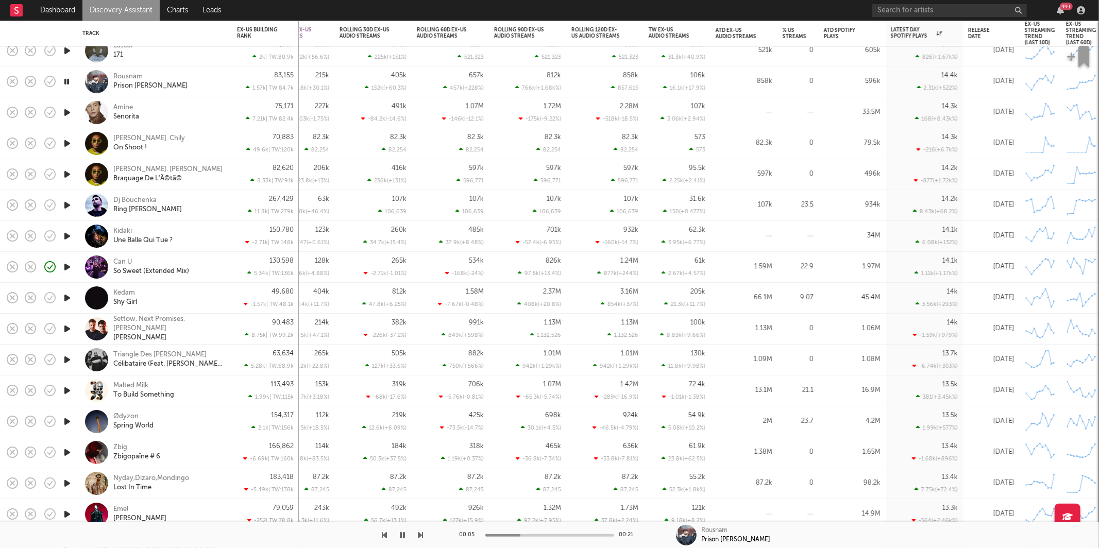
click at [420, 535] on icon "button" at bounding box center [420, 535] width 5 height 8
click at [424, 535] on div "00:28 00:28 Dj Bouchenka Ring Ding Ding" at bounding box center [549, 535] width 1099 height 26
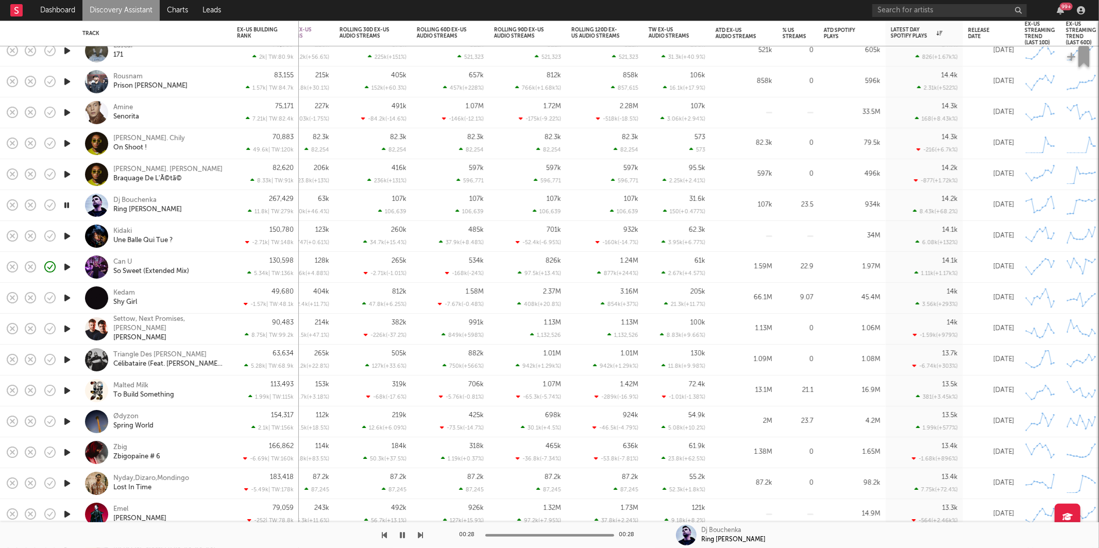
click at [419, 535] on icon "button" at bounding box center [420, 535] width 5 height 8
click at [188, 228] on div "Kidaki Une Balle Qui Tue ?" at bounding box center [168, 236] width 111 height 19
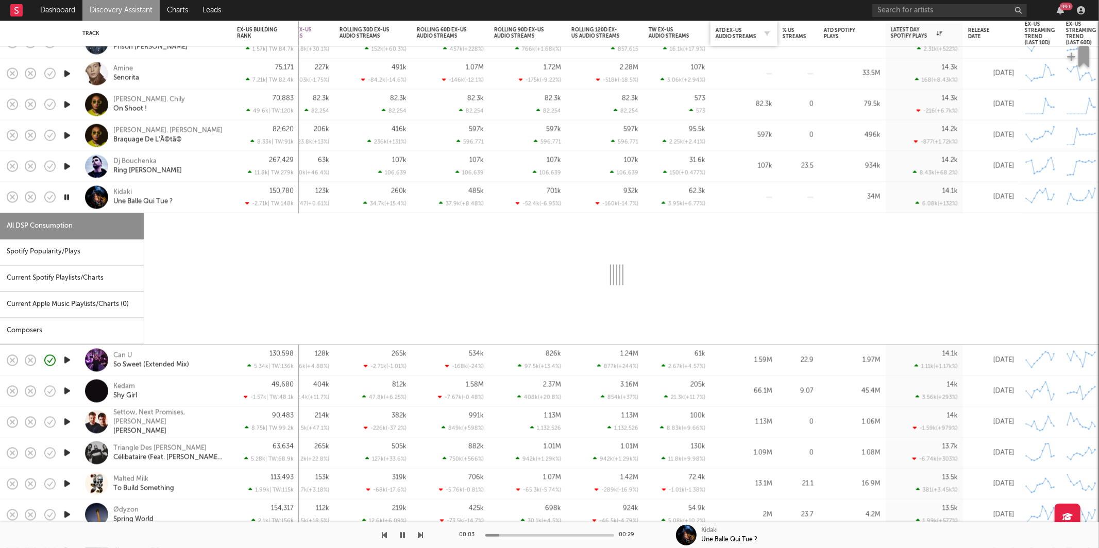
select select "6m"
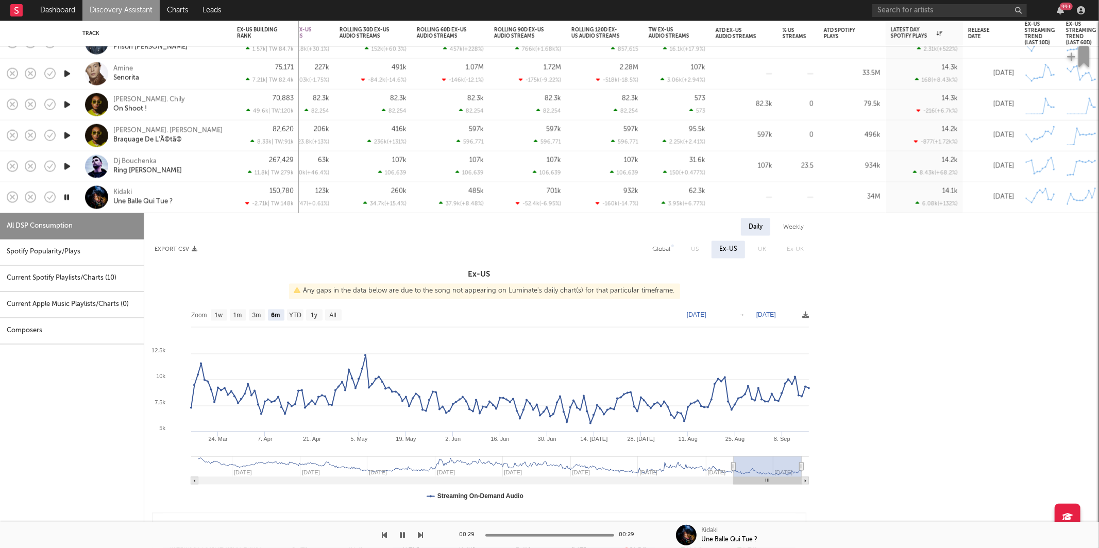
click at [179, 185] on div "Kidaki Une Balle Qui Tue ?" at bounding box center [154, 197] width 144 height 30
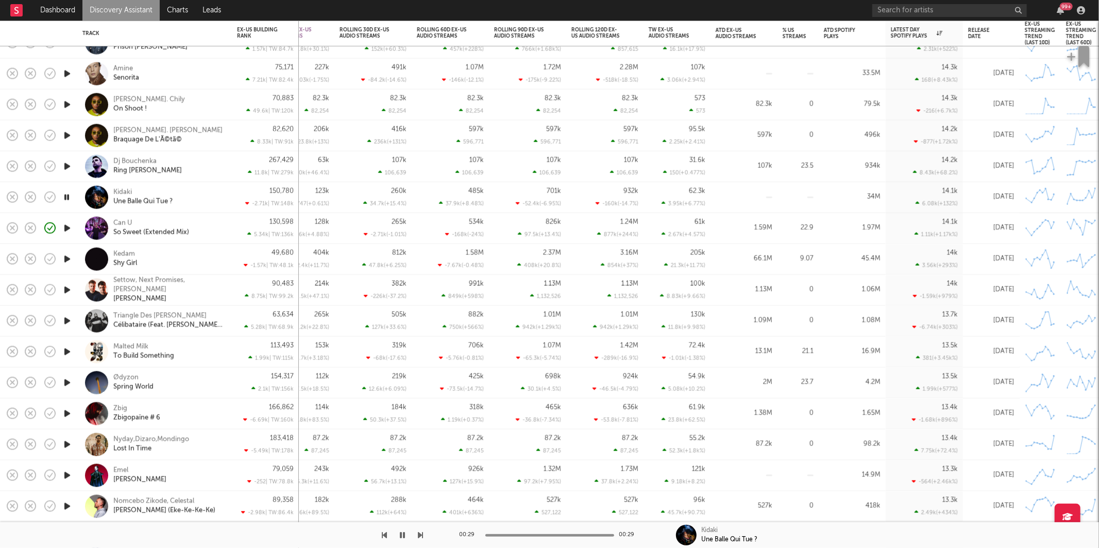
click at [64, 229] on icon "button" at bounding box center [67, 228] width 11 height 13
click at [66, 261] on icon "button" at bounding box center [67, 259] width 11 height 13
click at [69, 353] on icon "button" at bounding box center [67, 352] width 11 height 13
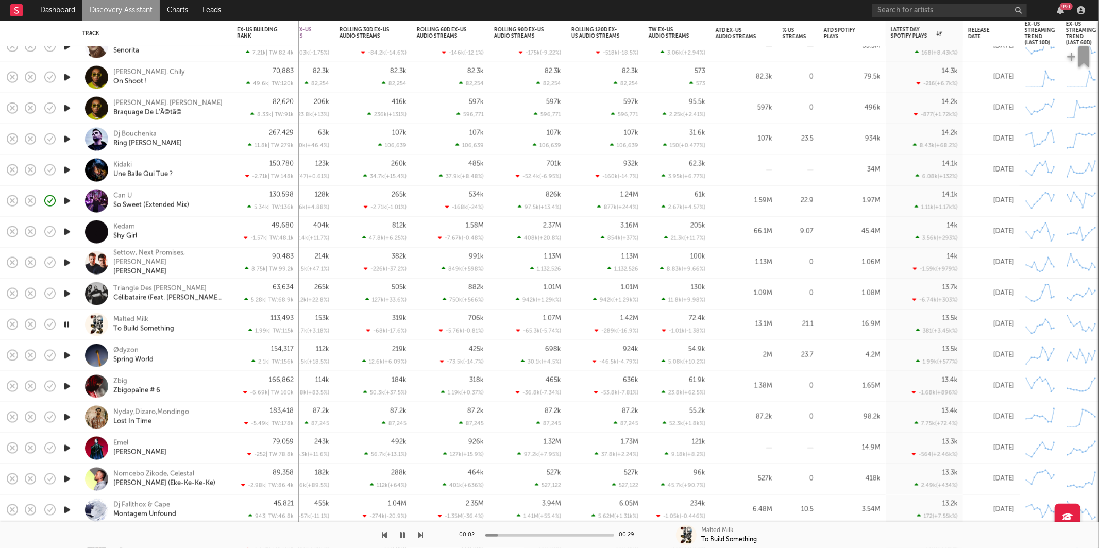
click at [421, 537] on icon "button" at bounding box center [420, 535] width 5 height 8
click at [420, 537] on icon "button" at bounding box center [420, 535] width 5 height 8
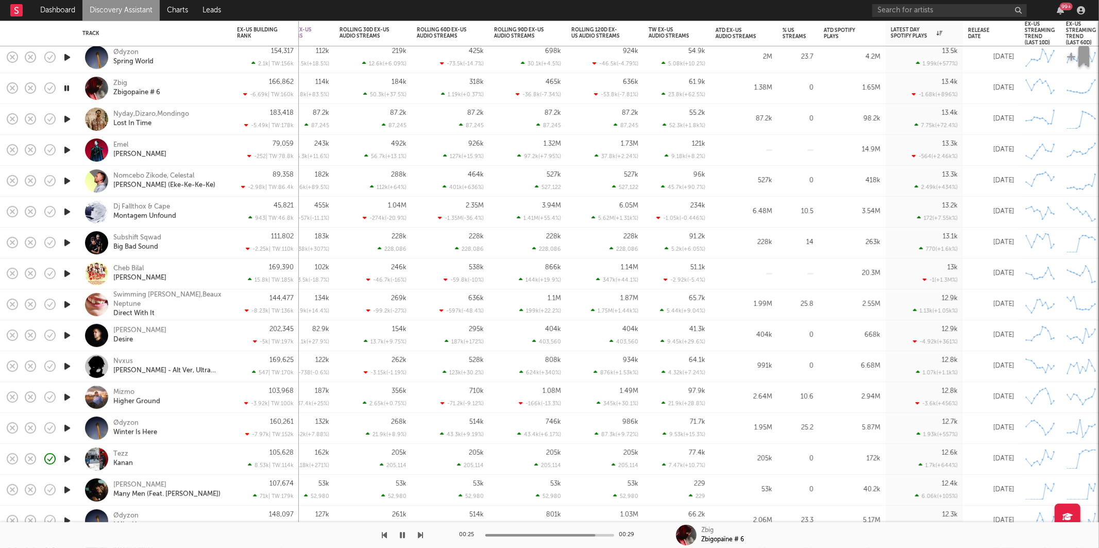
click at [207, 84] on div "Zbig Zbigopaïne # 6" at bounding box center [168, 88] width 111 height 19
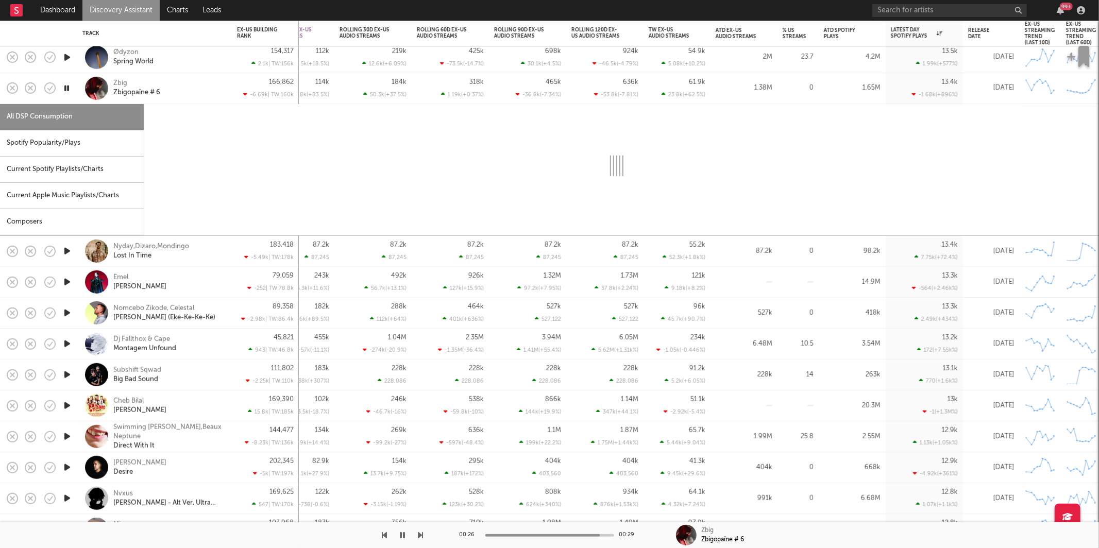
select select "6m"
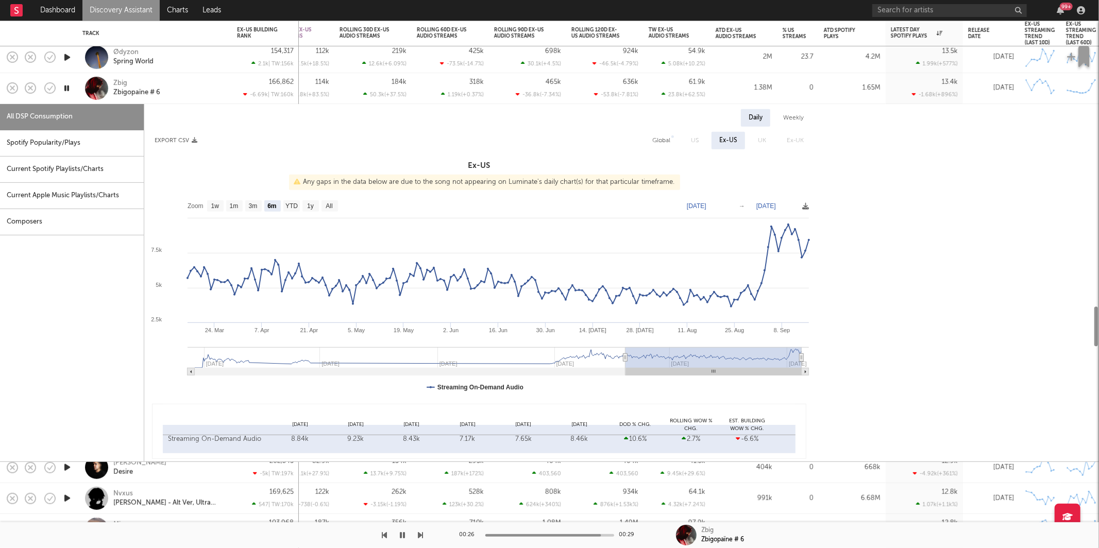
click at [92, 149] on div "Spotify Popularity/Plays" at bounding box center [72, 143] width 144 height 26
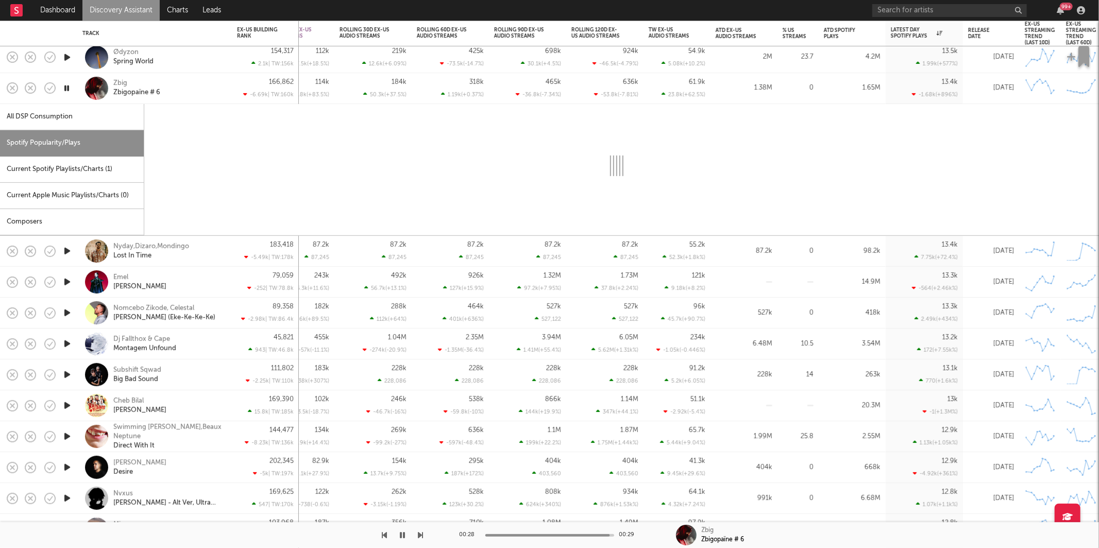
click at [93, 107] on div "All DSP Consumption" at bounding box center [72, 117] width 144 height 26
select select "6m"
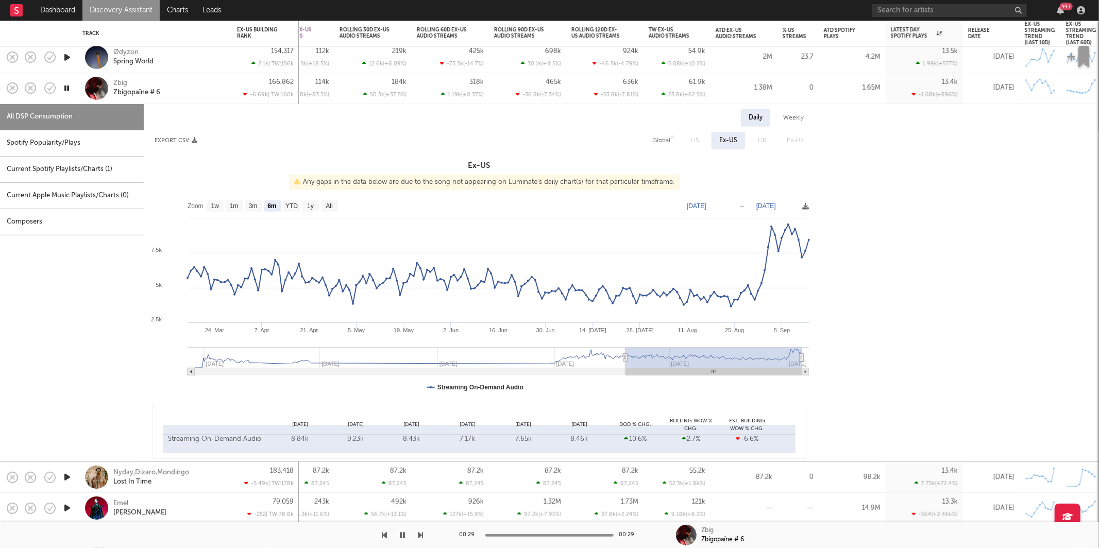
click at [87, 144] on div "Spotify Popularity/Plays" at bounding box center [72, 143] width 144 height 26
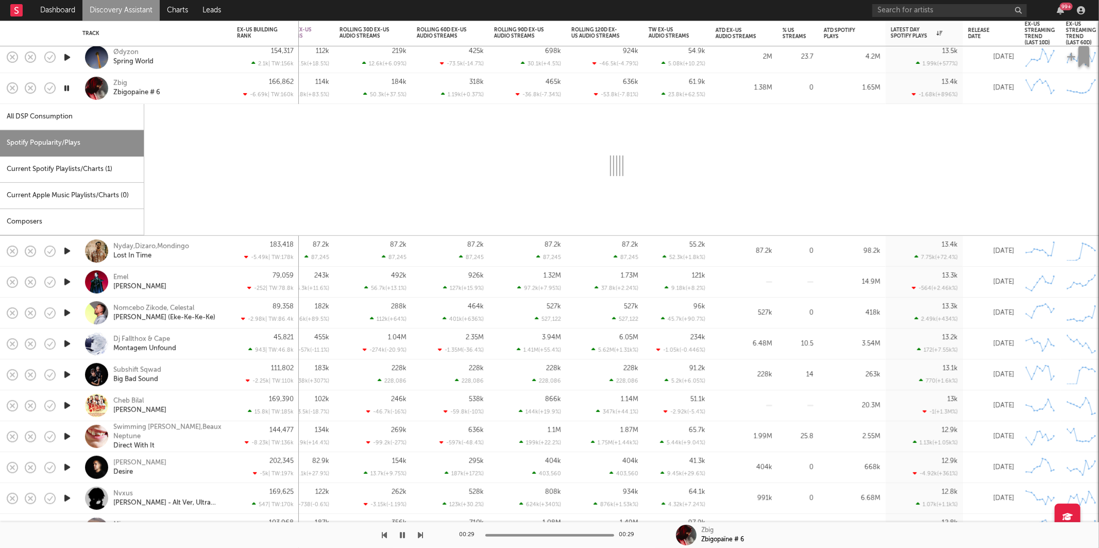
click at [231, 107] on div at bounding box center [616, 166] width 944 height 124
click at [189, 84] on div "Zbig Zbigopaïne # 6" at bounding box center [168, 88] width 111 height 19
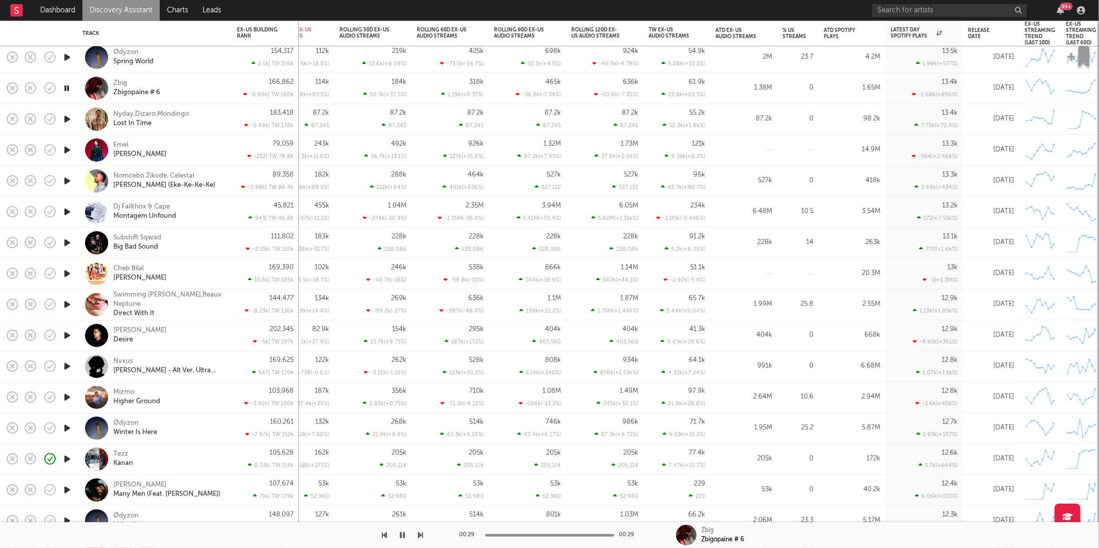
click at [422, 536] on icon "button" at bounding box center [420, 535] width 5 height 8
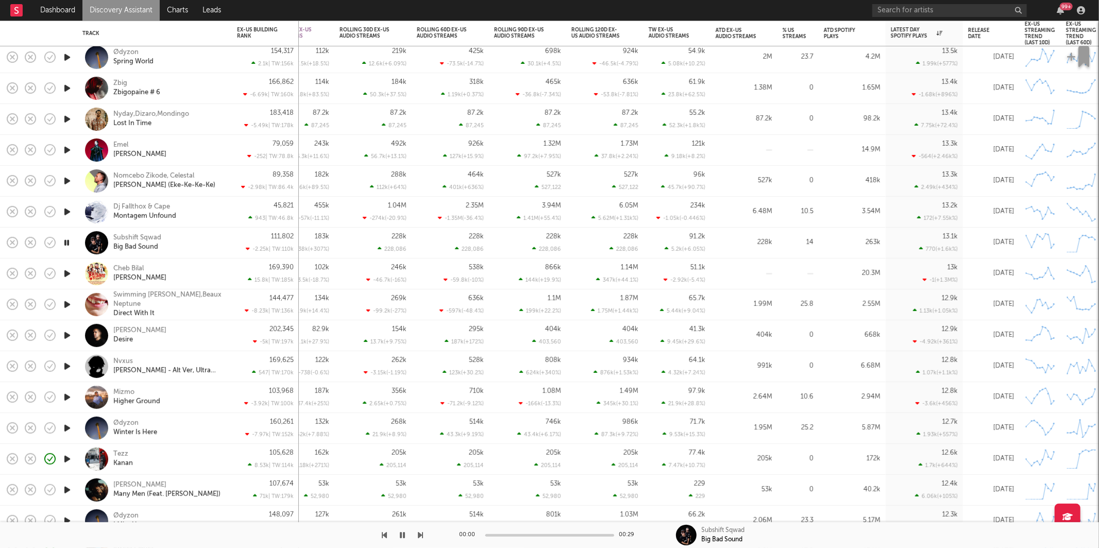
click at [422, 536] on icon "button" at bounding box center [420, 535] width 5 height 8
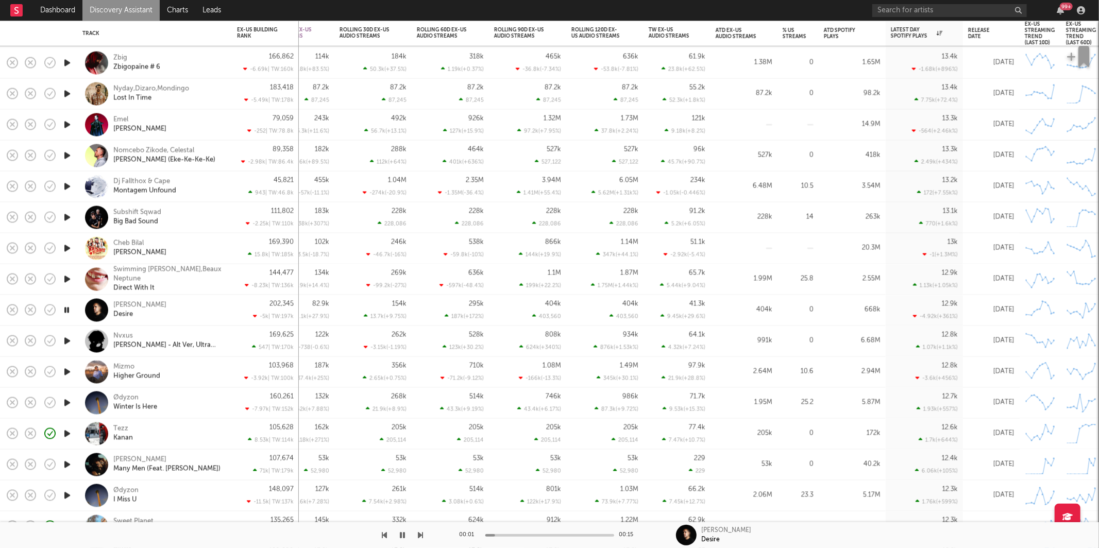
click at [231, 320] on div "Ted Bear Desire" at bounding box center [154, 310] width 155 height 31
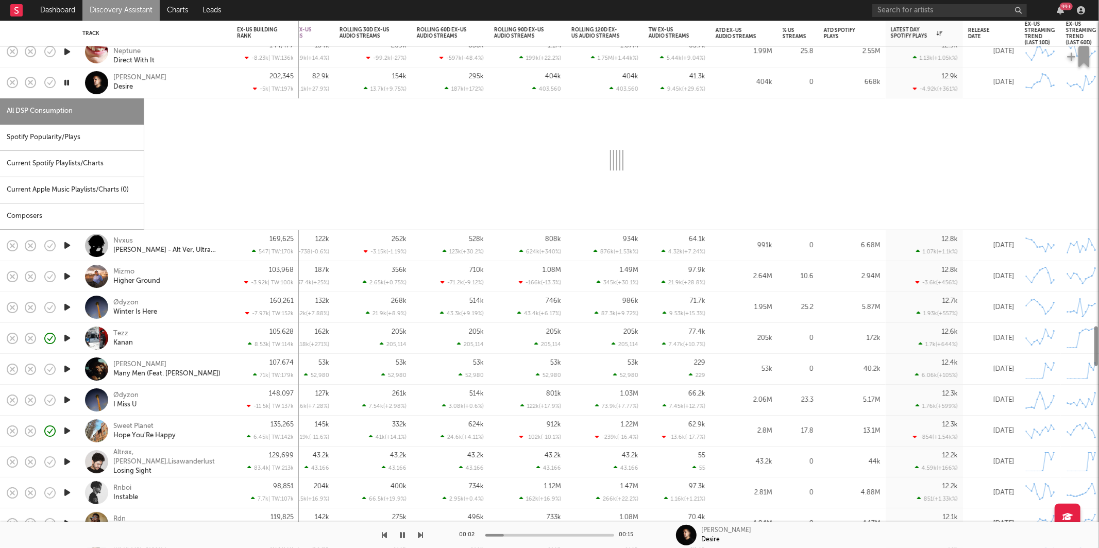
select select "1w"
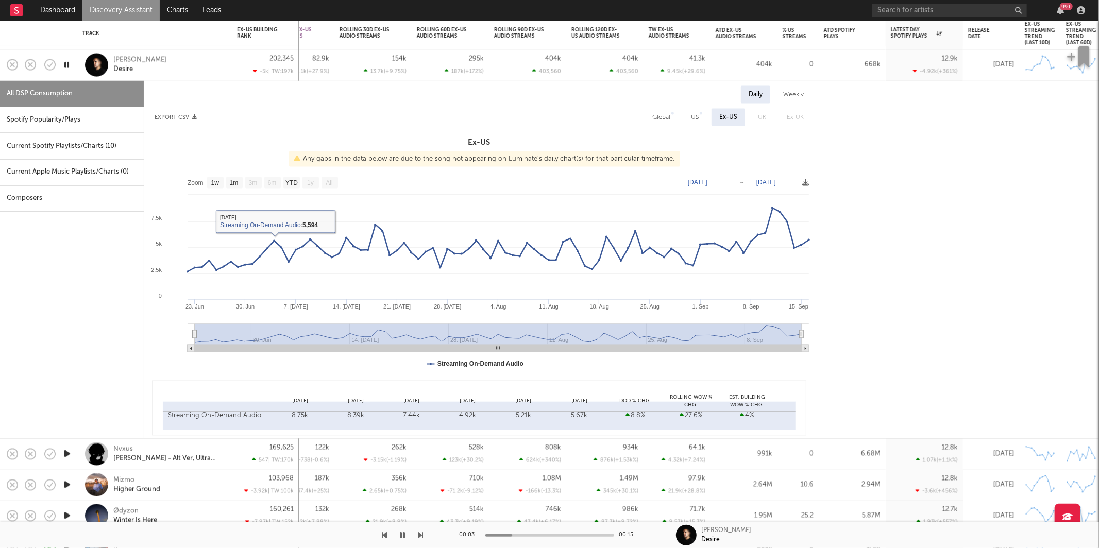
click at [184, 62] on div "Ted Bear Desire" at bounding box center [168, 65] width 111 height 19
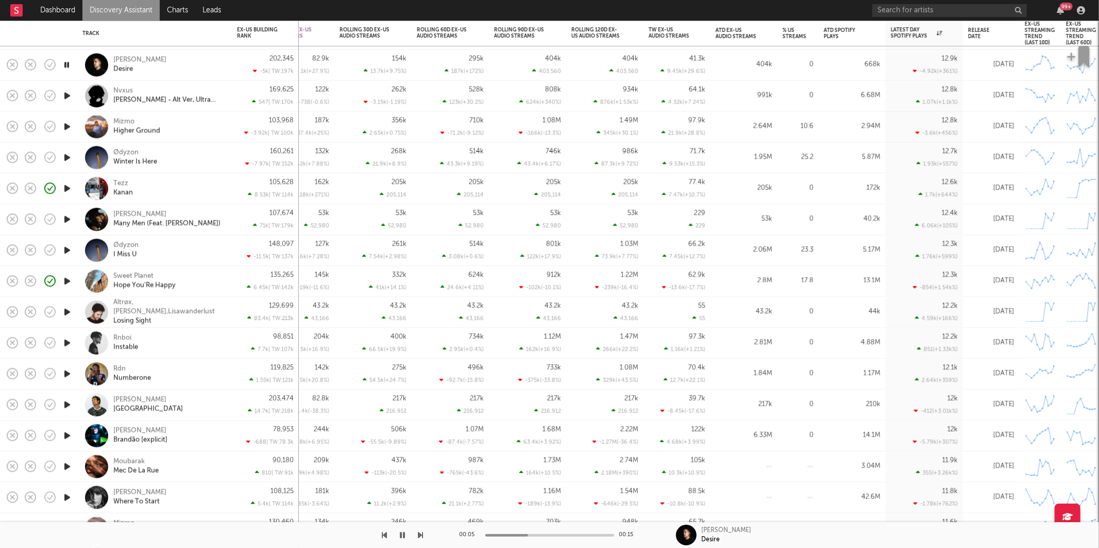
click at [422, 532] on icon "button" at bounding box center [420, 535] width 5 height 8
click at [421, 532] on icon "button" at bounding box center [420, 535] width 5 height 8
click at [421, 531] on icon "button" at bounding box center [420, 535] width 5 height 8
click at [420, 531] on icon "button" at bounding box center [420, 535] width 5 height 8
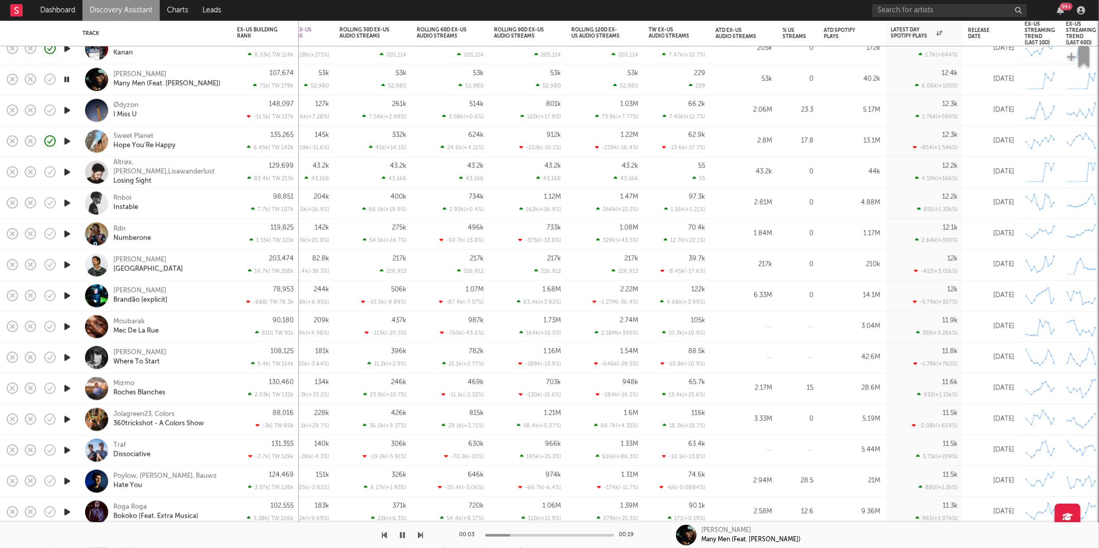
click at [418, 533] on div at bounding box center [212, 535] width 424 height 26
click at [418, 534] on icon "button" at bounding box center [420, 535] width 5 height 8
click at [422, 535] on icon "button" at bounding box center [420, 535] width 5 height 8
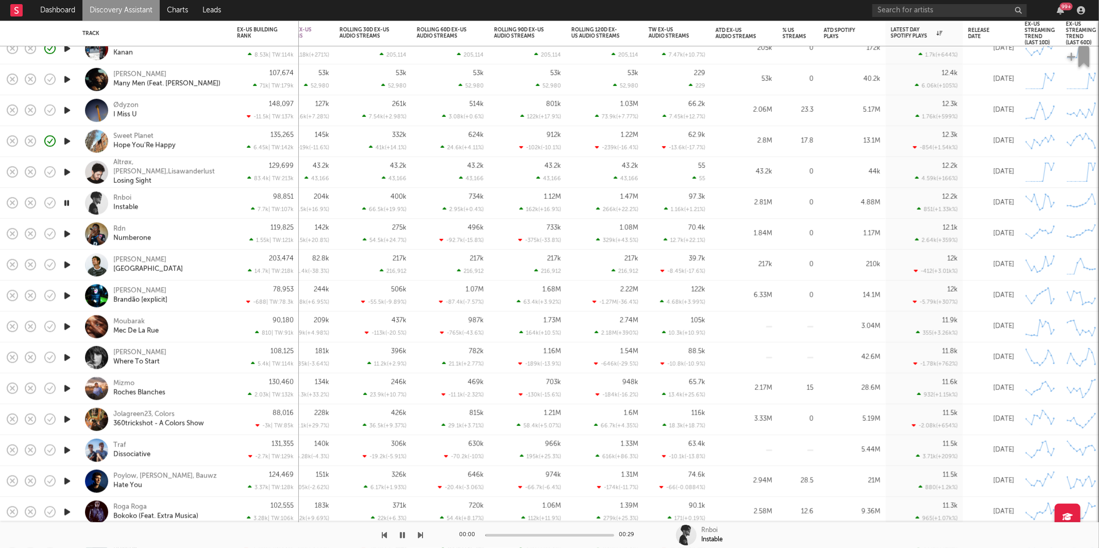
click at [422, 535] on icon "button" at bounding box center [420, 535] width 5 height 8
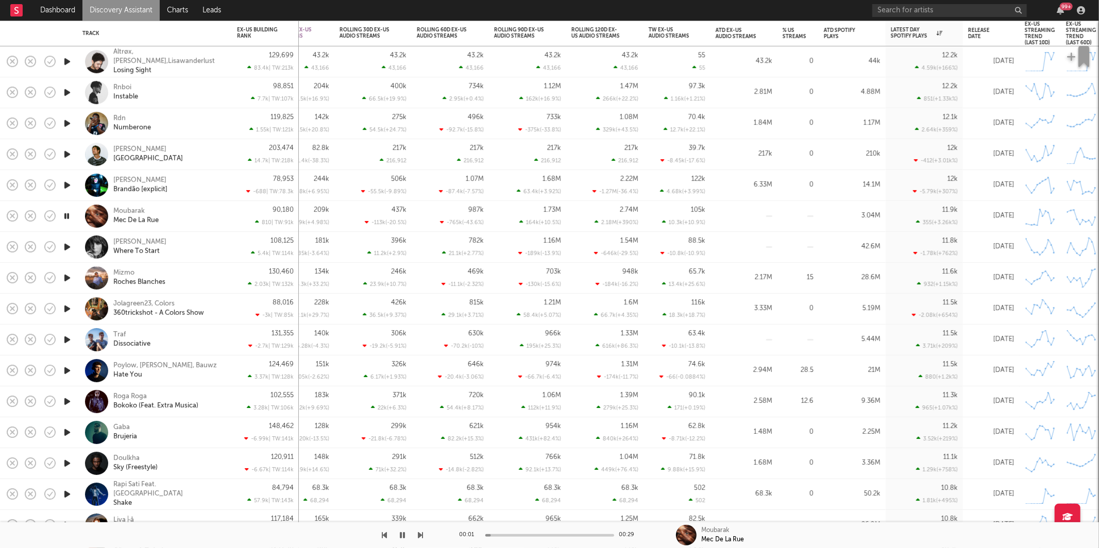
click at [197, 222] on div "Moubarak Mec De La Rue" at bounding box center [168, 216] width 111 height 19
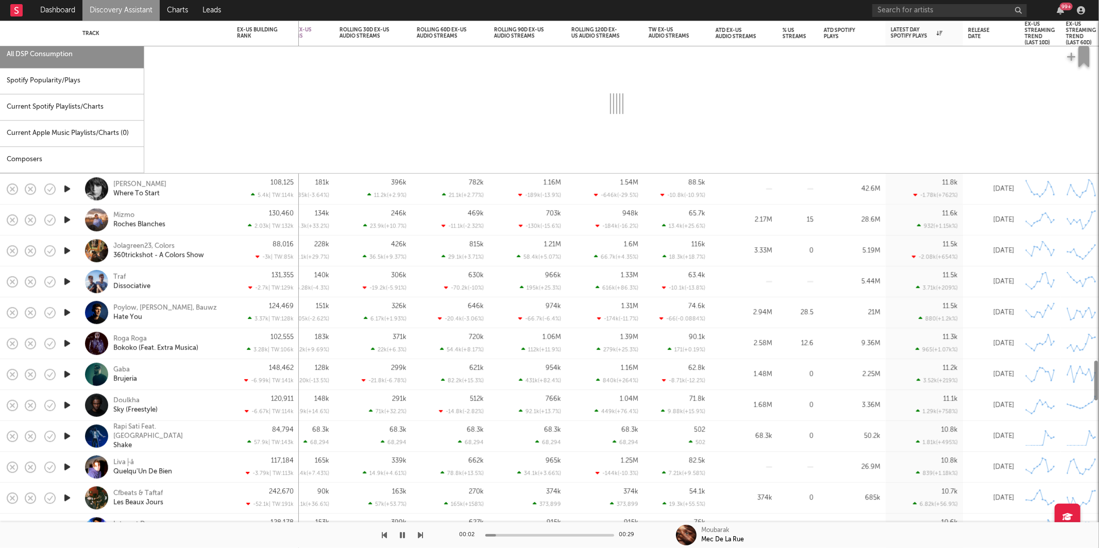
select select "1w"
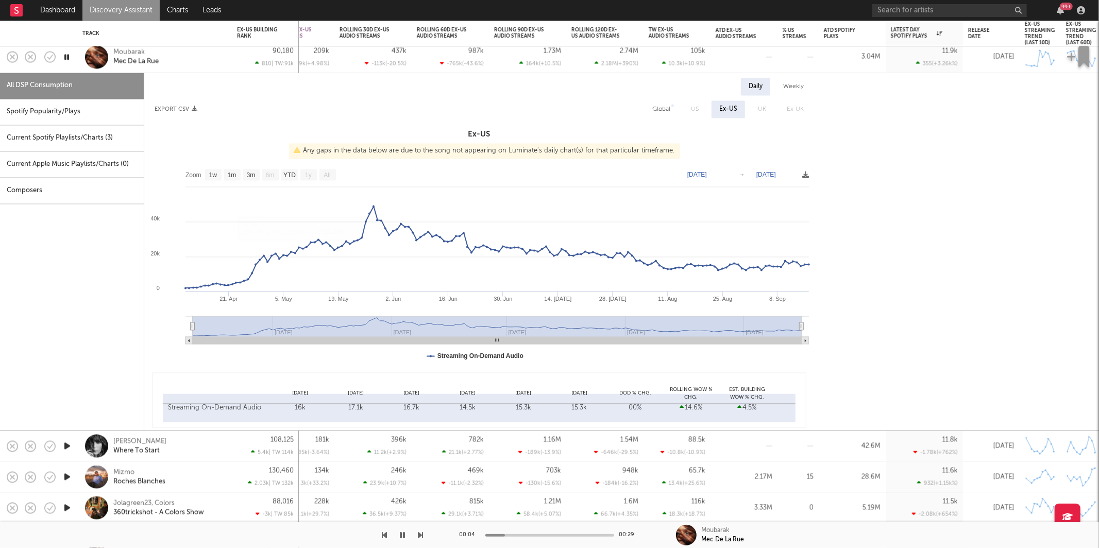
click at [182, 62] on div "Moubarak Mec De La Rue" at bounding box center [168, 57] width 111 height 19
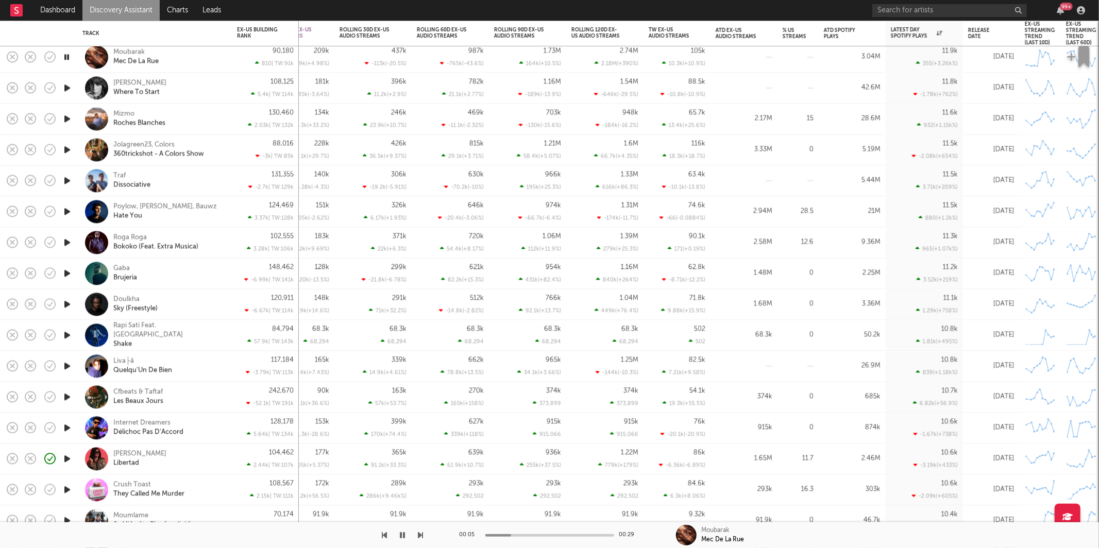
click at [419, 539] on icon "button" at bounding box center [420, 535] width 5 height 8
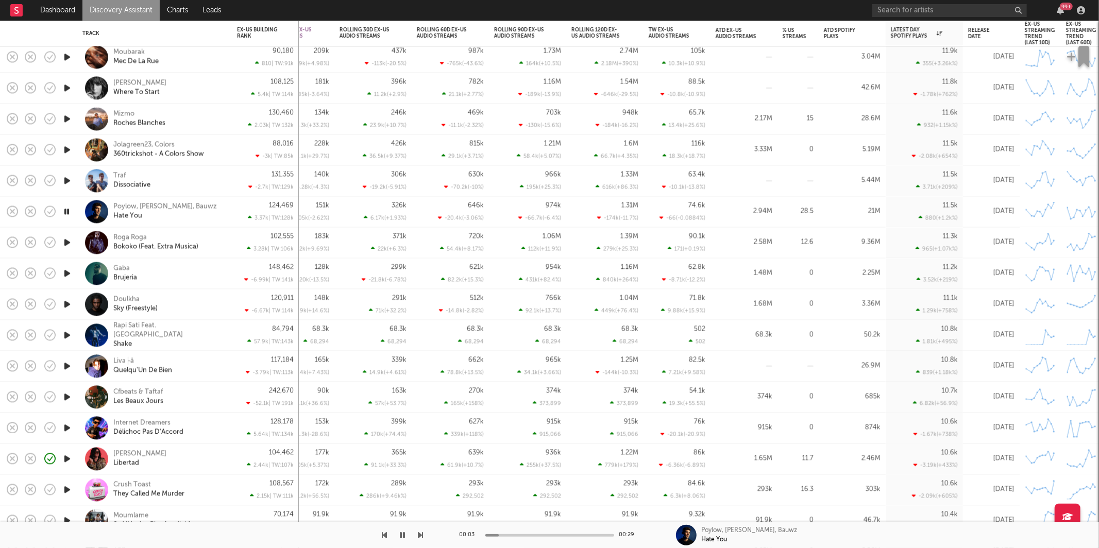
click at [211, 207] on div "Poylow, Nito-Onna, Bauwz Hate You" at bounding box center [168, 211] width 111 height 19
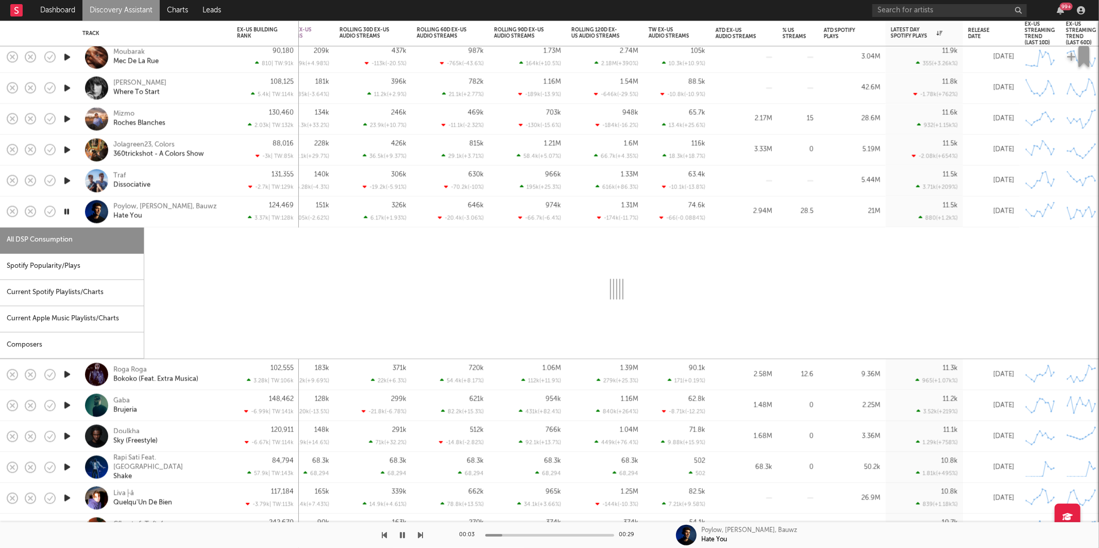
click at [124, 259] on div "Spotify Popularity/Plays" at bounding box center [72, 266] width 144 height 26
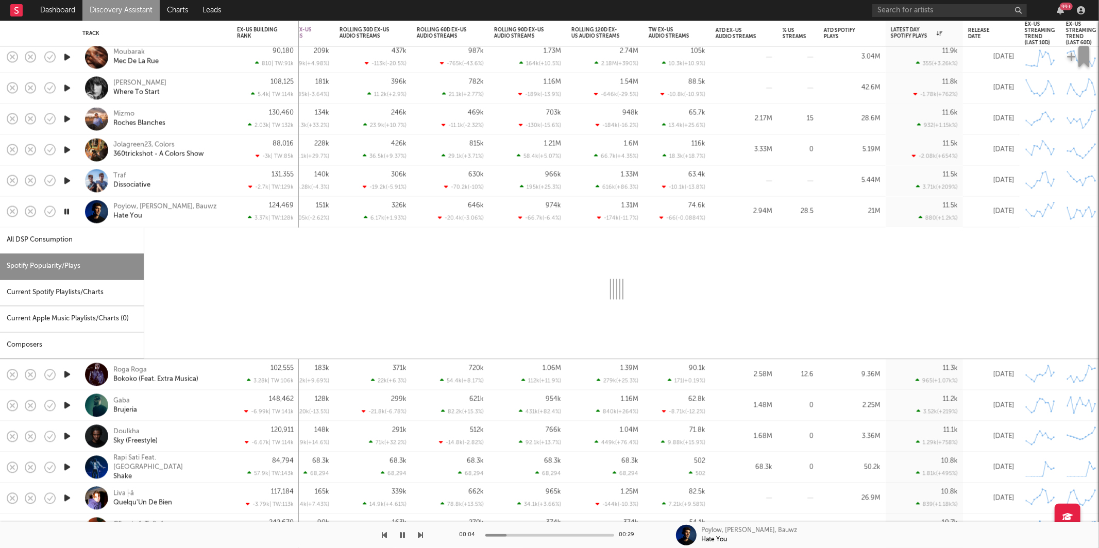
click at [112, 243] on div "All DSP Consumption" at bounding box center [72, 240] width 144 height 26
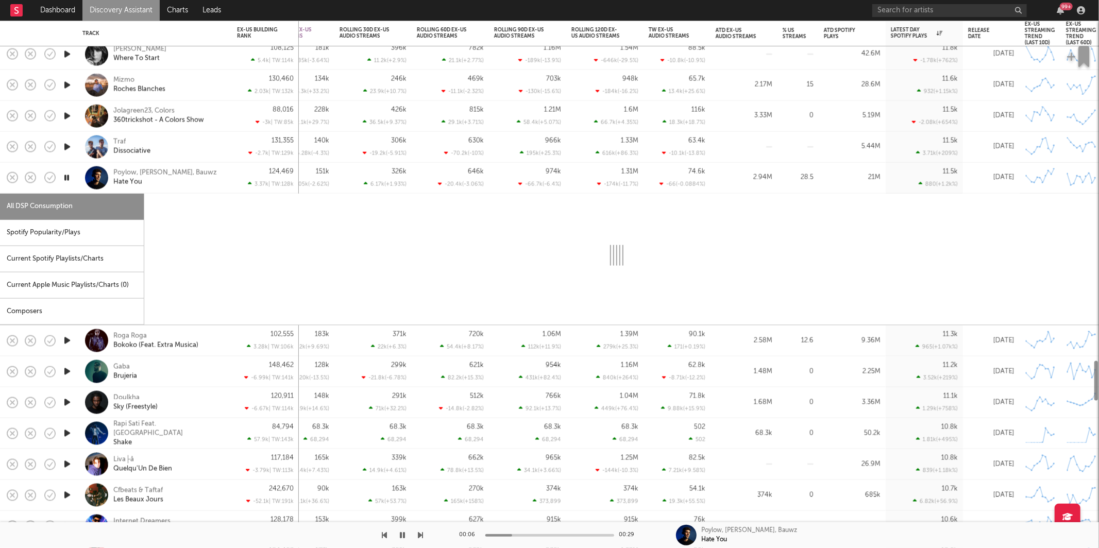
select select "6m"
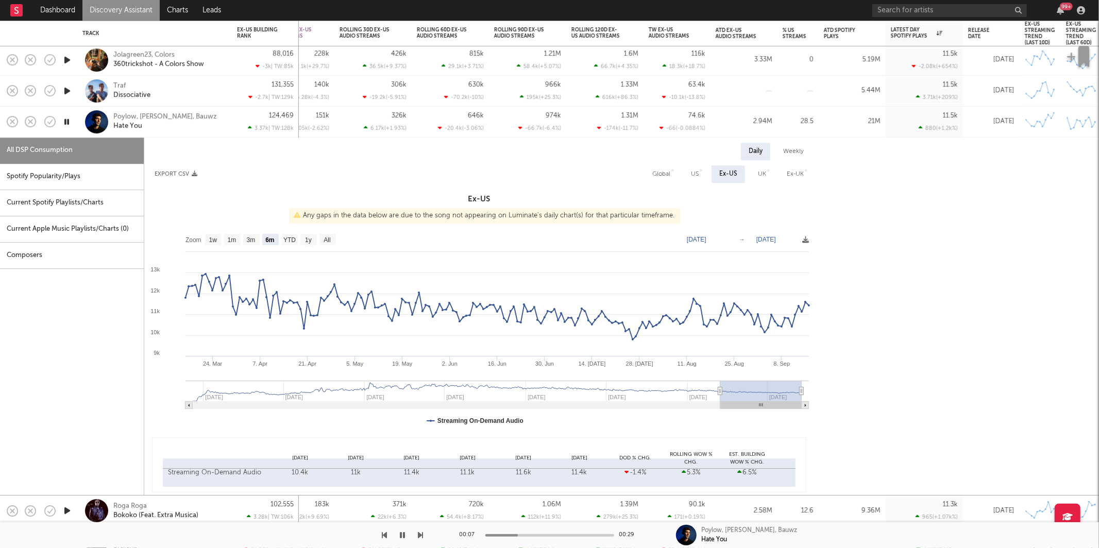
click at [211, 116] on div "Poylow, Nito-Onna, Bauwz Hate You" at bounding box center [168, 122] width 111 height 19
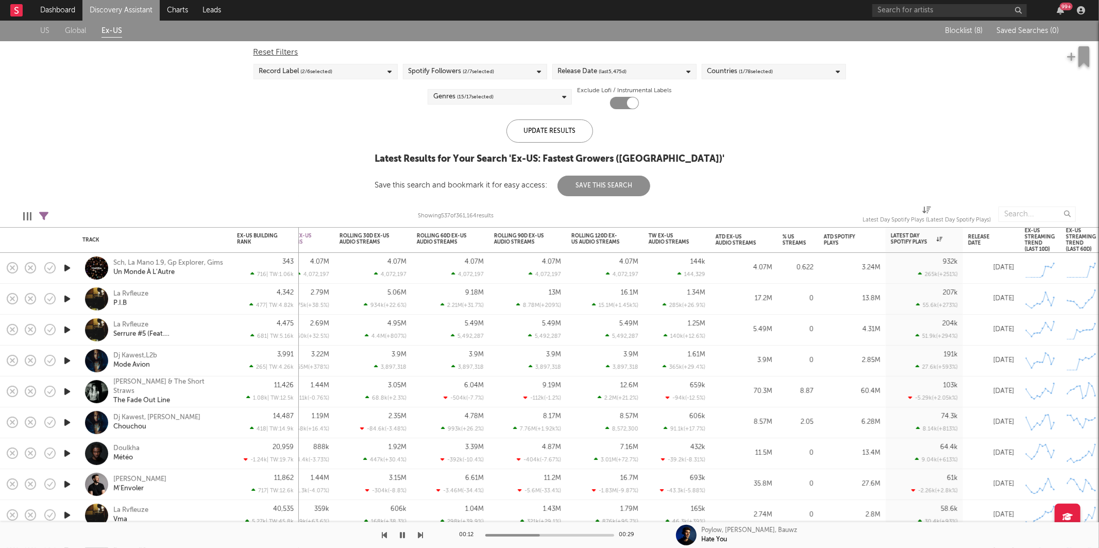
click at [627, 71] on span "(last 5,475 d)" at bounding box center [613, 71] width 28 height 12
click at [641, 149] on input "5,475" at bounding box center [646, 151] width 26 height 15
click at [643, 149] on input "5,475" at bounding box center [646, 151] width 26 height 15
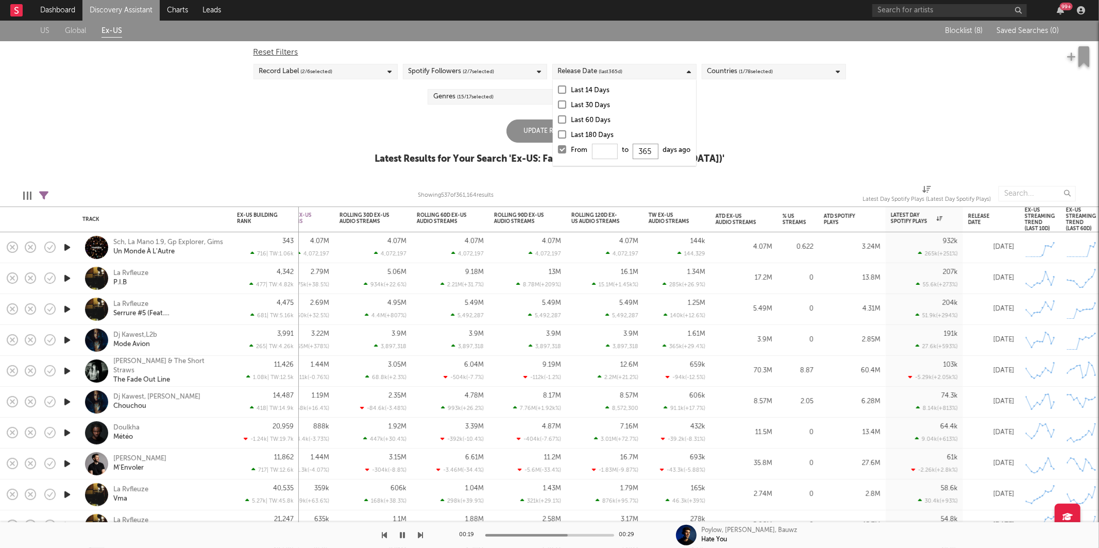
click at [647, 149] on input "365" at bounding box center [646, 151] width 26 height 15
type input "365"
click at [565, 136] on div at bounding box center [562, 134] width 8 height 8
click at [558, 136] on input "Last 180 Days" at bounding box center [558, 135] width 0 height 12
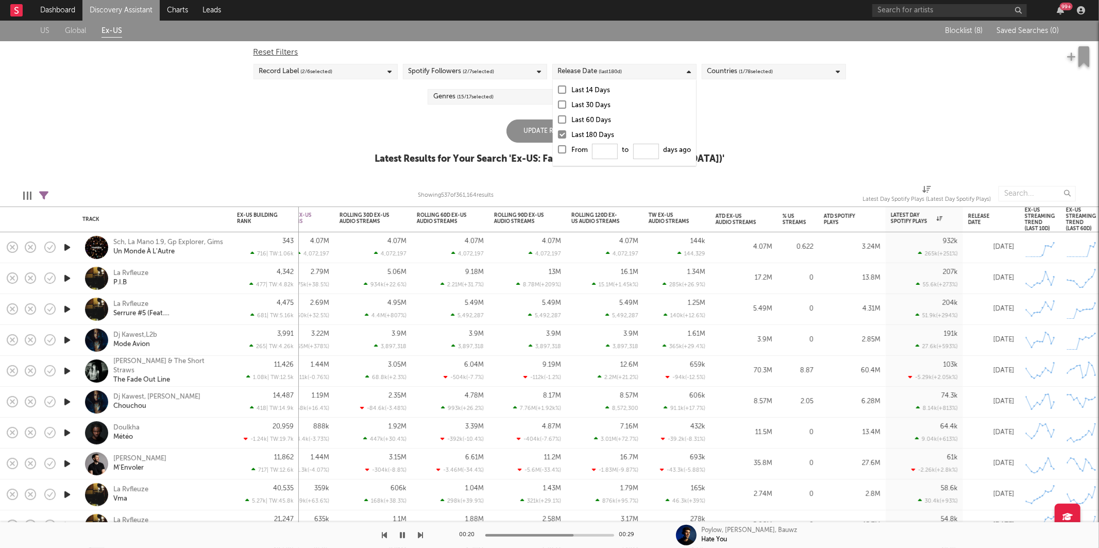
click at [745, 134] on div "US Global Ex-US Blocklist ( 8 ) Saved Searches ( 0 ) Reset Filters Record Label…" at bounding box center [549, 98] width 1099 height 155
click at [551, 131] on div "Update Results" at bounding box center [549, 131] width 87 height 23
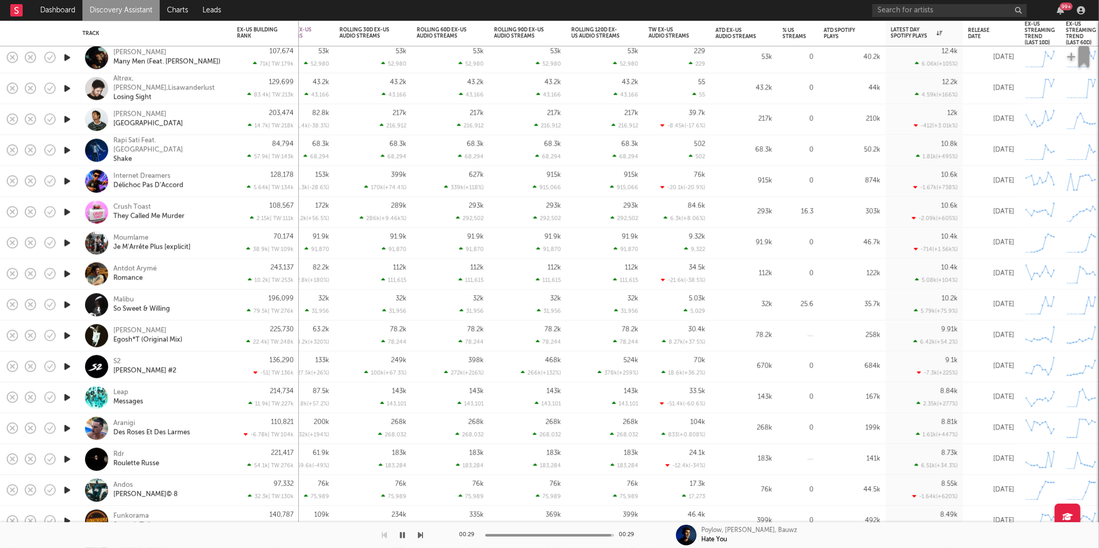
click at [67, 212] on icon "button" at bounding box center [67, 212] width 11 height 13
click at [215, 216] on div "Crush Toast They Called Me Murder" at bounding box center [168, 212] width 111 height 19
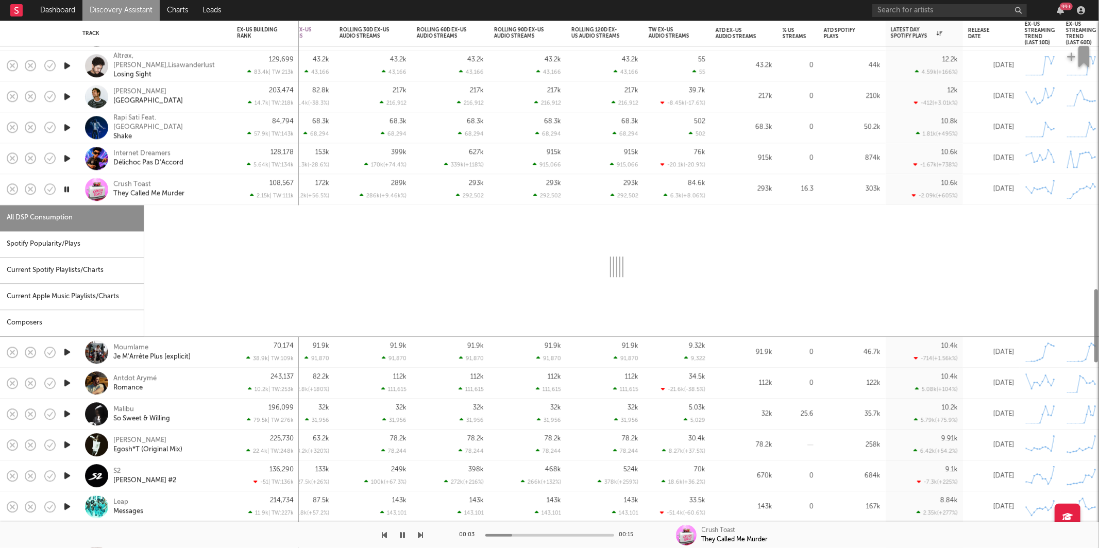
select select "1w"
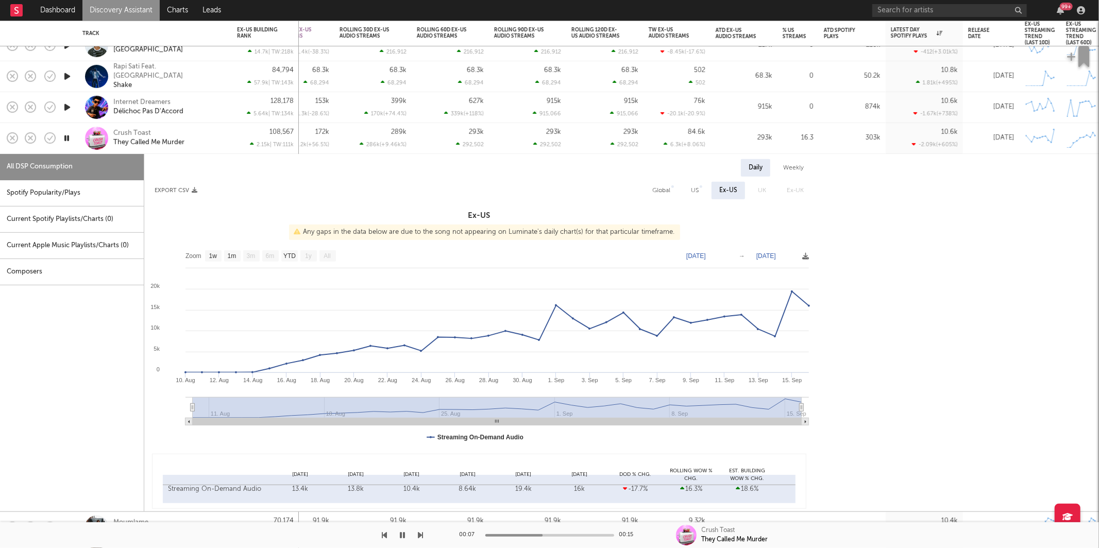
click at [72, 200] on div "Spotify Popularity/Plays" at bounding box center [72, 193] width 144 height 26
select select "1w"
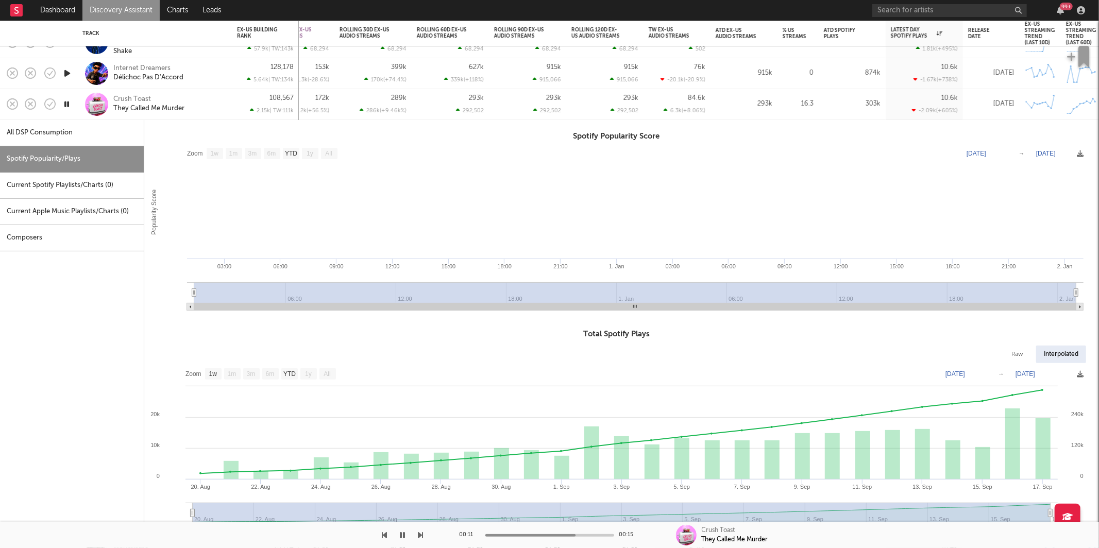
drag, startPoint x: 214, startPoint y: 99, endPoint x: 181, endPoint y: 115, distance: 36.6
click at [215, 99] on div "Crush Toast They Called Me Murder" at bounding box center [168, 104] width 111 height 19
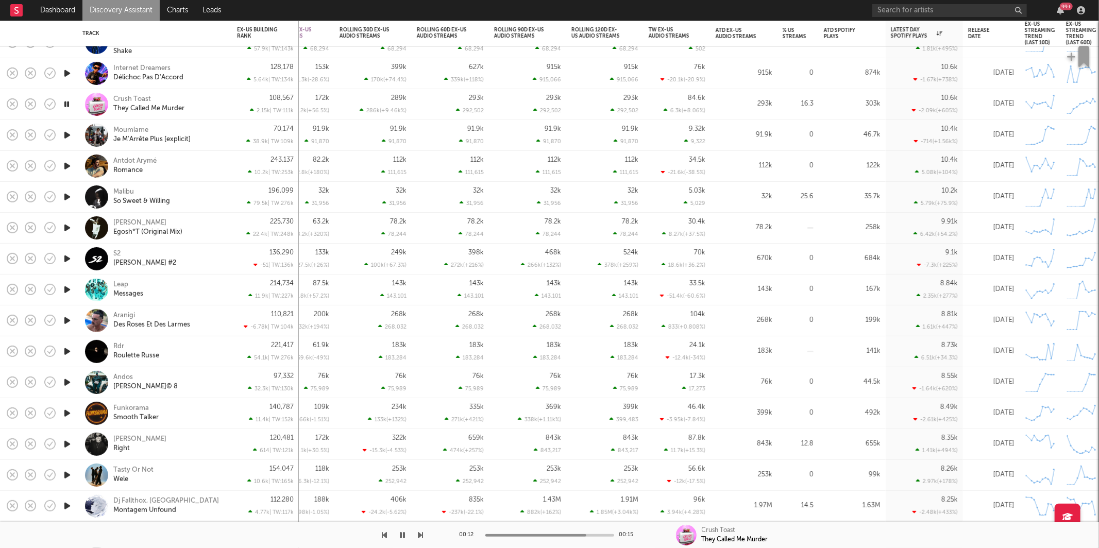
click at [65, 136] on icon "button" at bounding box center [67, 135] width 11 height 13
click at [216, 133] on div "Moumlame Je M'Arrête Plus [explicit]" at bounding box center [168, 135] width 111 height 19
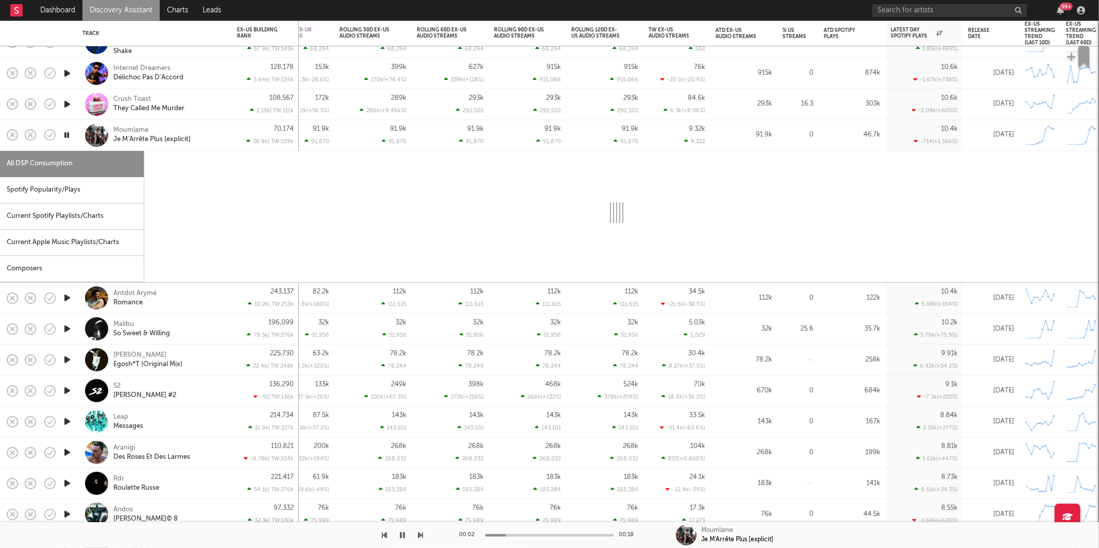
select select "1w"
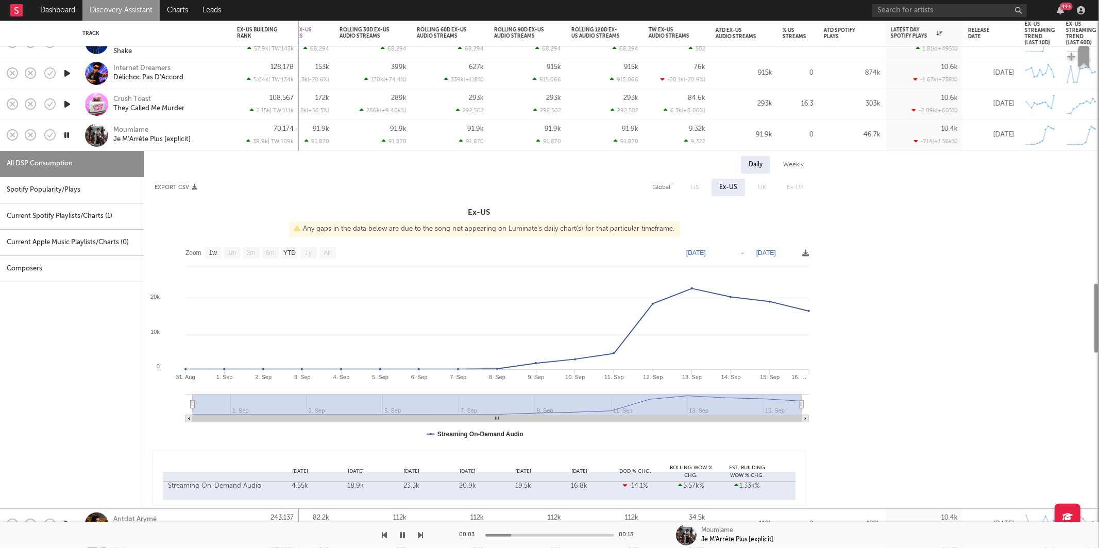
click at [56, 181] on div "Spotify Popularity/Plays" at bounding box center [72, 190] width 144 height 26
select select "1w"
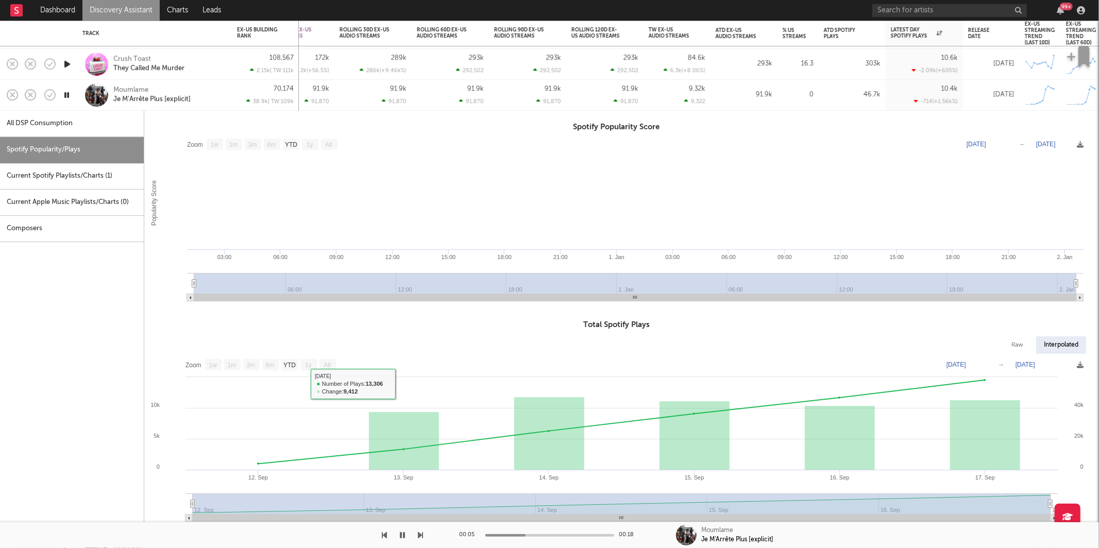
click at [102, 124] on div "All DSP Consumption" at bounding box center [72, 124] width 144 height 26
select select "1w"
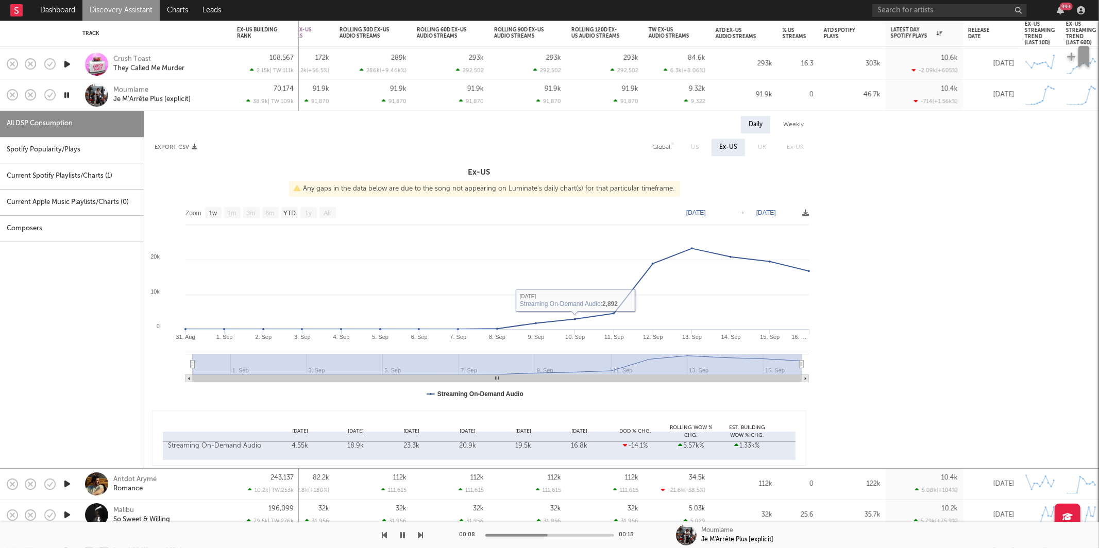
click at [57, 146] on div "Spotify Popularity/Plays" at bounding box center [72, 150] width 144 height 26
select select "1w"
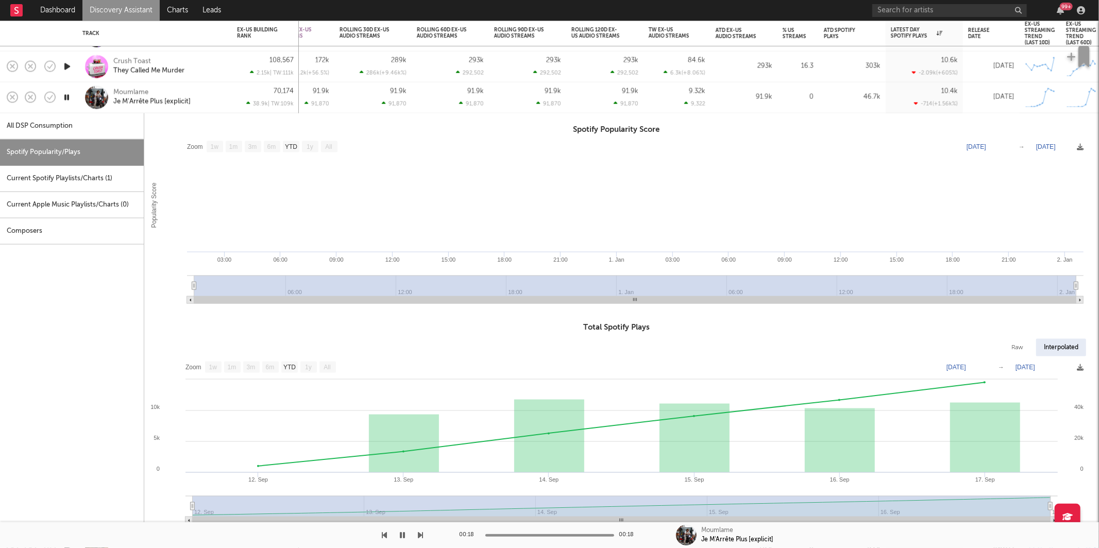
click at [206, 97] on div "Moumlame Je M'Arrête Plus [explicit]" at bounding box center [168, 97] width 111 height 19
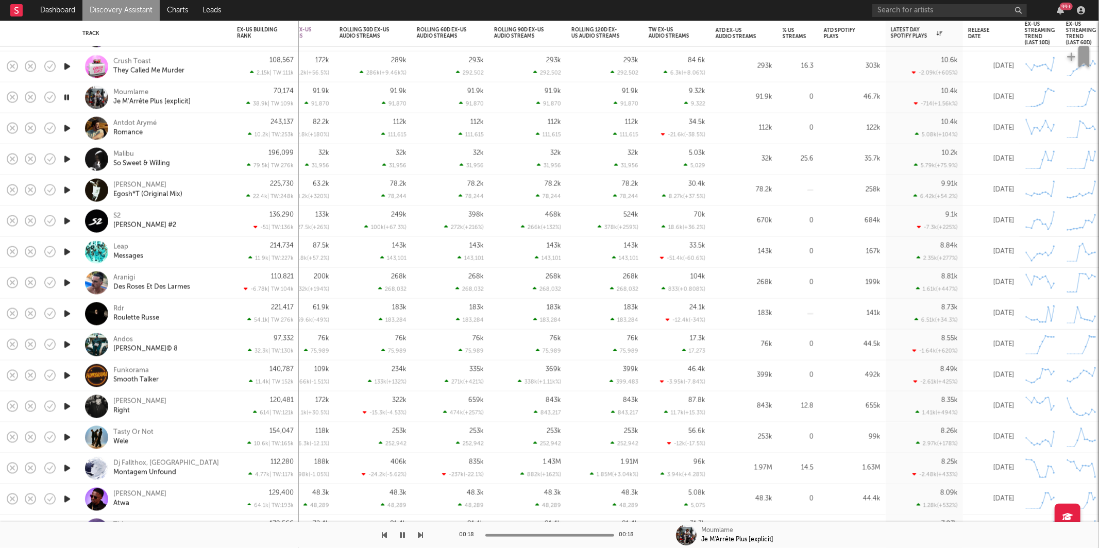
click at [68, 127] on icon "button" at bounding box center [67, 128] width 11 height 13
click at [69, 161] on icon "button" at bounding box center [67, 159] width 11 height 13
click at [214, 161] on div "Malibu So Sweet & Willing" at bounding box center [168, 159] width 111 height 19
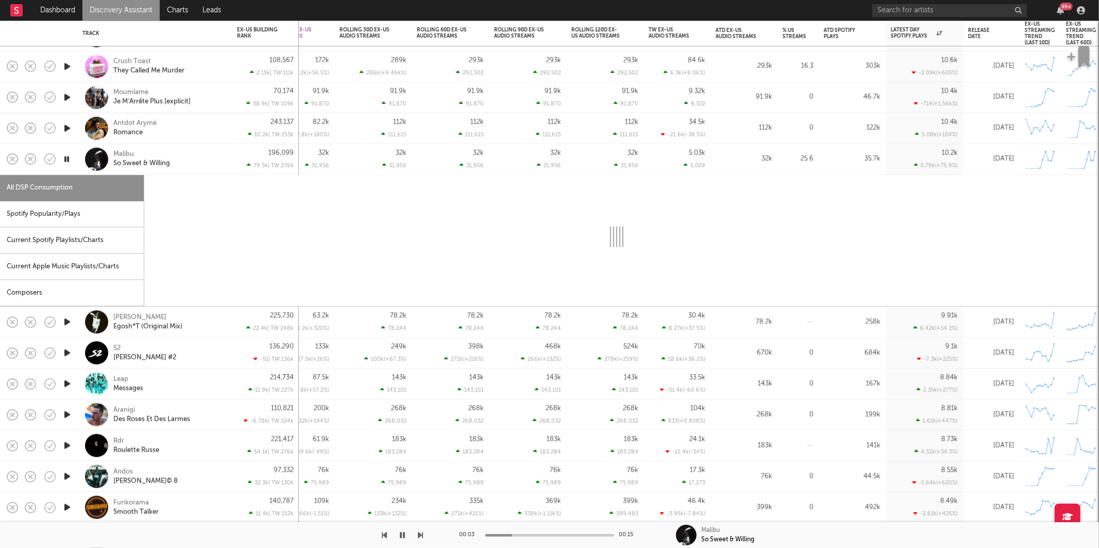
select select "1w"
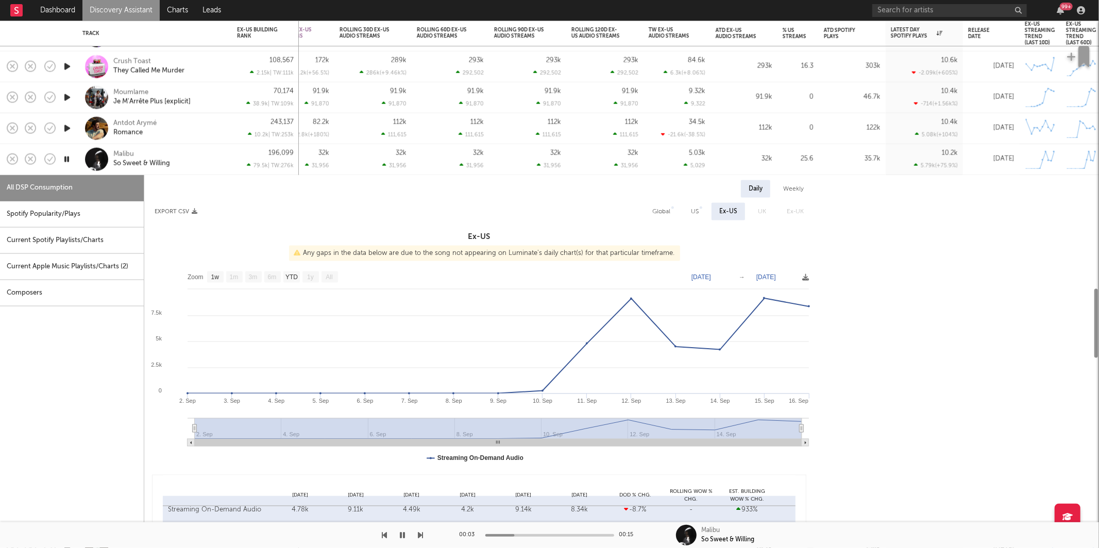
click at [121, 223] on div "Spotify Popularity/Plays" at bounding box center [72, 214] width 144 height 26
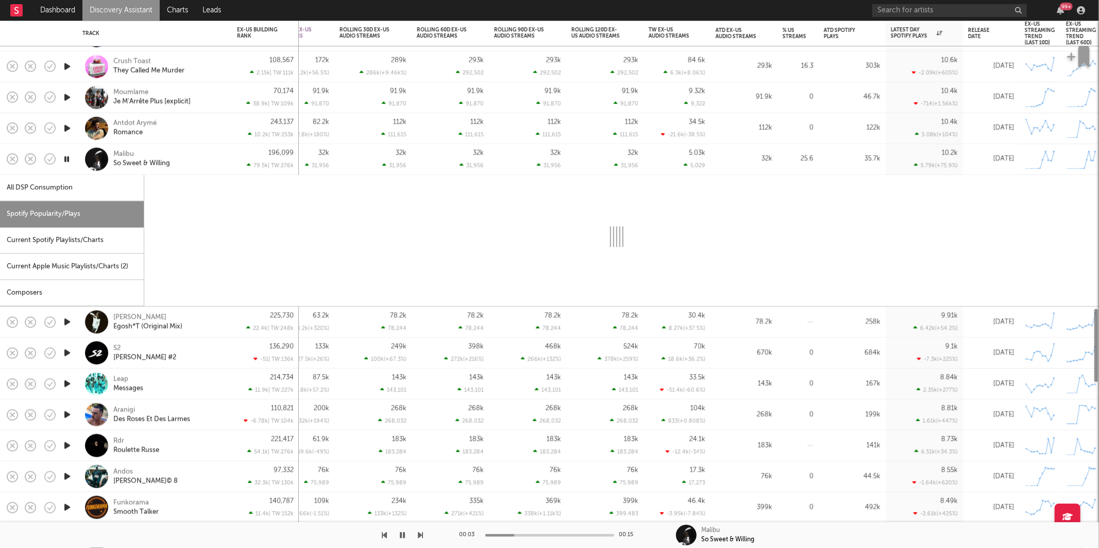
select select "1w"
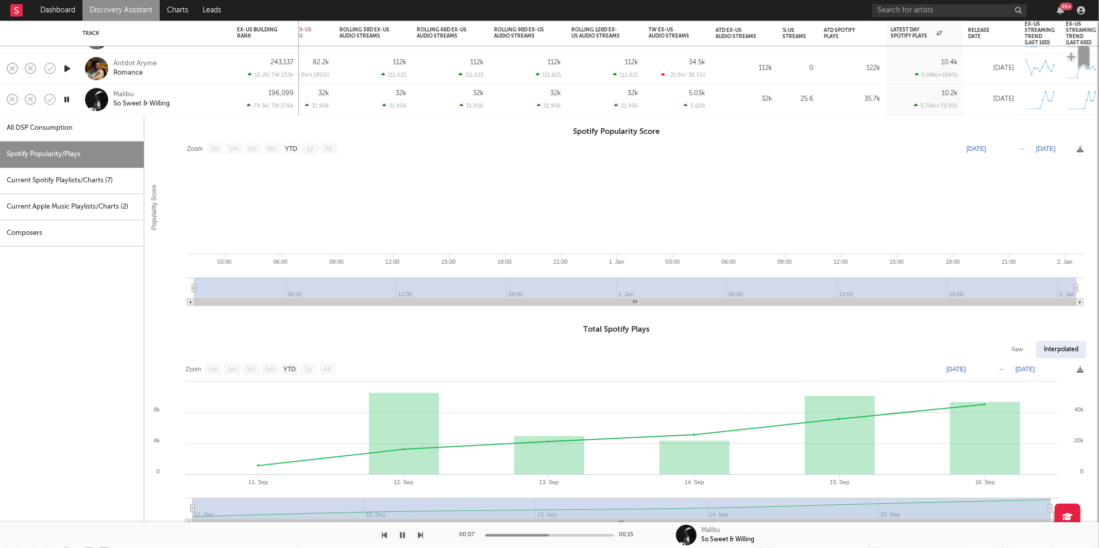
click at [172, 93] on div "Malibu So Sweet & Willing" at bounding box center [168, 99] width 111 height 19
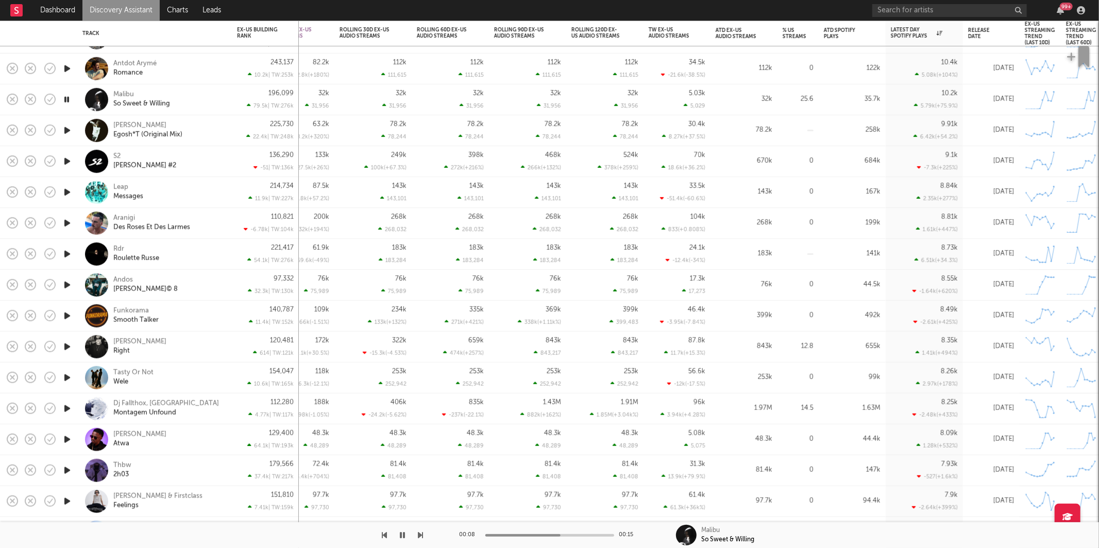
click at [195, 97] on div "Malibu So Sweet & Willing" at bounding box center [168, 99] width 111 height 19
select select "1w"
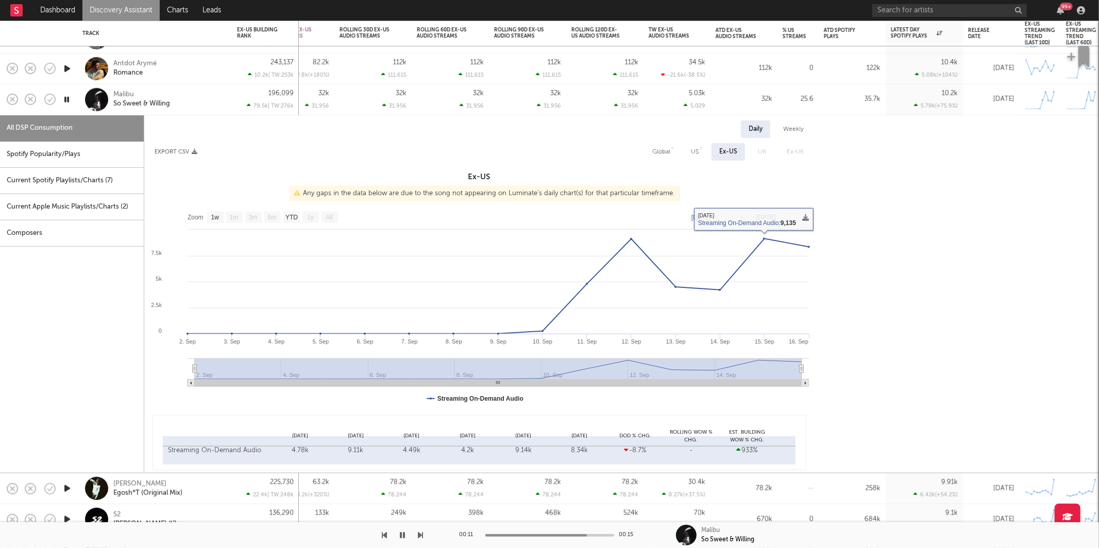
click at [696, 157] on div "US" at bounding box center [695, 152] width 8 height 12
select select "1w"
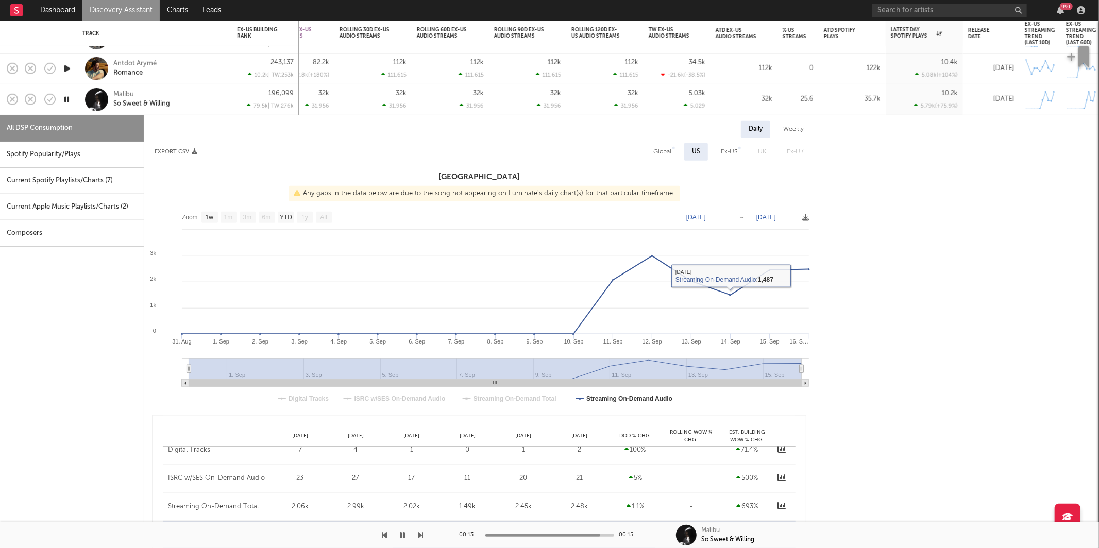
click at [651, 152] on div "Global" at bounding box center [662, 152] width 33 height 18
select select "1w"
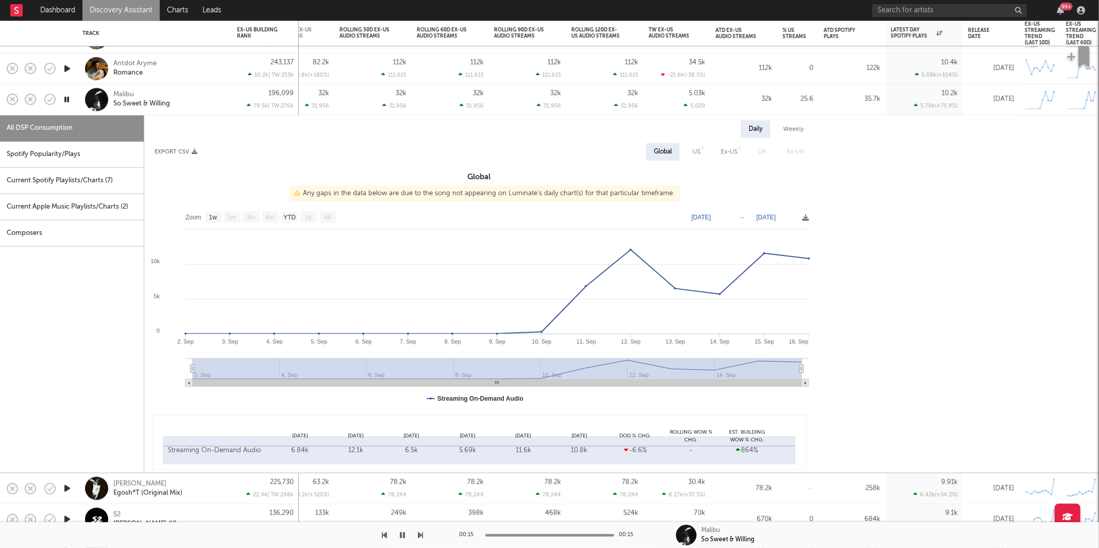
click at [200, 95] on div "Malibu So Sweet & Willing" at bounding box center [168, 99] width 111 height 19
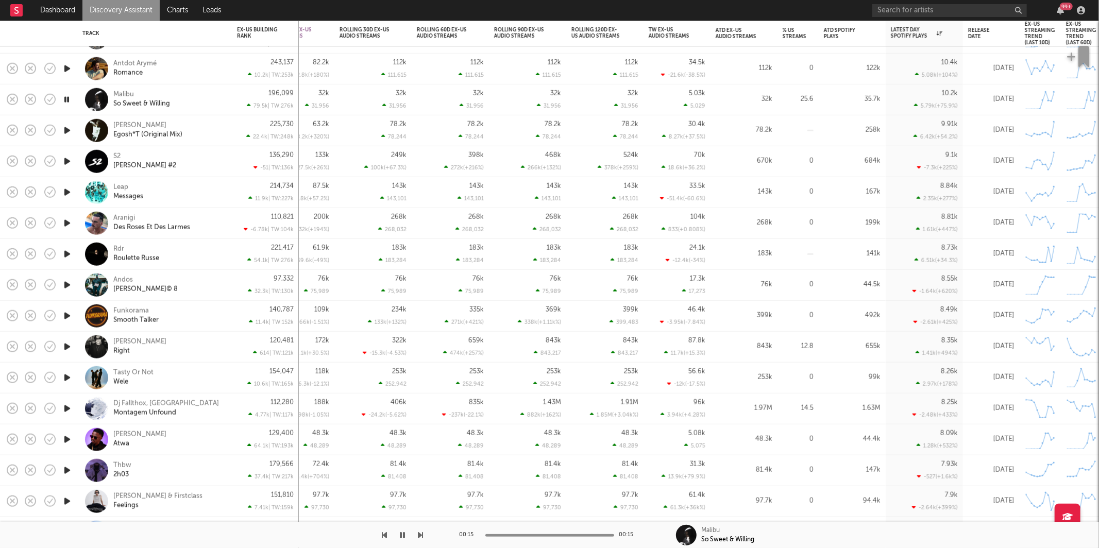
click at [422, 537] on icon "button" at bounding box center [420, 535] width 5 height 8
click at [423, 538] on icon "button" at bounding box center [420, 535] width 5 height 8
click at [399, 535] on button "button" at bounding box center [403, 535] width 10 height 26
